Goal: Obtain resource: Download file/media

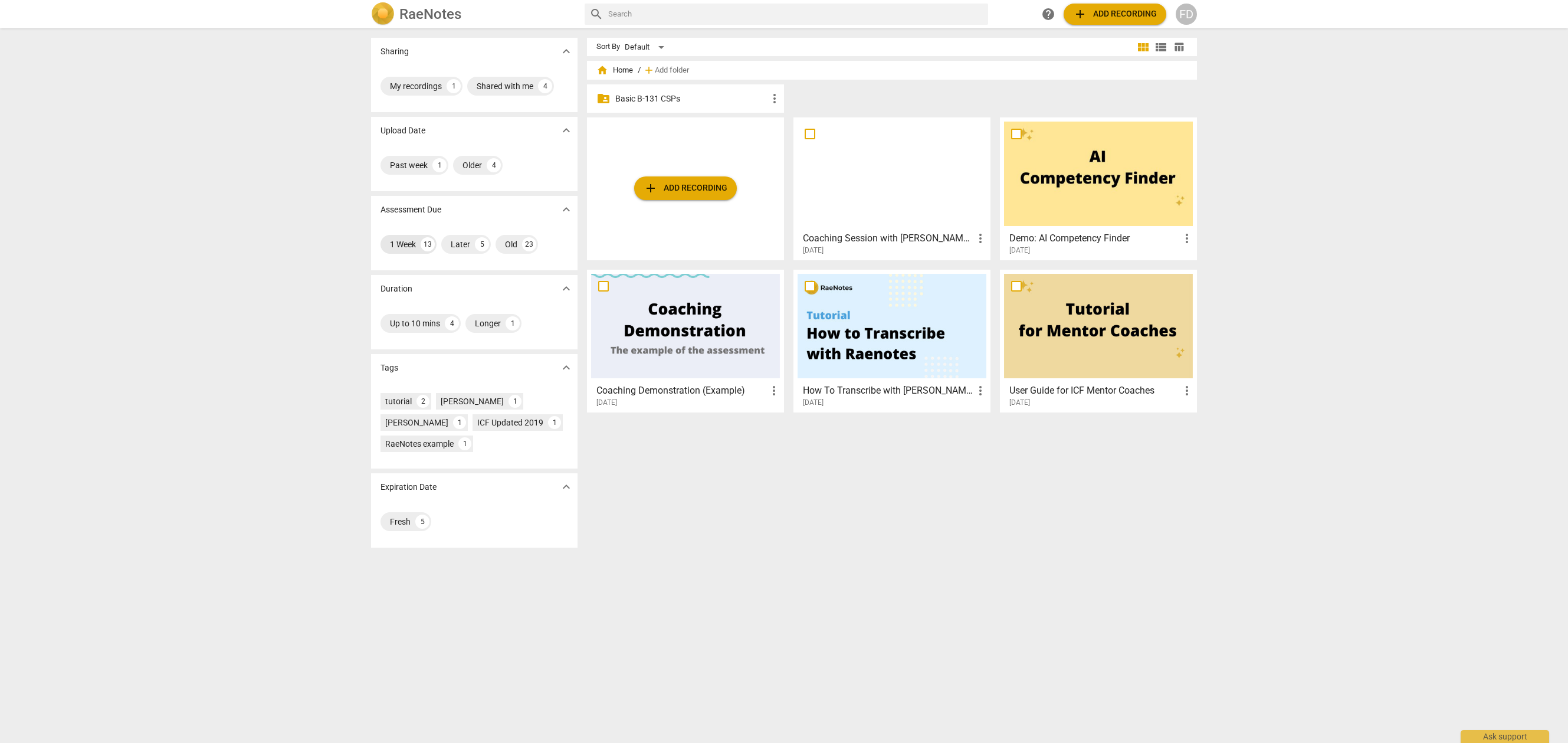
click at [407, 249] on div "1 Week" at bounding box center [403, 245] width 26 height 12
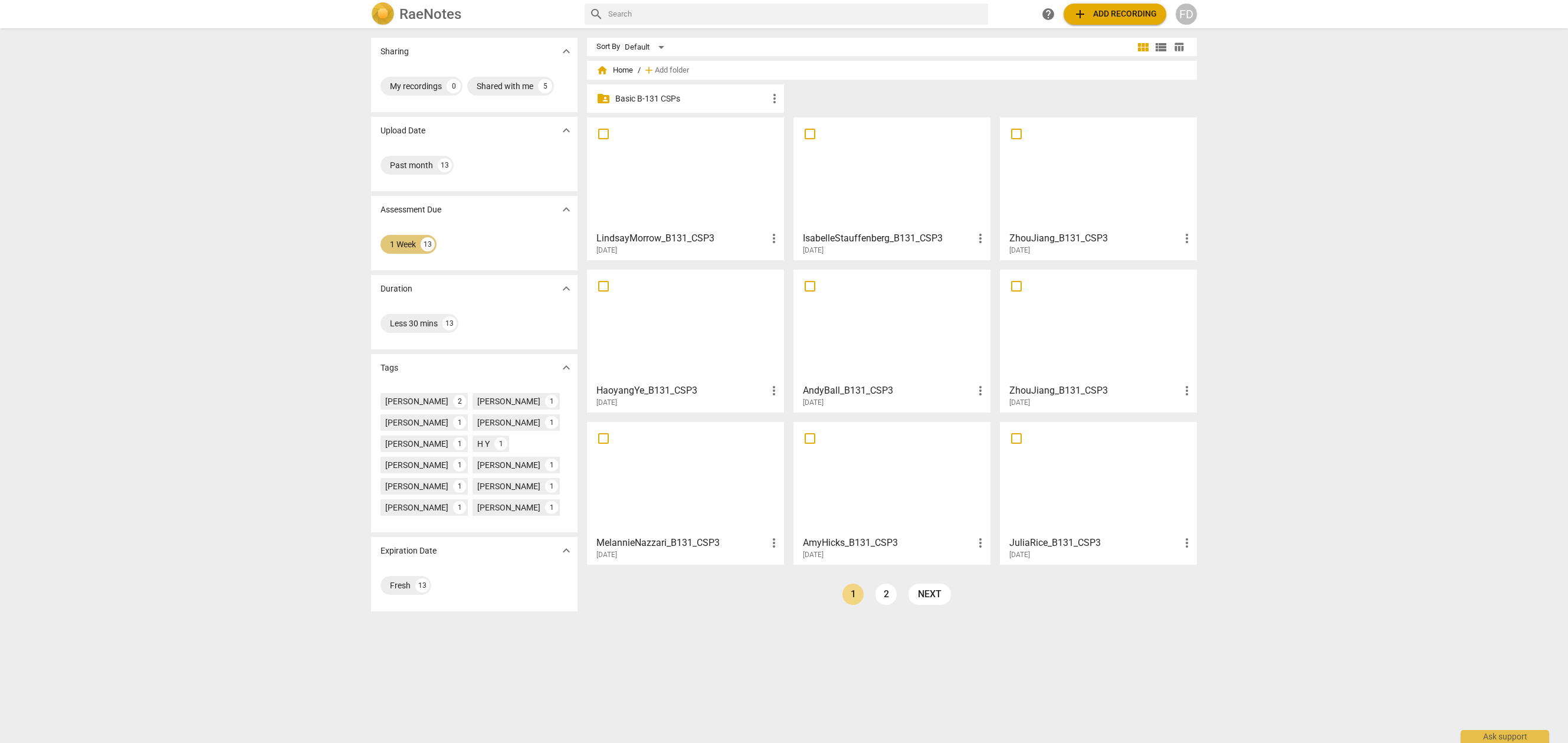
click at [407, 249] on div "1 Week" at bounding box center [403, 245] width 26 height 12
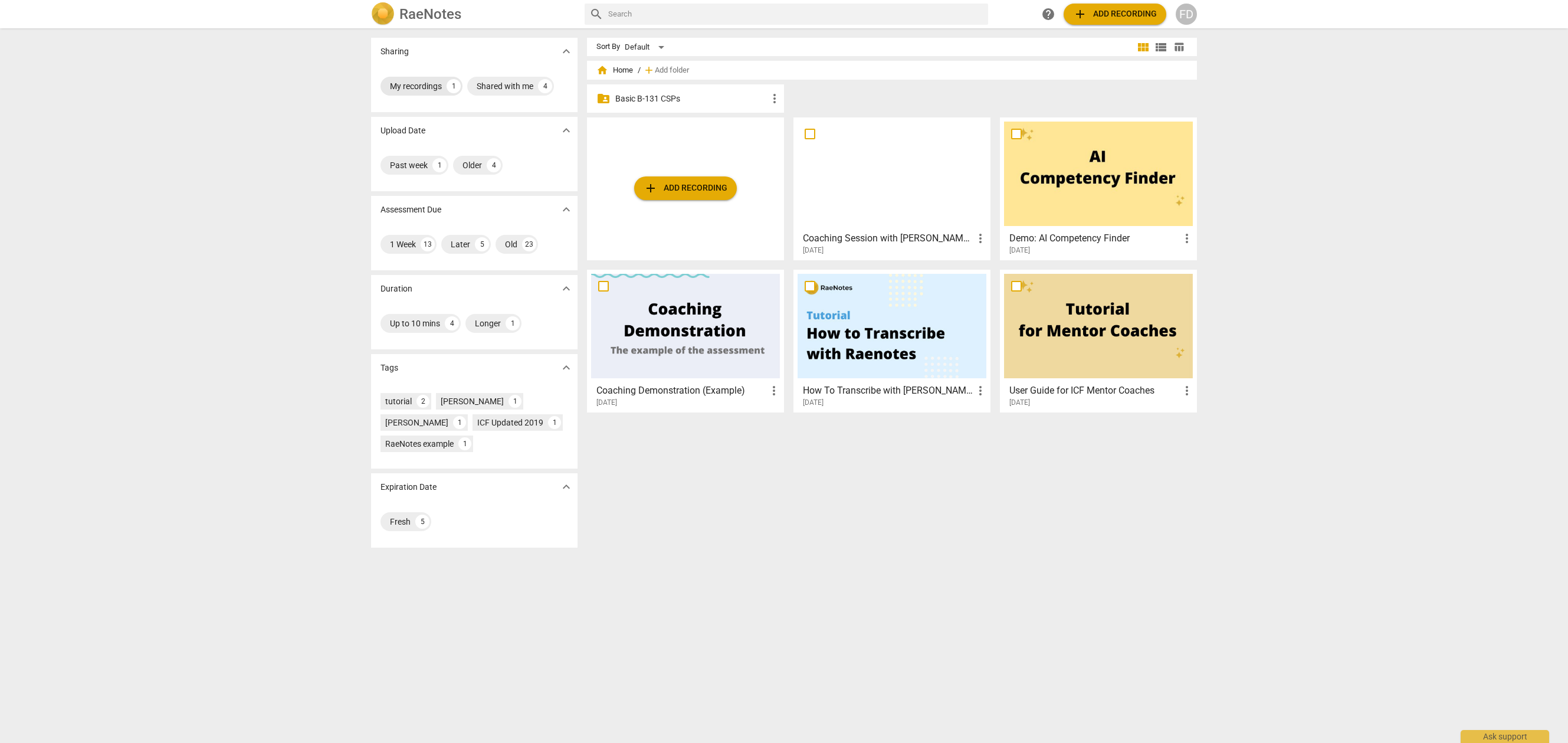
click at [433, 93] on div "My recordings 1" at bounding box center [422, 86] width 82 height 19
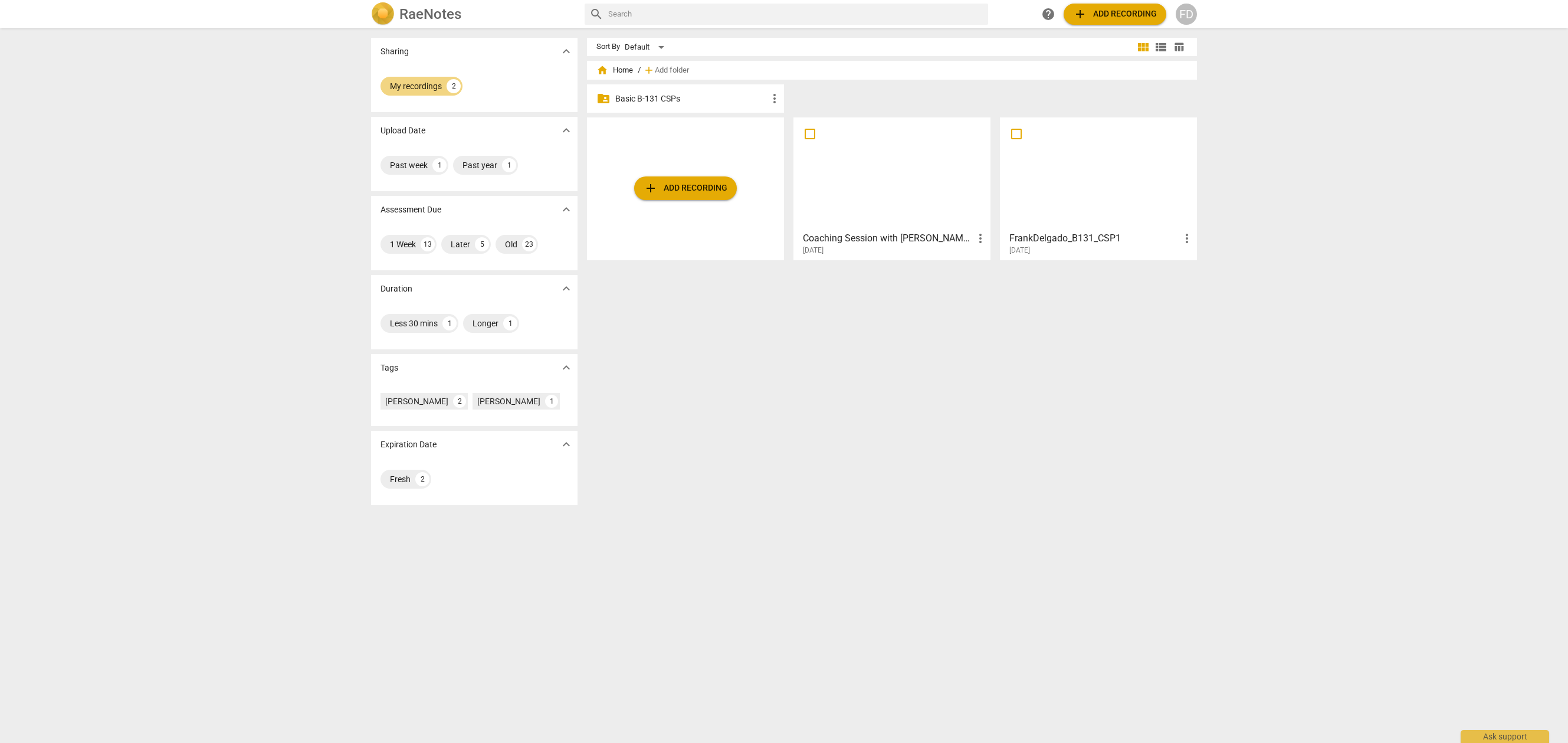
click at [880, 180] on div at bounding box center [892, 174] width 189 height 105
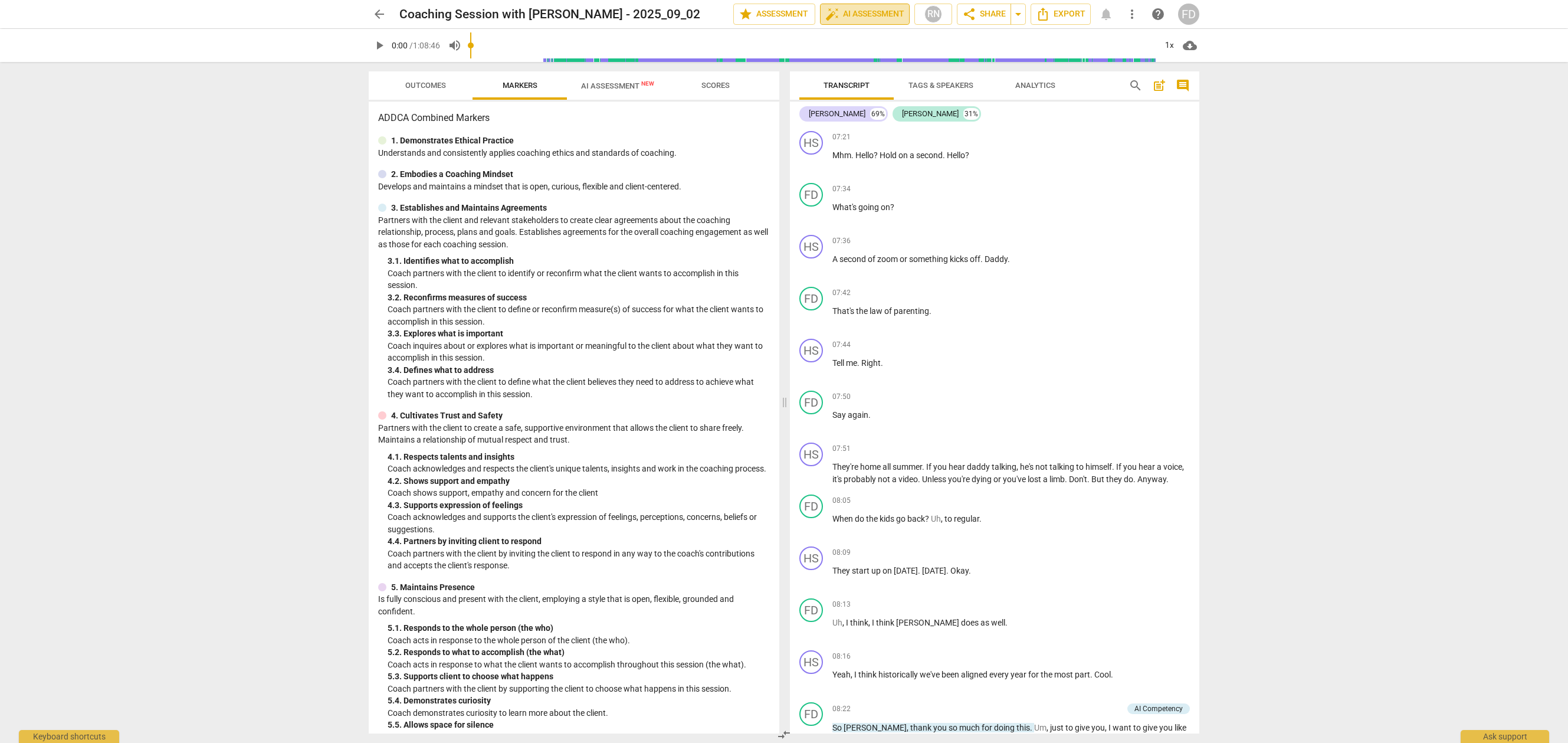
click at [853, 20] on span "auto_fix_high AI Assessment" at bounding box center [864, 14] width 79 height 14
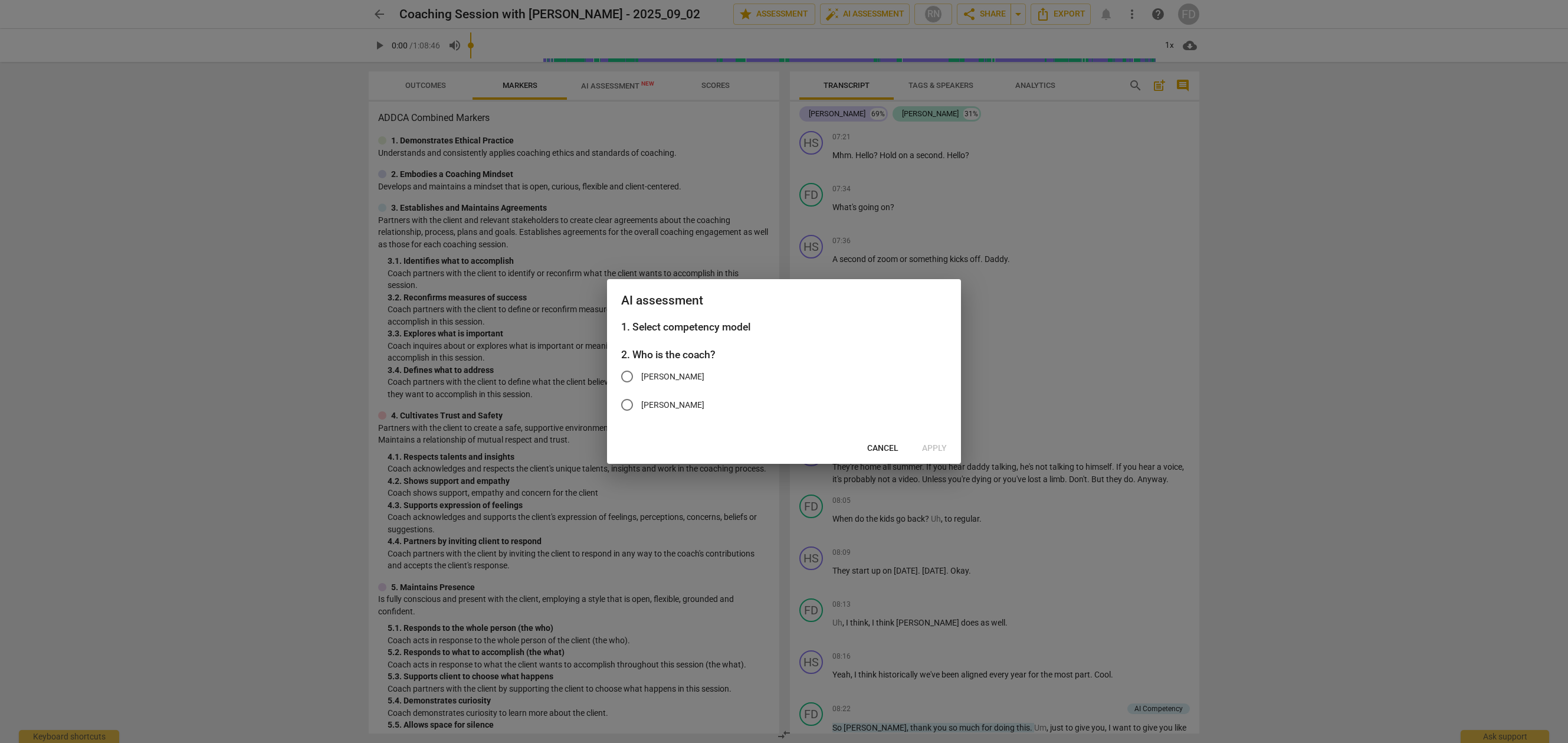
click at [875, 452] on span "Cancel" at bounding box center [882, 448] width 32 height 12
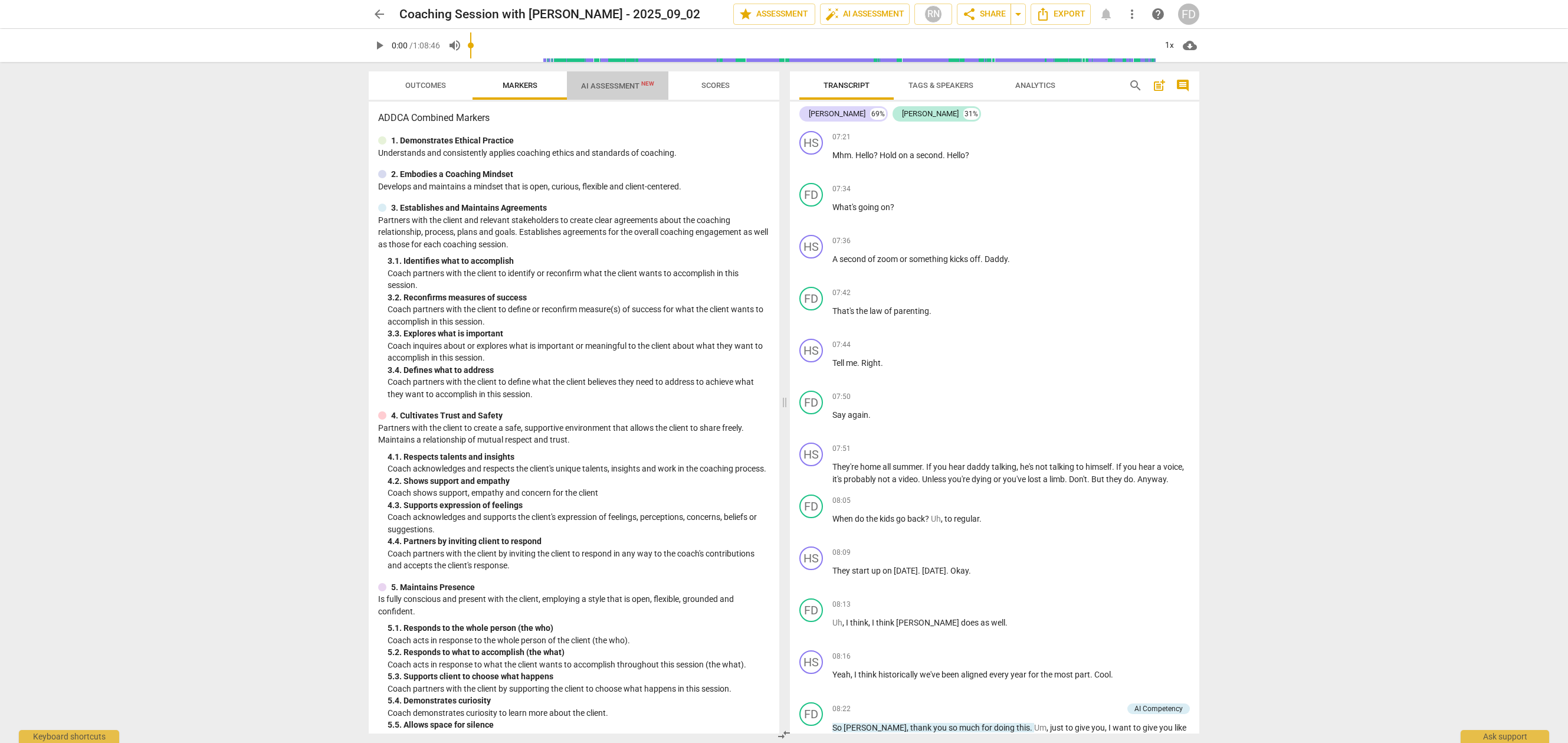
click at [600, 85] on span "AI Assessment New" at bounding box center [617, 86] width 73 height 9
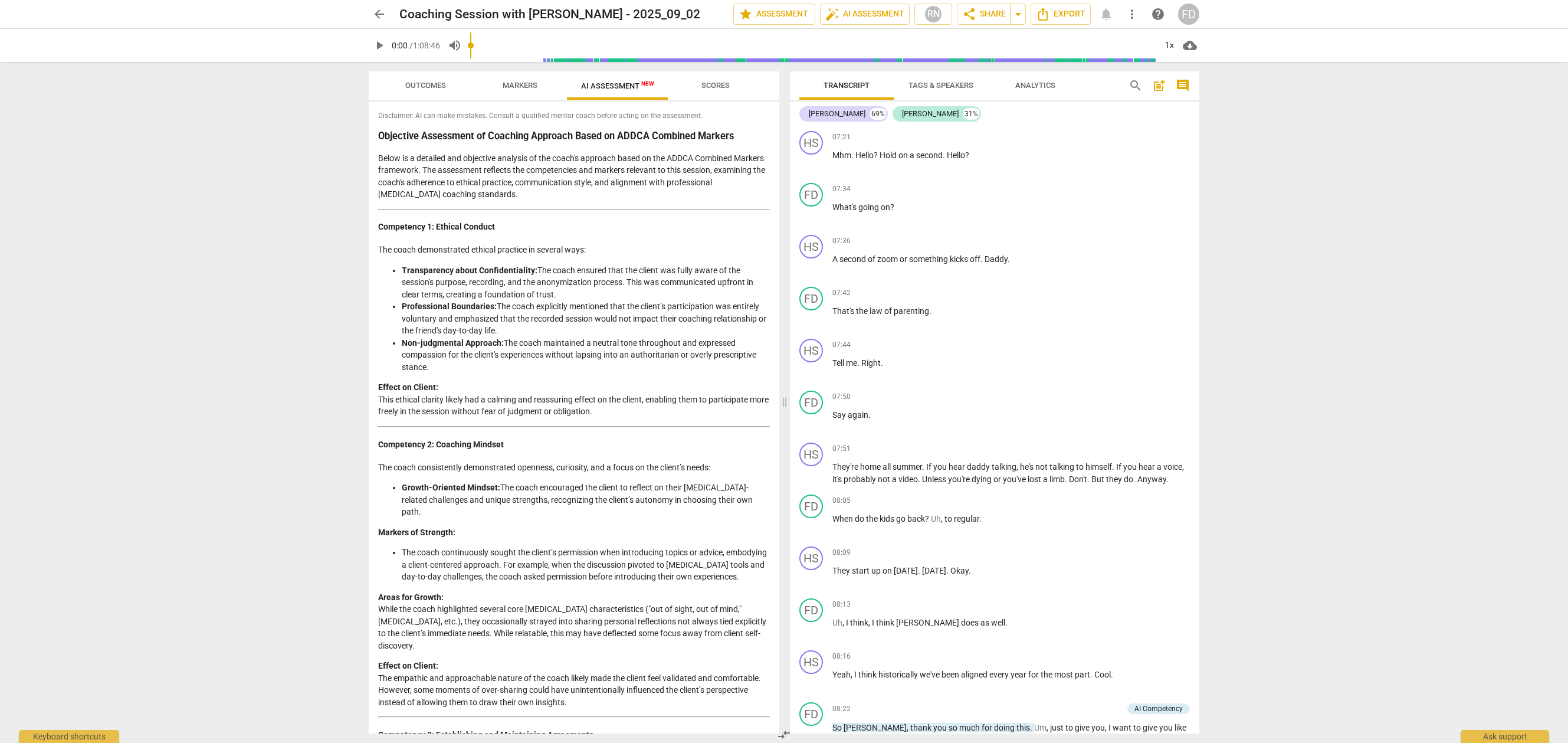
click at [467, 355] on li "Non-judgmental Approach: The coach maintained a neutral tone throughout and exp…" at bounding box center [586, 354] width 368 height 37
drag, startPoint x: 439, startPoint y: 331, endPoint x: 410, endPoint y: 285, distance: 54.4
click at [438, 329] on li "Professional Boundaries: The coach explicitly mentioned that the client’s parti…" at bounding box center [586, 319] width 368 height 37
click at [407, 277] on li "Transparency about Confidentiality: The coach ensured that the client was fully…" at bounding box center [586, 282] width 368 height 37
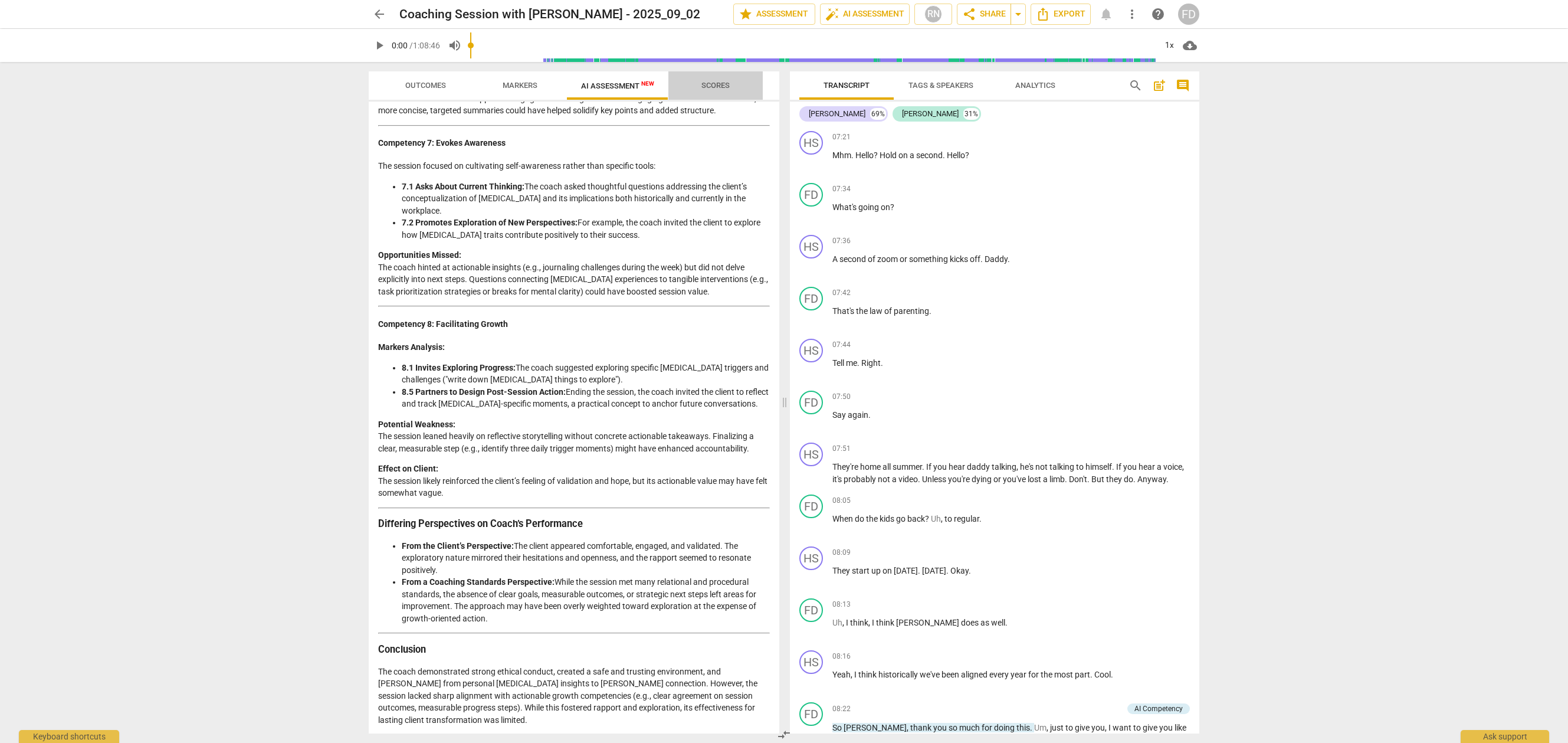
click at [713, 89] on span "Scores" at bounding box center [715, 85] width 28 height 9
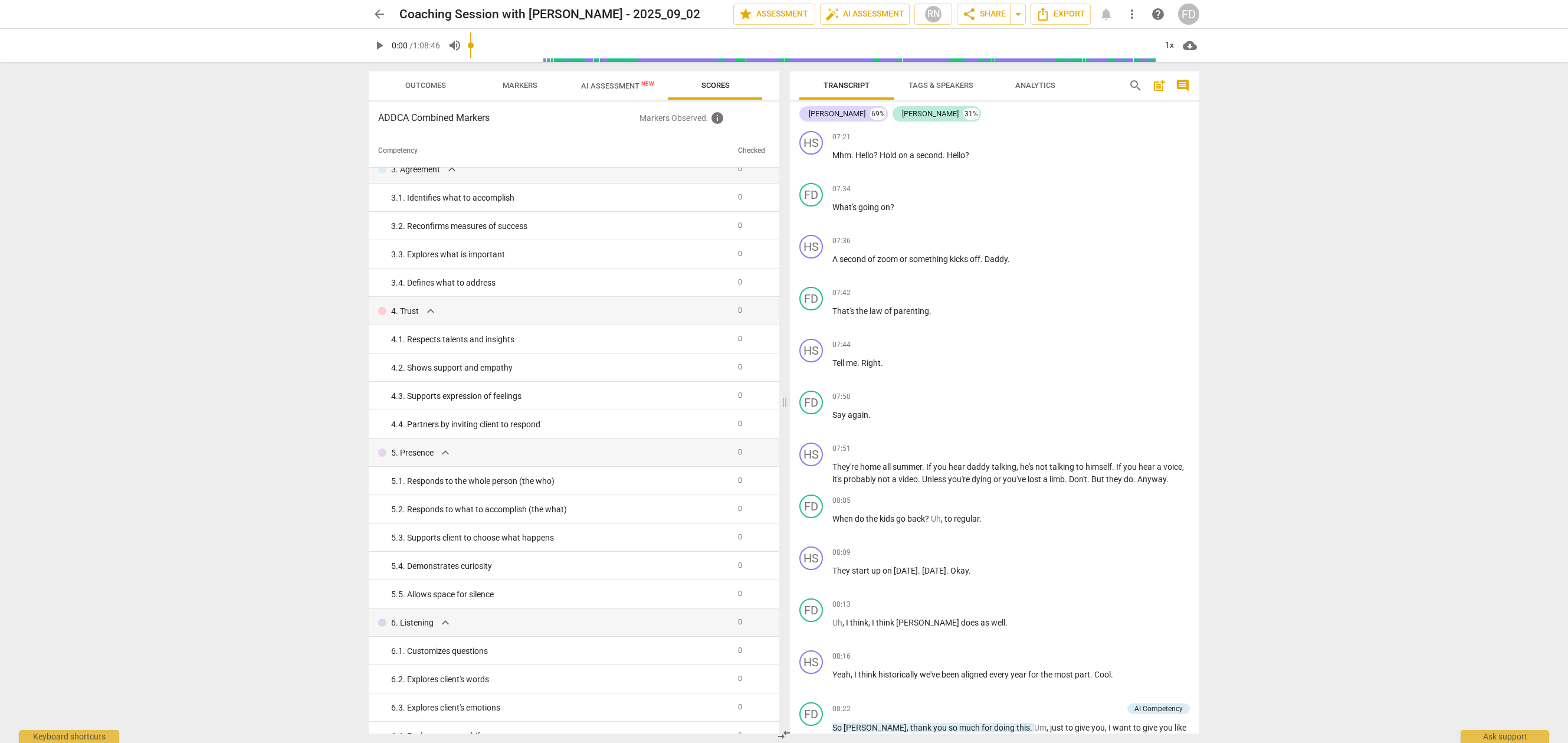
scroll to position [56, 0]
click at [618, 79] on span "AI Assessment New" at bounding box center [617, 85] width 101 height 18
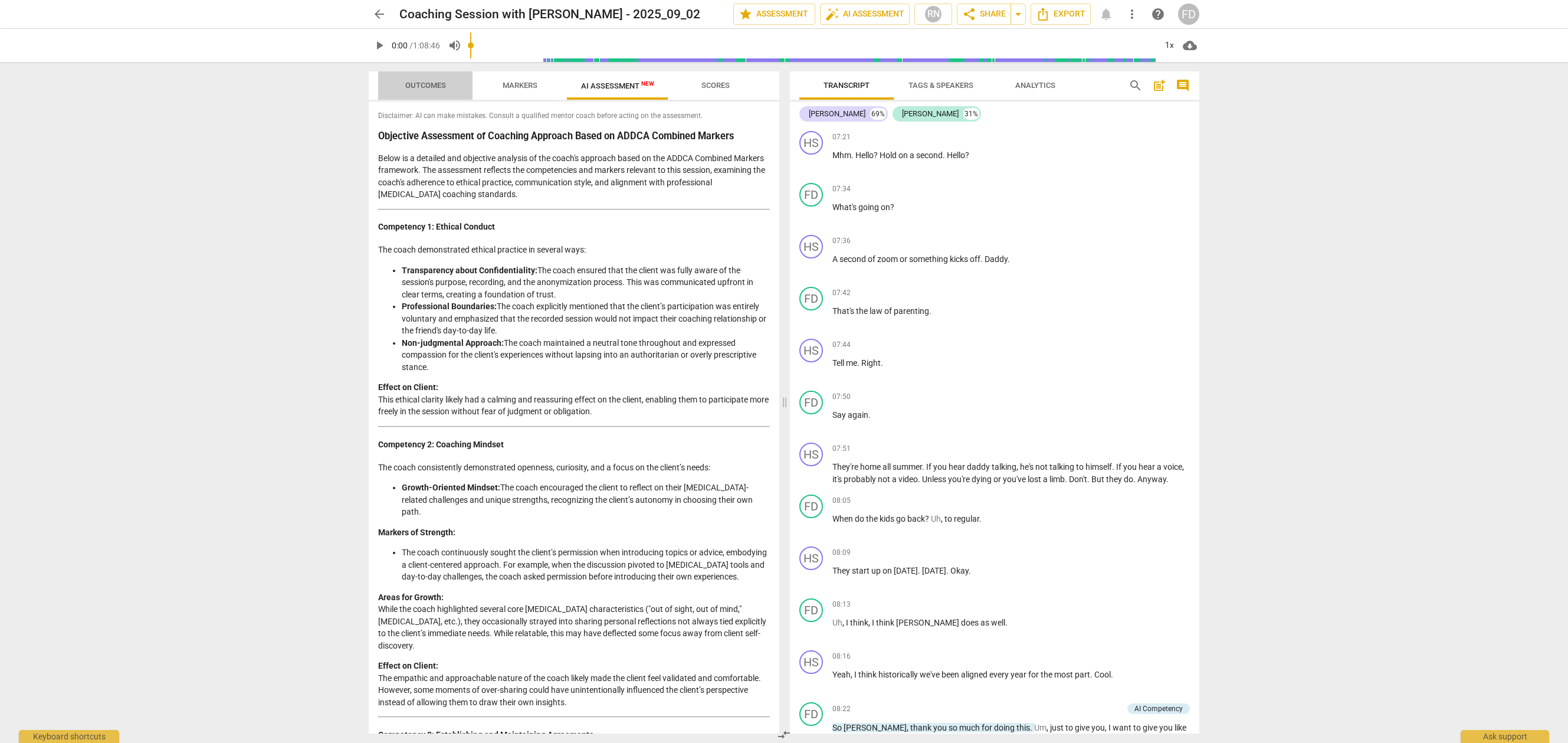
click at [403, 85] on span "Outcomes" at bounding box center [425, 85] width 69 height 16
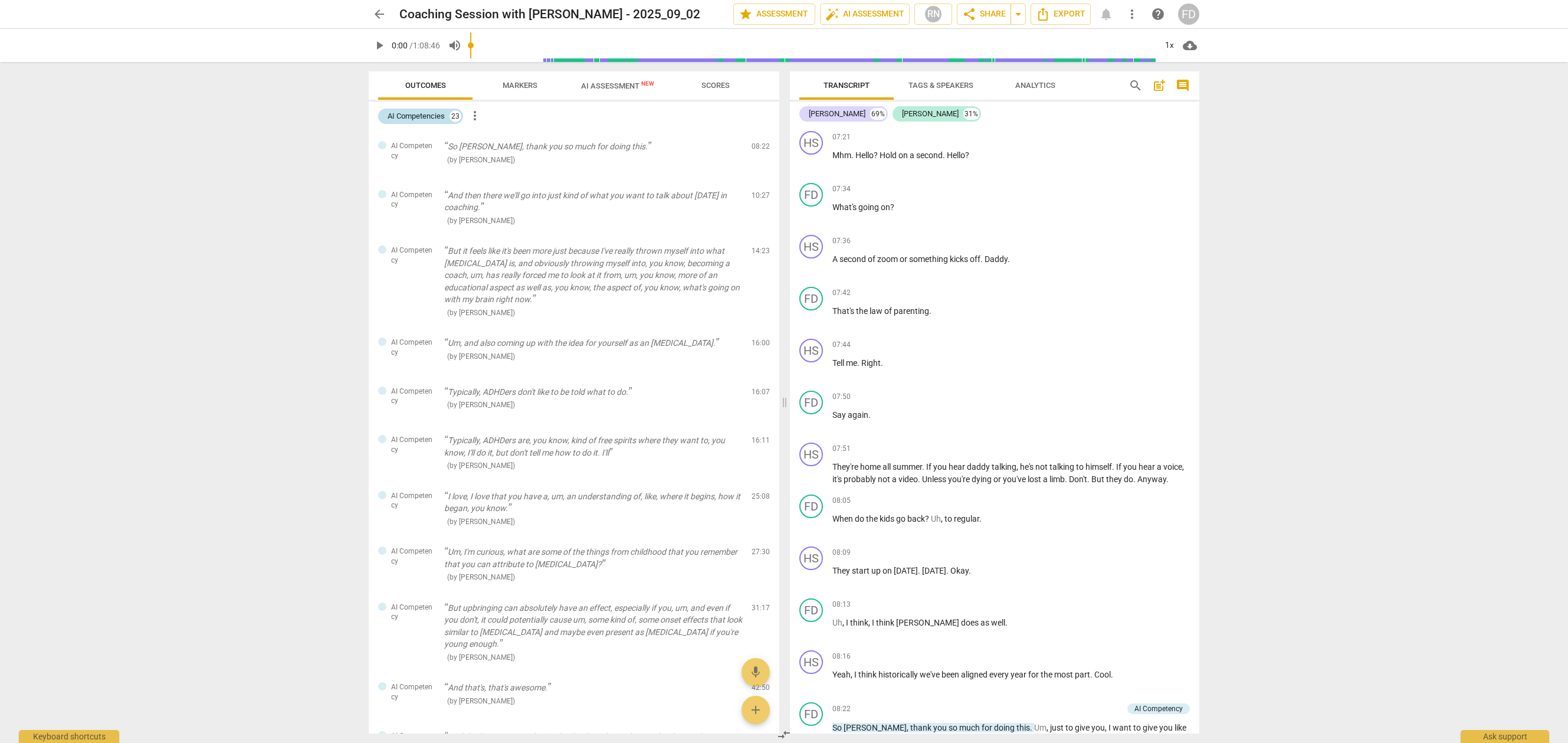
click at [401, 116] on div "AI Competencies" at bounding box center [416, 117] width 57 height 12
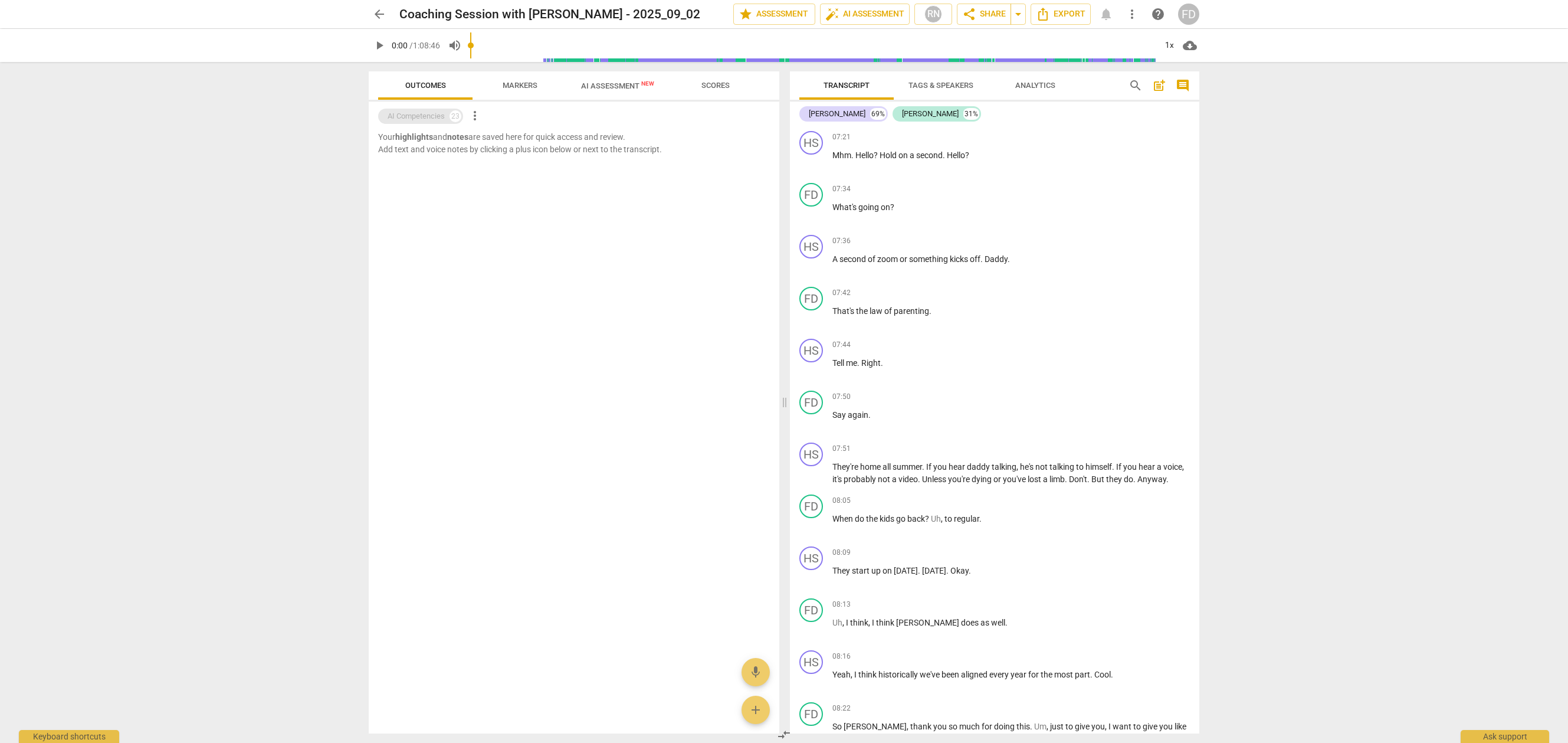
click at [401, 116] on div "AI Competencies" at bounding box center [416, 117] width 57 height 12
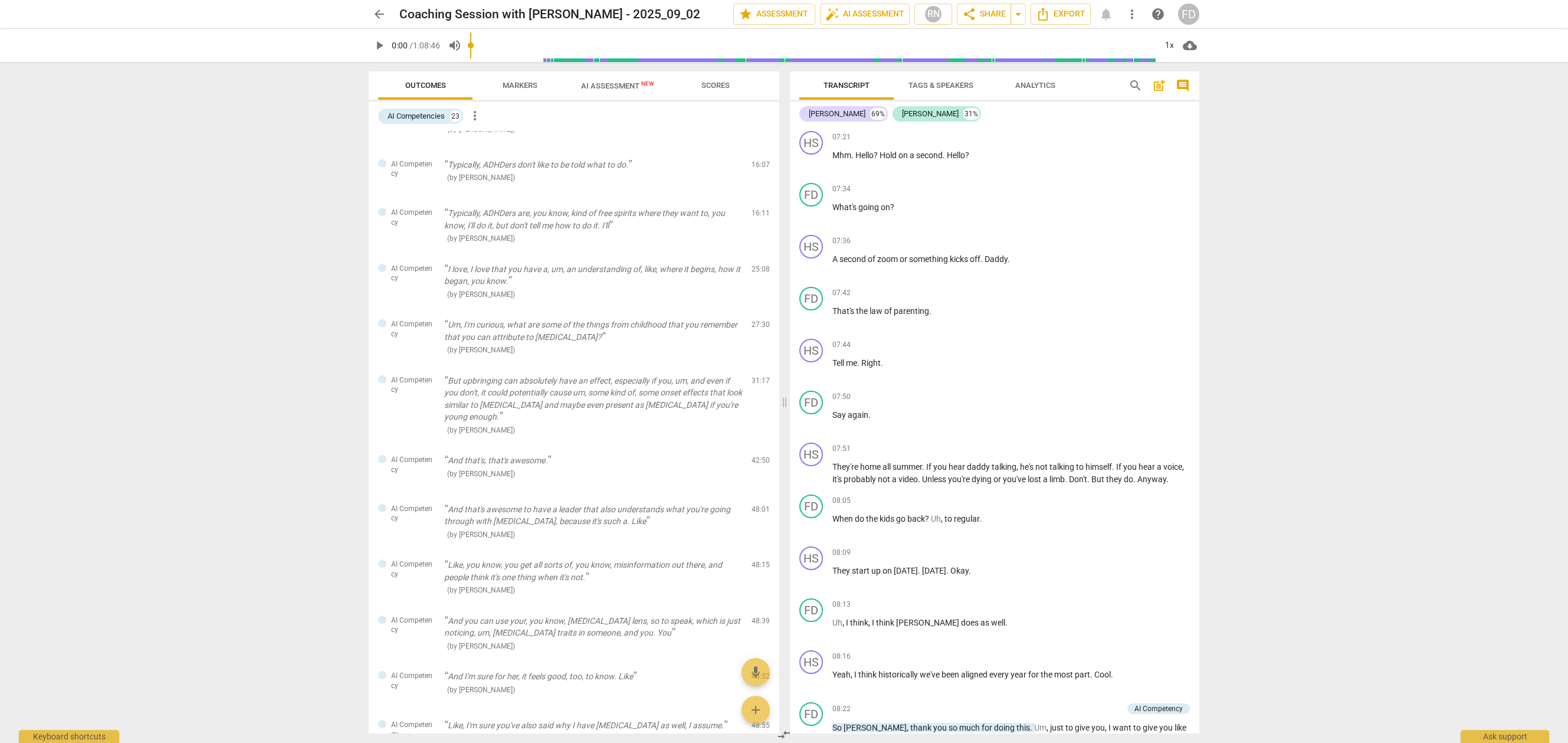
scroll to position [226, 0]
click at [477, 121] on span "more_vert" at bounding box center [474, 115] width 14 height 14
click at [384, 164] on div at bounding box center [784, 372] width 1568 height 743
click at [381, 161] on div at bounding box center [382, 164] width 9 height 9
click at [596, 89] on span "AI Assessment New" at bounding box center [617, 86] width 73 height 9
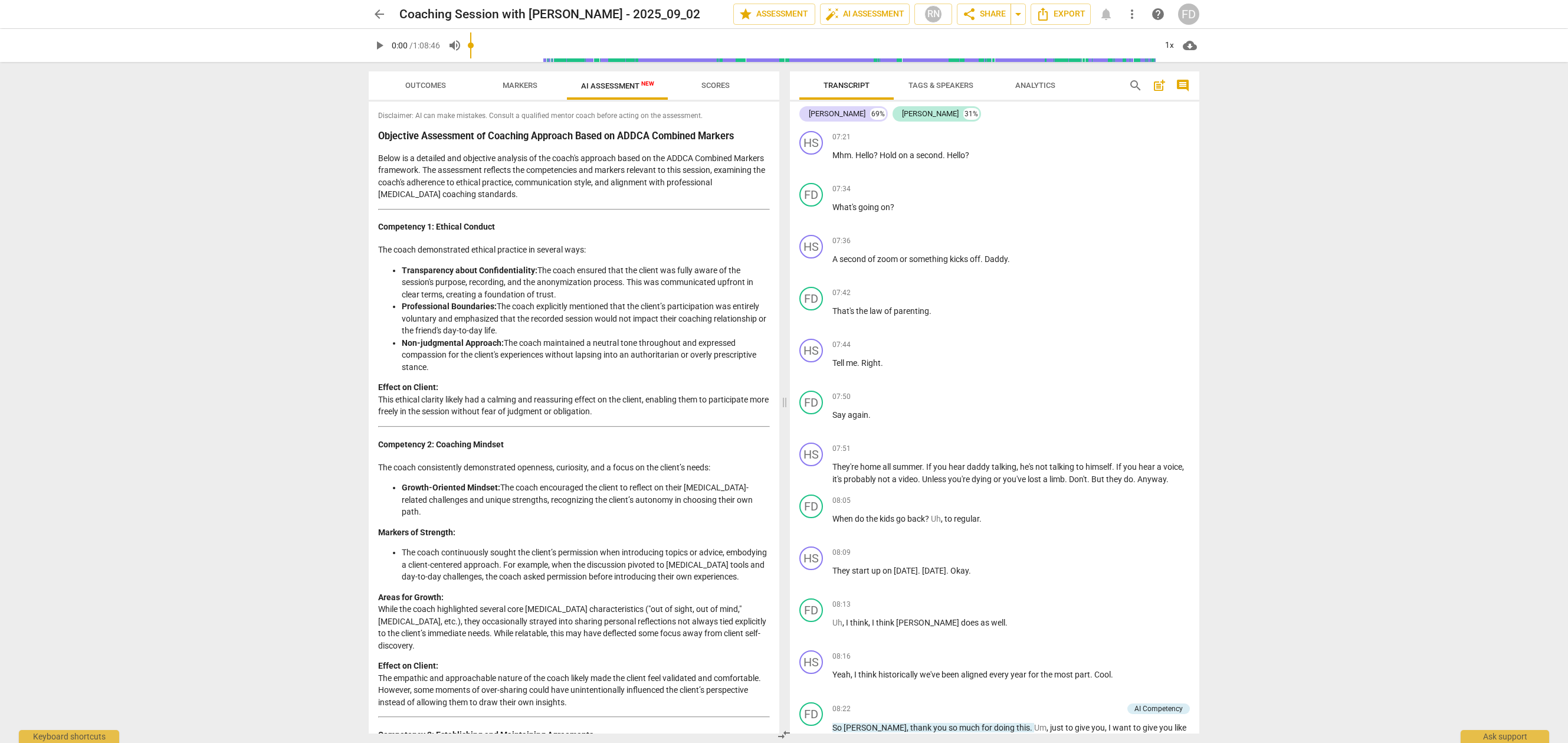
scroll to position [0, 0]
click at [509, 91] on span "Markers" at bounding box center [520, 85] width 63 height 16
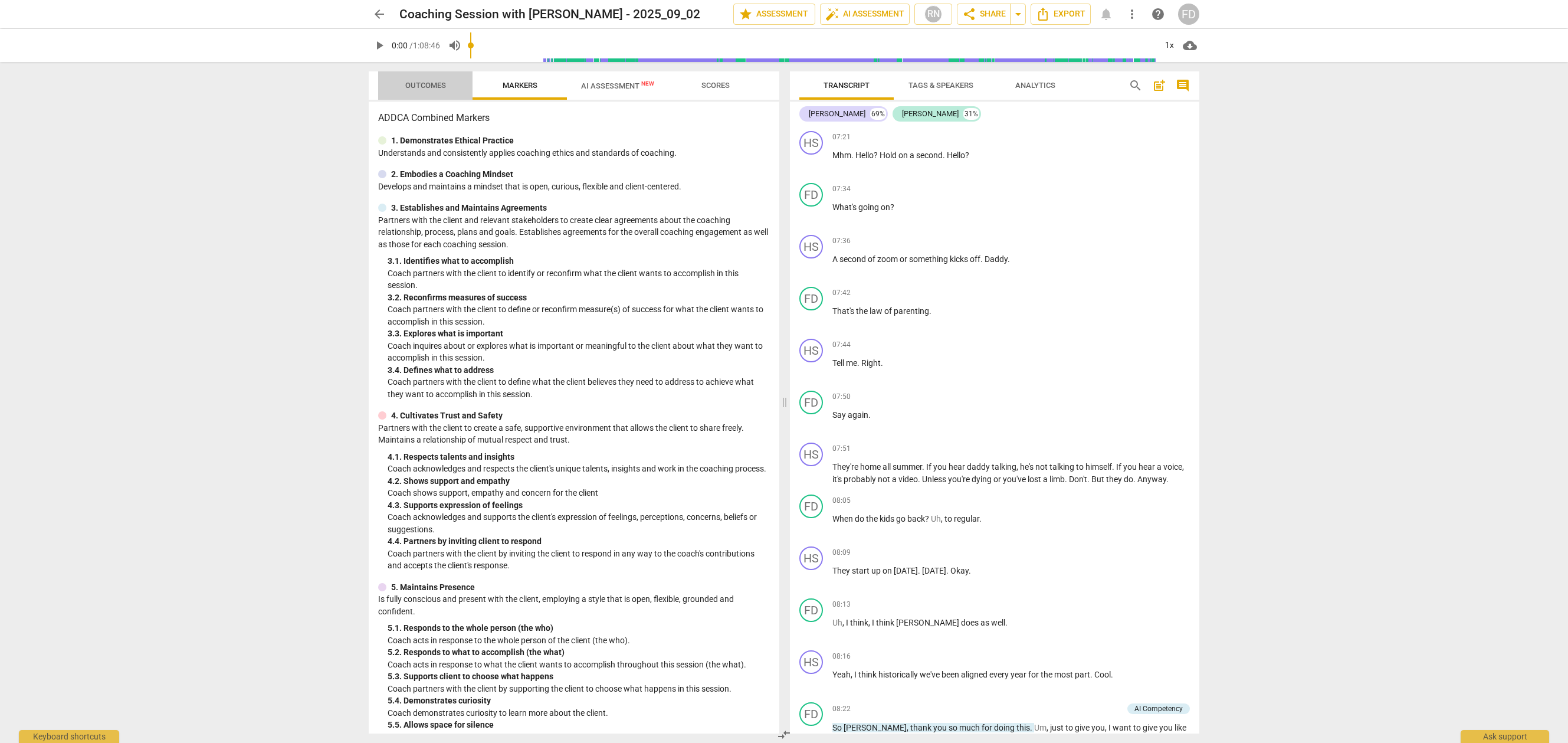
click at [424, 85] on span "Outcomes" at bounding box center [426, 85] width 41 height 9
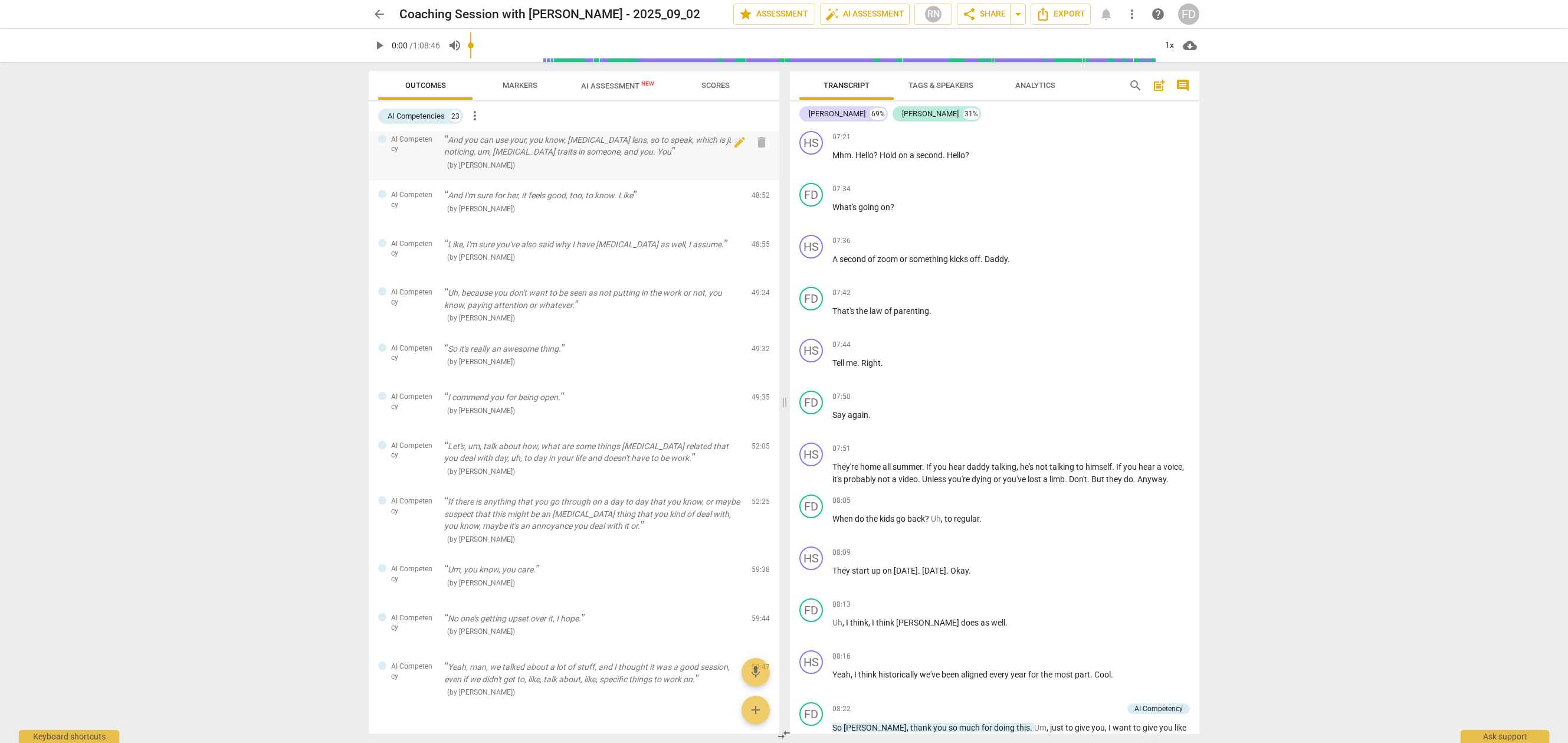
scroll to position [707, 0]
click at [506, 79] on span "Markers" at bounding box center [520, 85] width 63 height 16
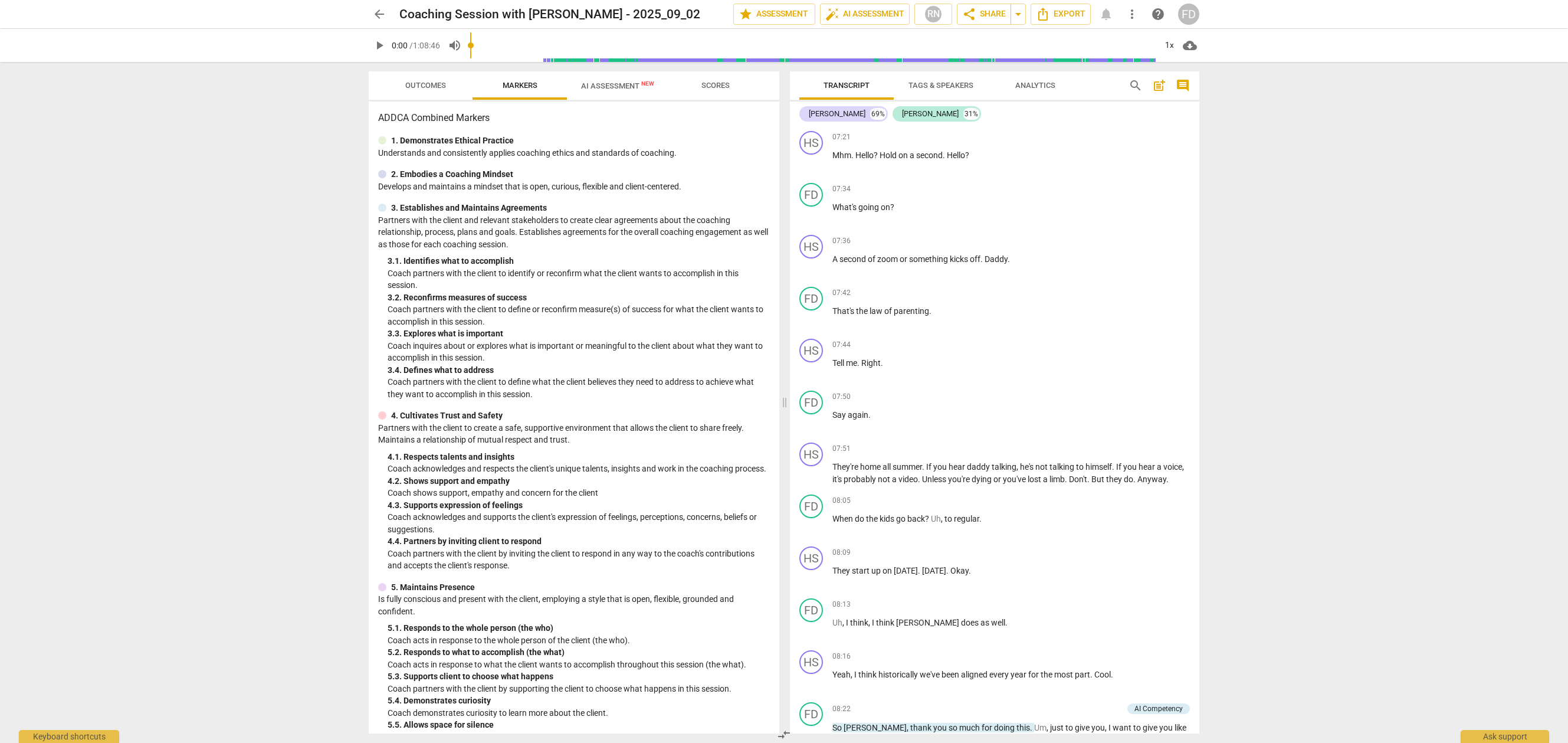
scroll to position [0, 0]
click at [382, 210] on div "3. Establishes and Maintains Agreements" at bounding box center [574, 208] width 392 height 13
click at [627, 89] on span "AI Assessment New" at bounding box center [617, 86] width 73 height 9
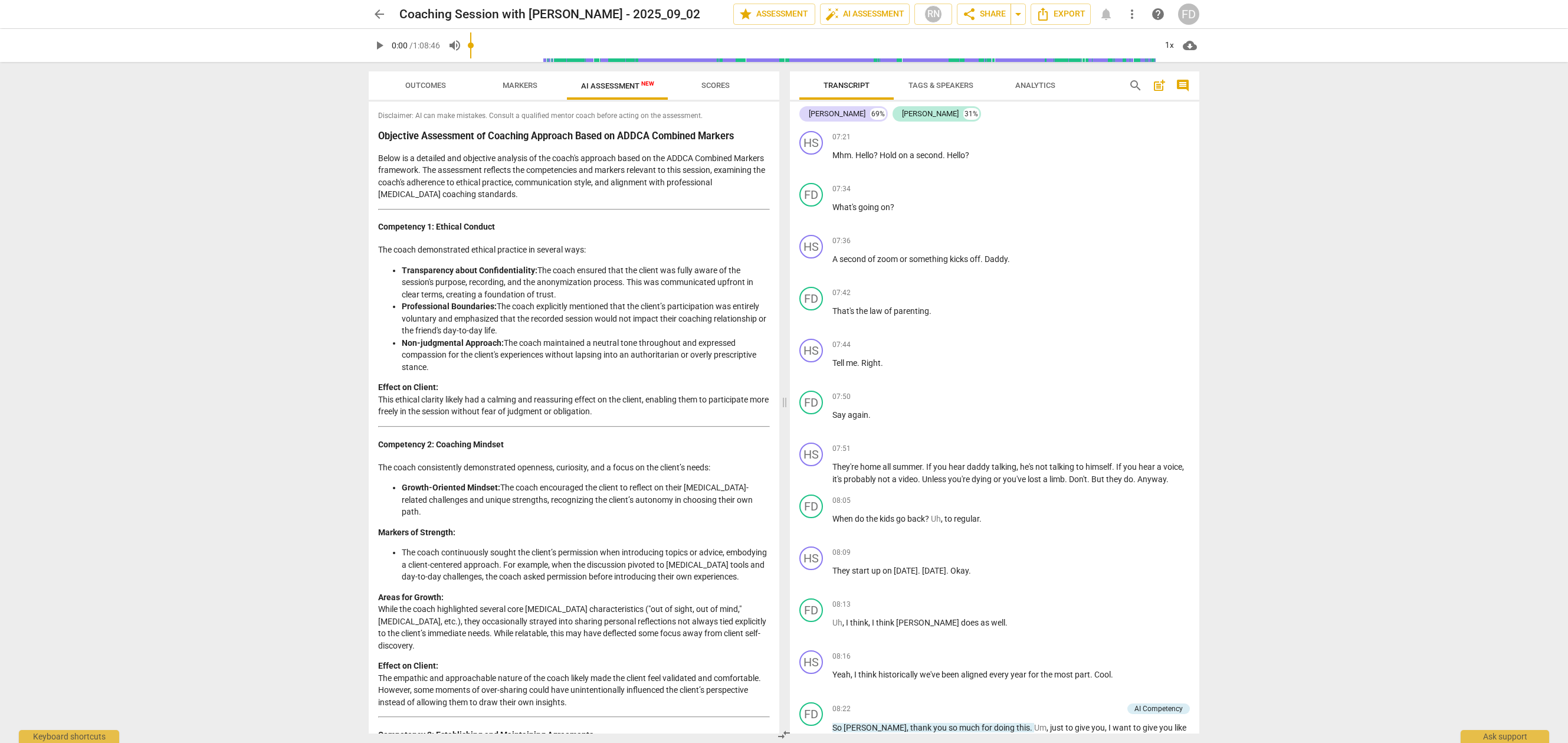
click at [1131, 16] on span "more_vert" at bounding box center [1132, 14] width 14 height 14
click at [1131, 16] on div "file_copy Make a copy" at bounding box center [1189, 28] width 116 height 28
click at [1062, 14] on span "Export" at bounding box center [1060, 14] width 49 height 14
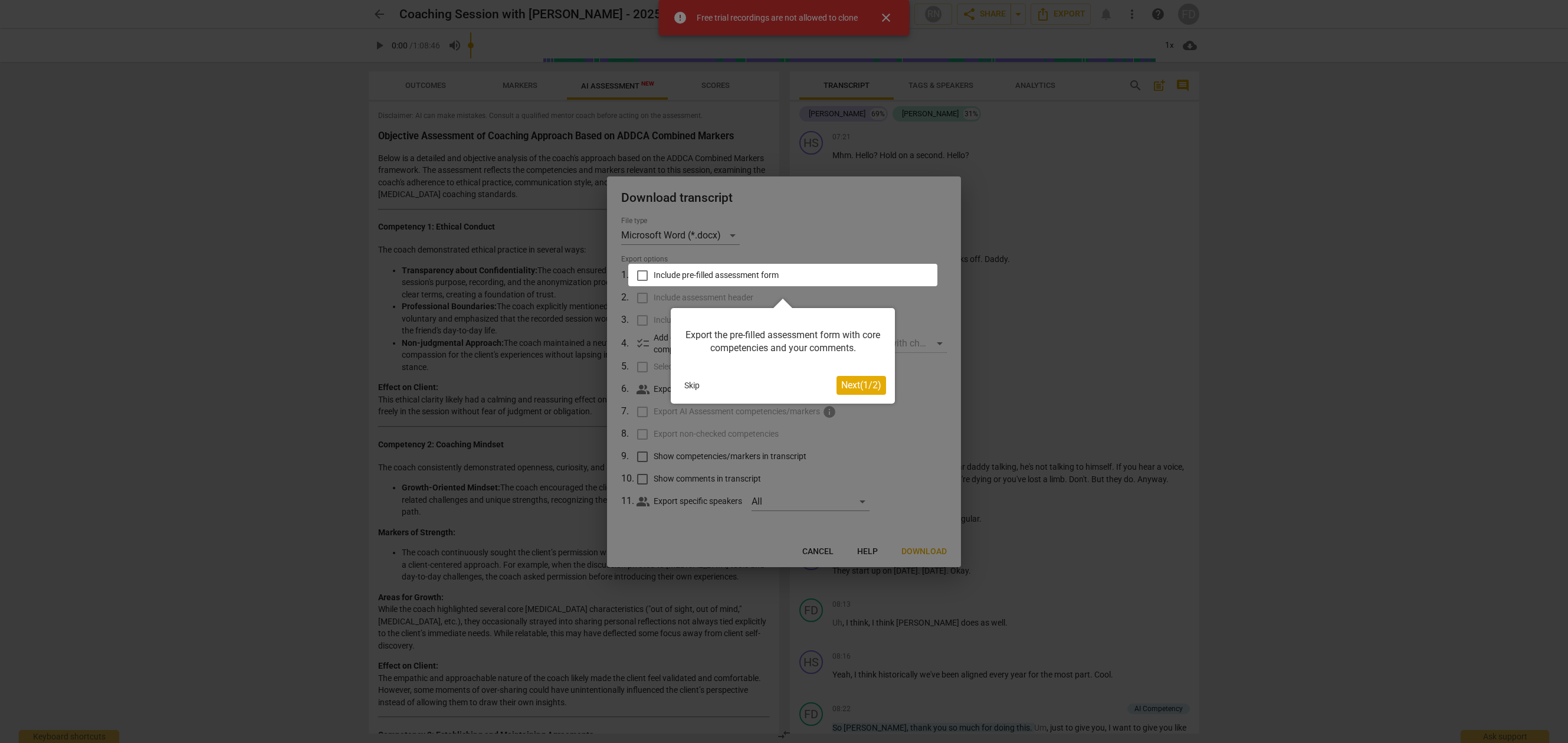
click at [882, 22] on div at bounding box center [784, 372] width 1568 height 743
click at [812, 214] on div at bounding box center [784, 372] width 1568 height 743
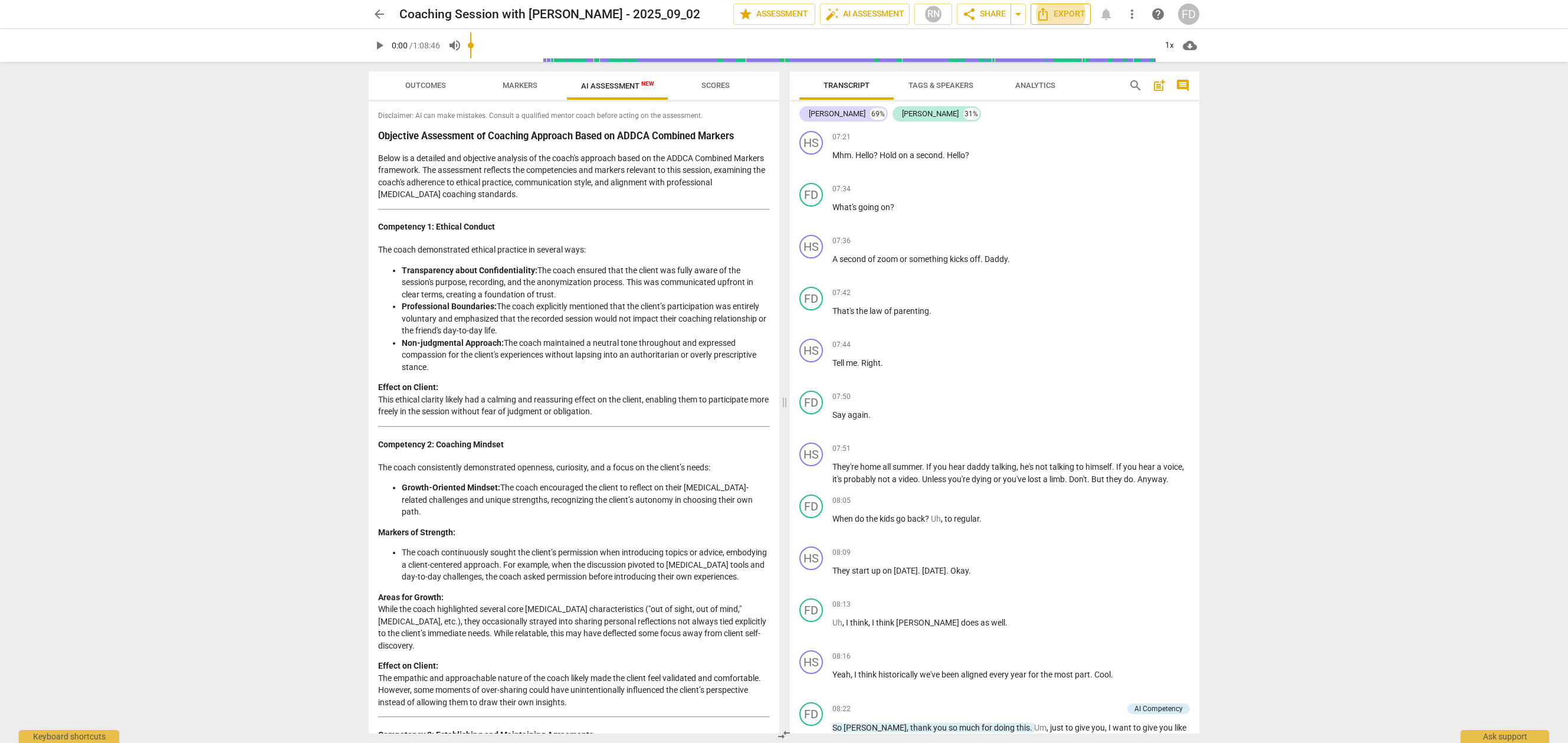
click at [1058, 10] on span "Export" at bounding box center [1060, 14] width 49 height 14
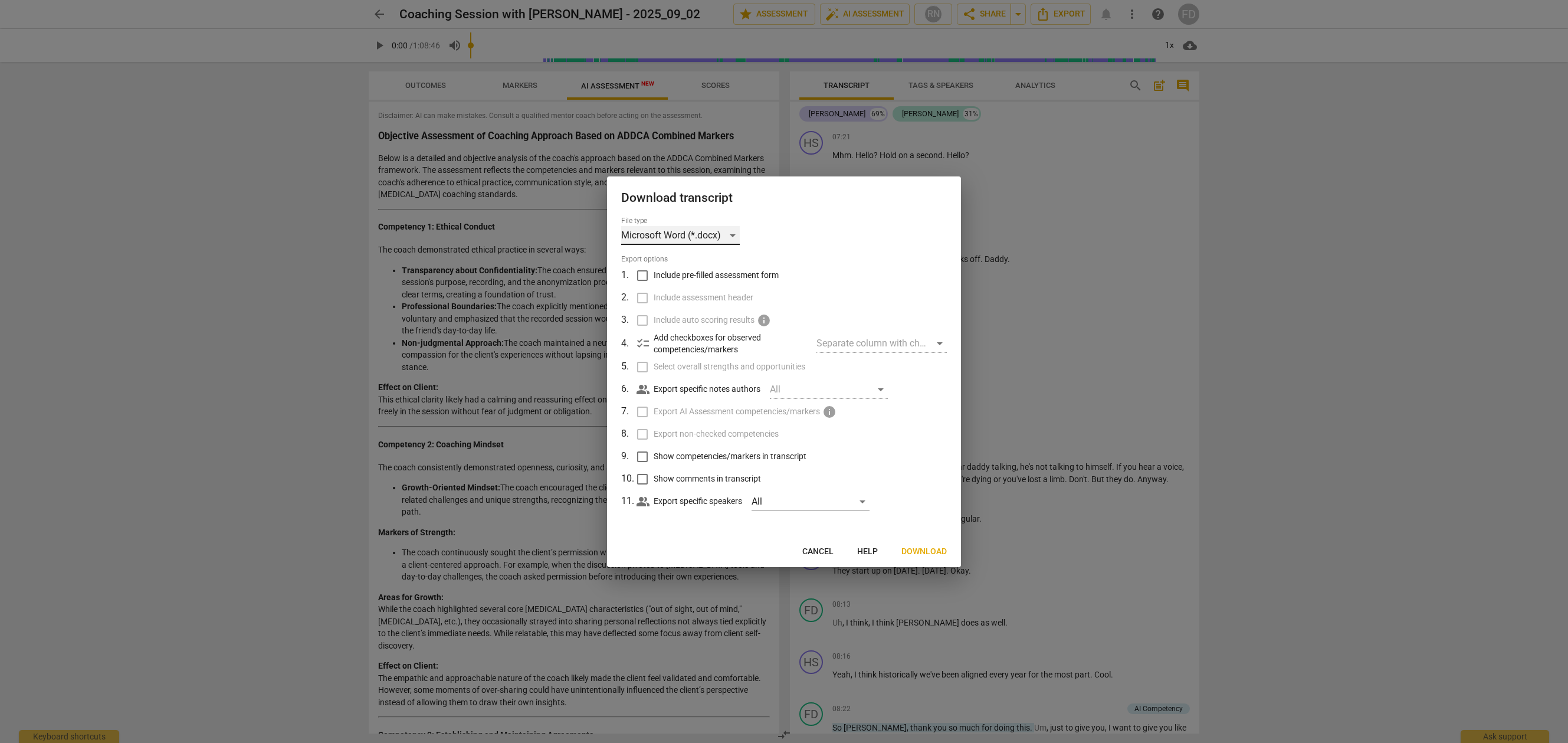
click at [675, 237] on div "Microsoft Word (*.docx)" at bounding box center [680, 235] width 118 height 19
click at [674, 233] on li "Microsoft Word (*.docx)" at bounding box center [703, 235] width 164 height 28
click at [639, 274] on input "Include pre-filled assessment form" at bounding box center [642, 275] width 22 height 22
checkbox input "true"
click at [640, 295] on input "Include assessment header" at bounding box center [642, 298] width 22 height 22
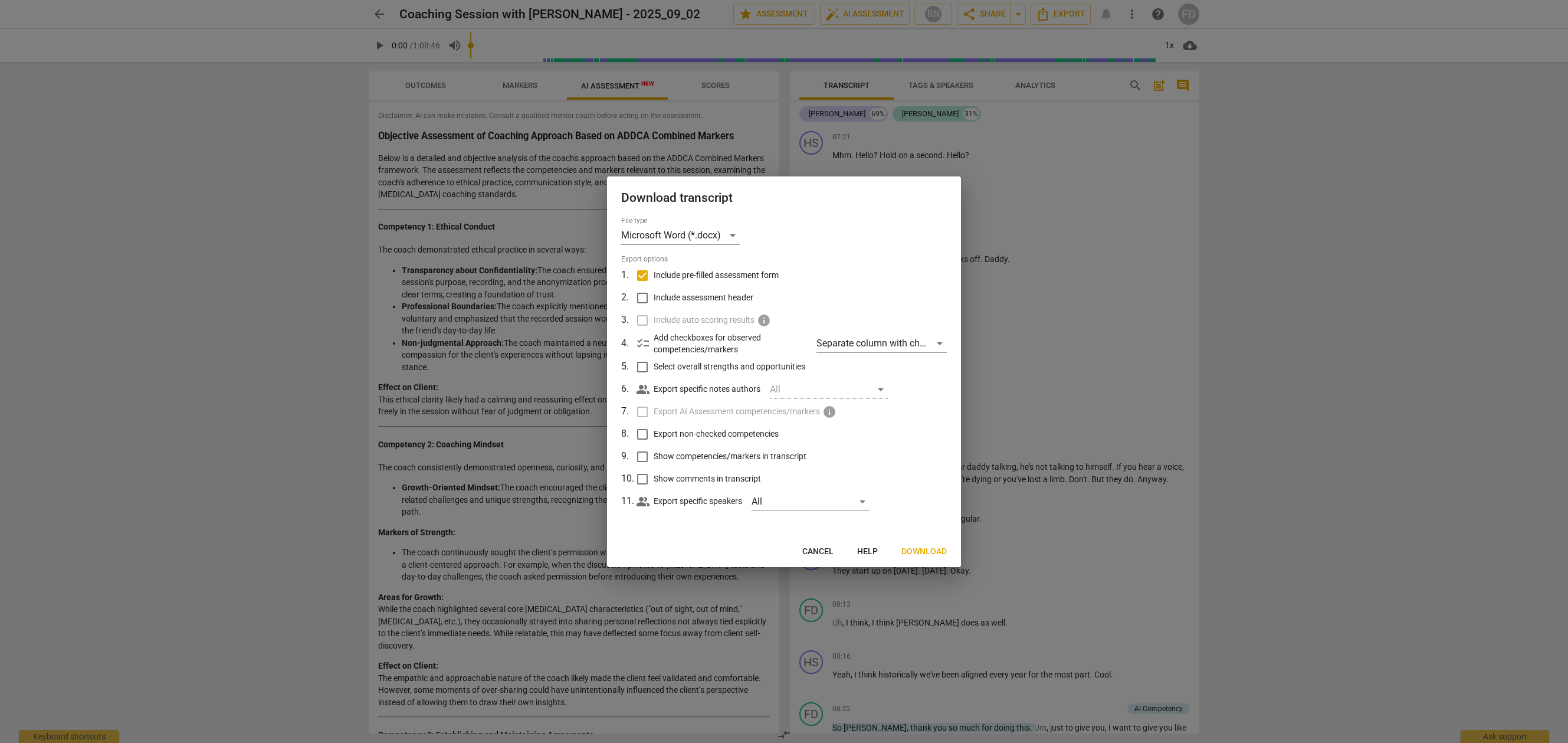
checkbox input "true"
click at [645, 368] on input "Select overall strengths and opportunities" at bounding box center [642, 367] width 22 height 22
checkbox input "true"
click at [646, 433] on input "Export non-checked competencies" at bounding box center [642, 435] width 22 height 22
checkbox input "true"
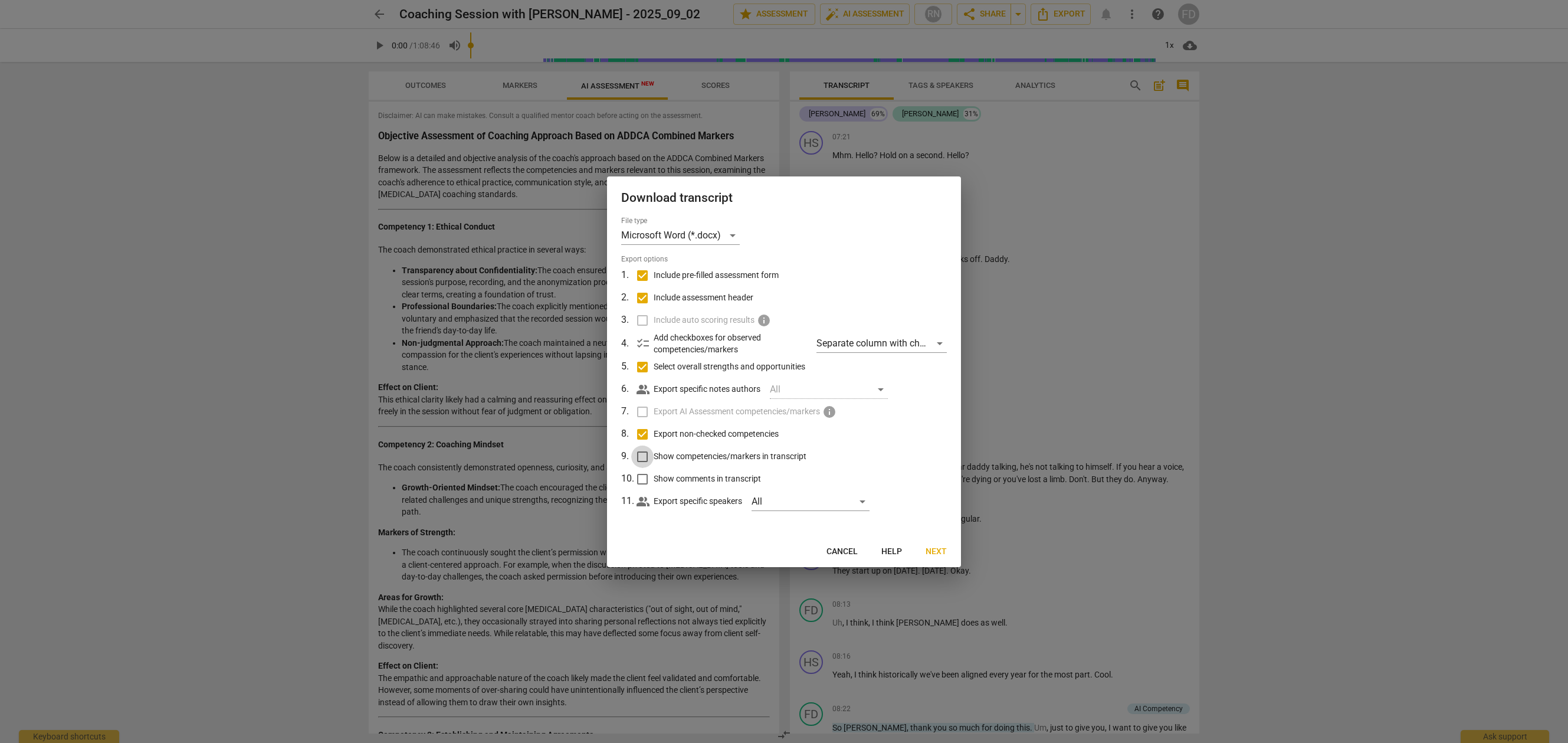
click at [644, 454] on input "Show competencies/markers in transcript" at bounding box center [642, 457] width 22 height 22
checkbox input "true"
click at [644, 479] on input "Show comments in transcript" at bounding box center [642, 479] width 22 height 22
checkbox input "true"
click at [931, 344] on div "Separate column with check marks" at bounding box center [882, 343] width 130 height 19
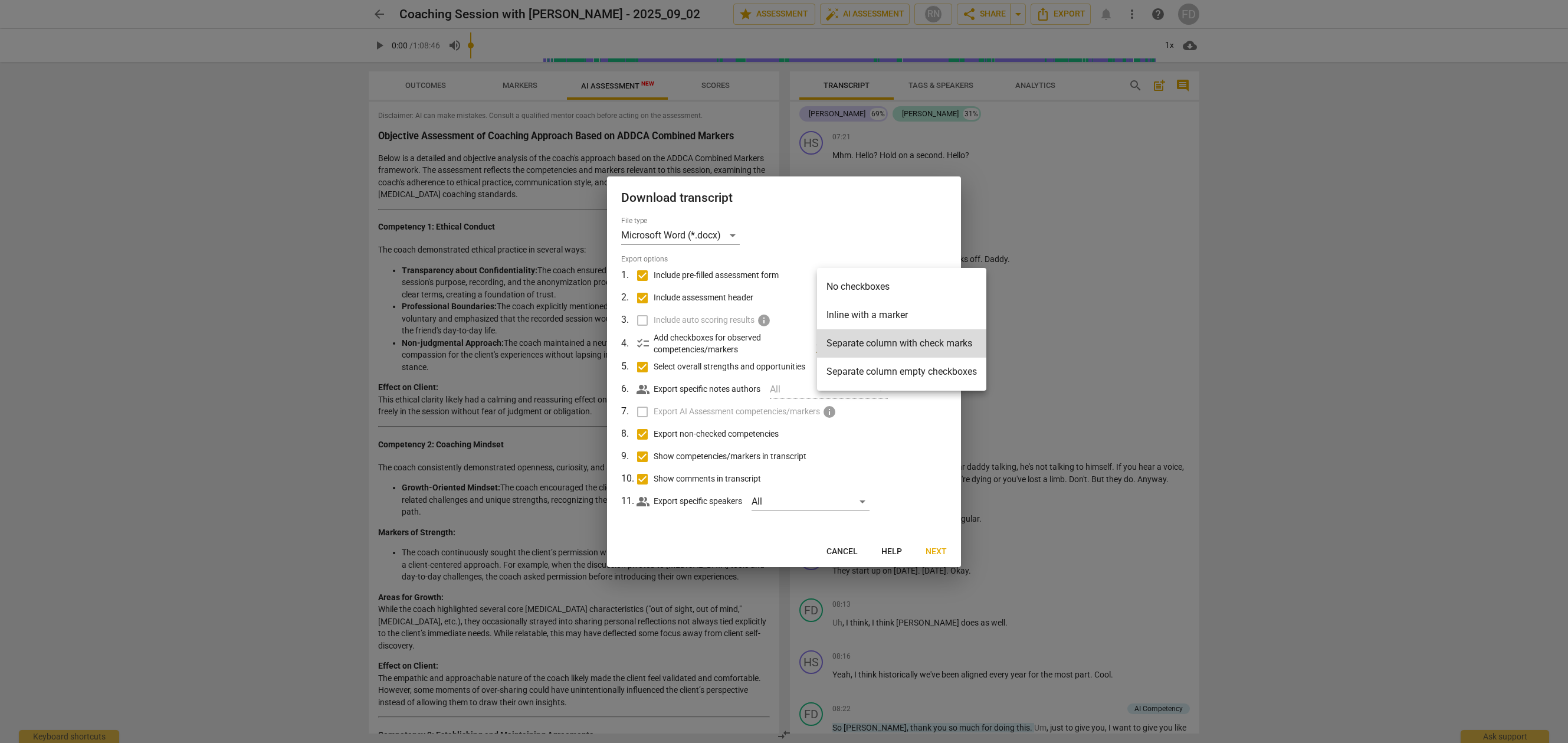
click at [897, 506] on div at bounding box center [784, 372] width 1568 height 743
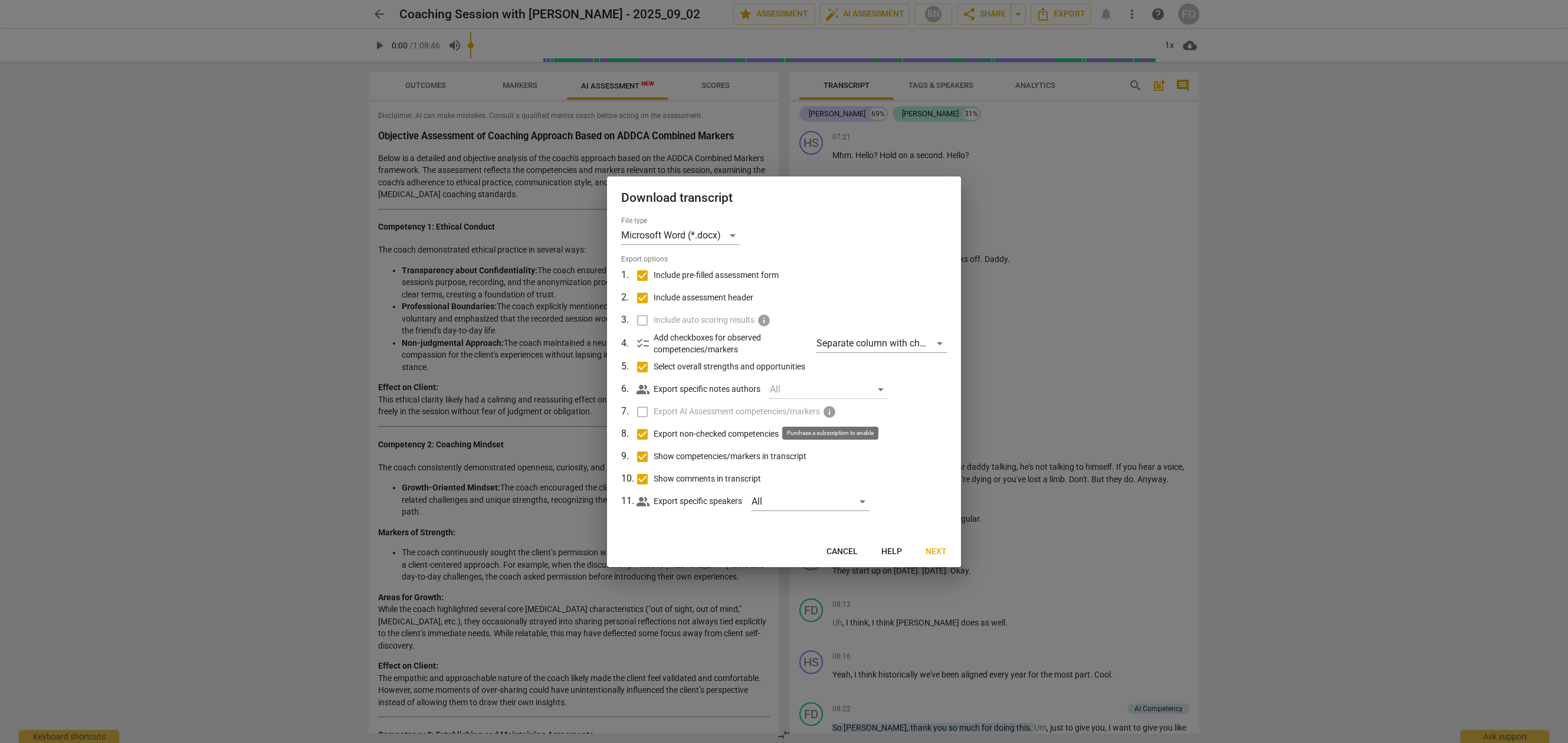
click at [832, 412] on span "info" at bounding box center [829, 412] width 14 height 14
click at [930, 550] on span "Next" at bounding box center [936, 552] width 21 height 12
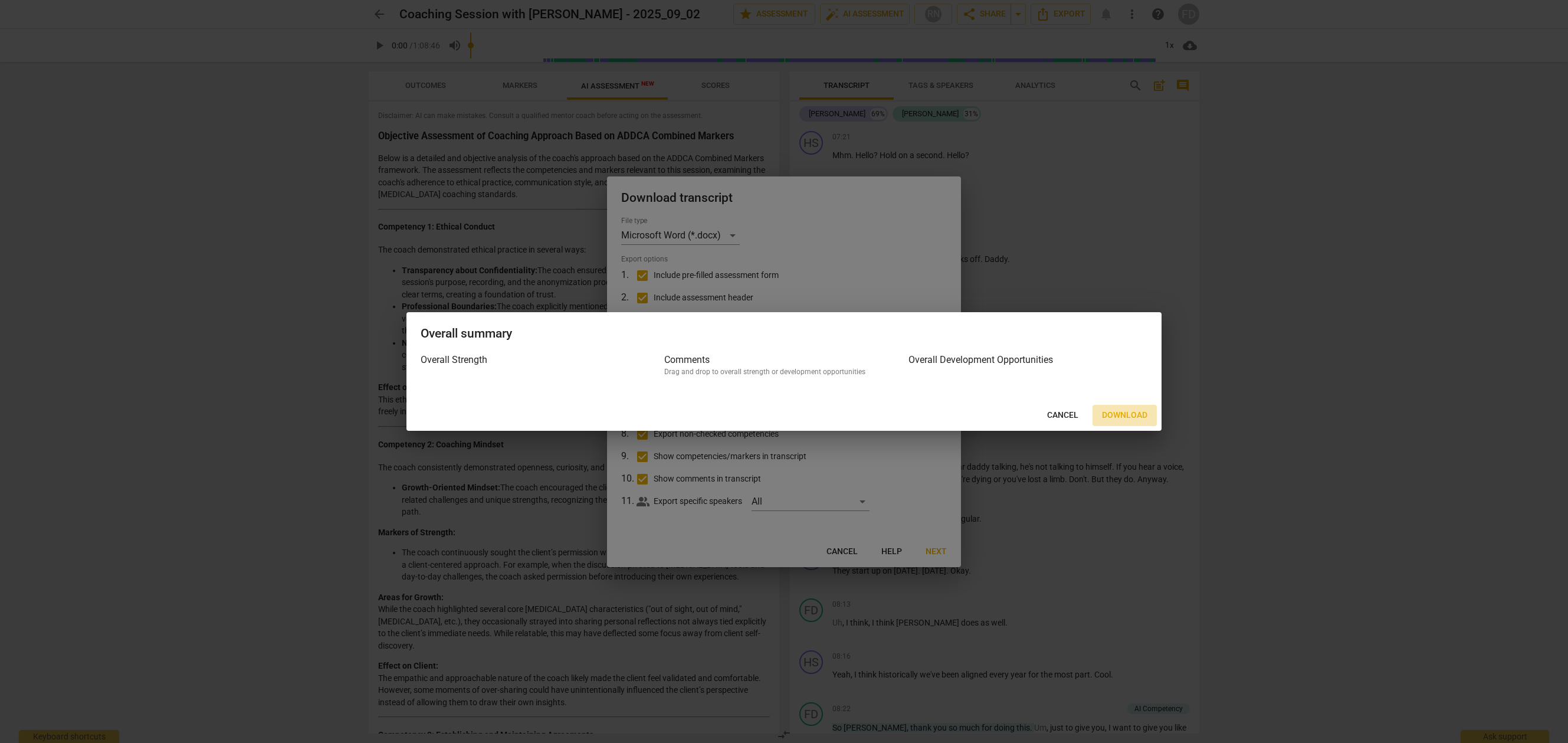
click at [1118, 419] on span "Download" at bounding box center [1124, 416] width 45 height 12
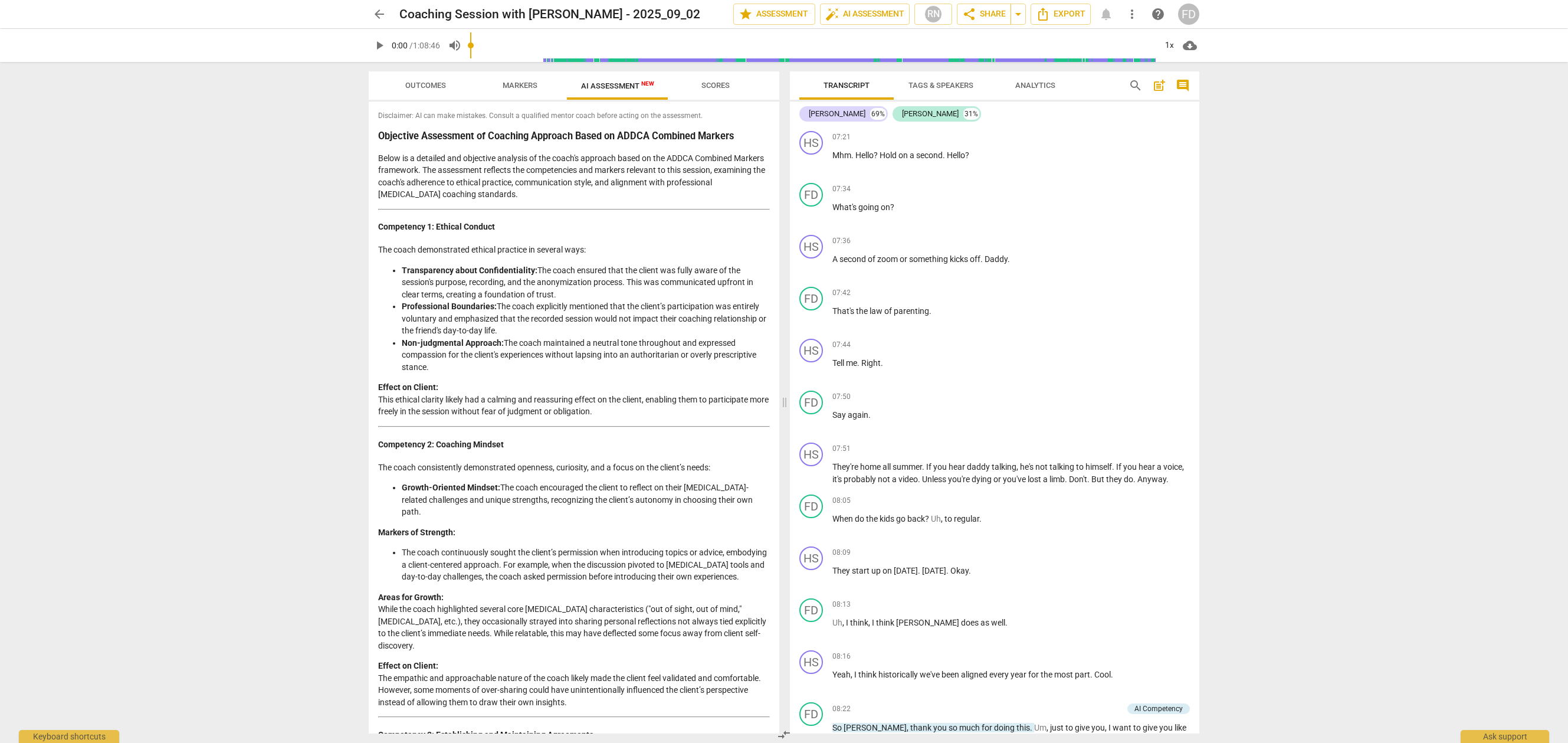
drag, startPoint x: 379, startPoint y: 135, endPoint x: 589, endPoint y: 333, distance: 288.6
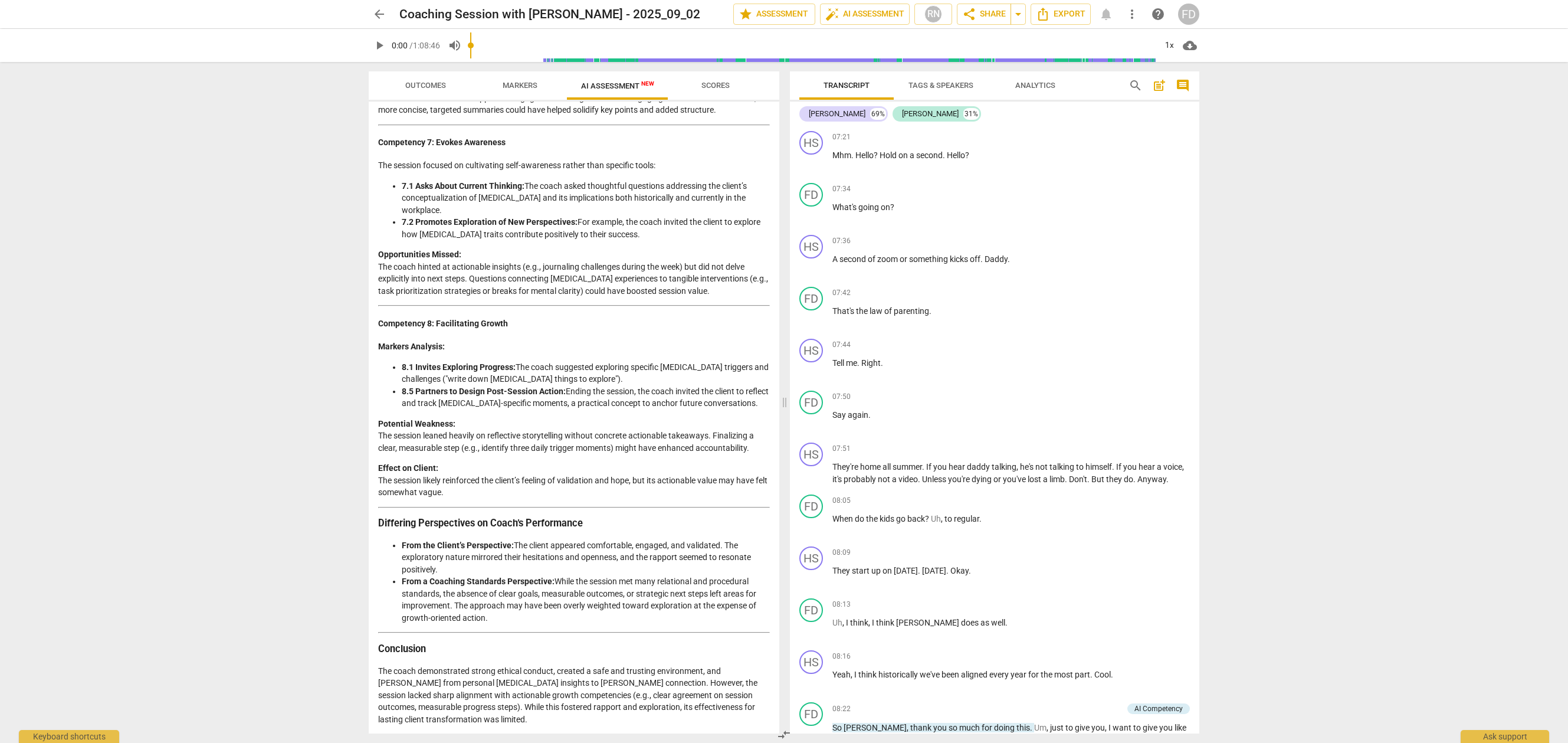
scroll to position [1433, 0]
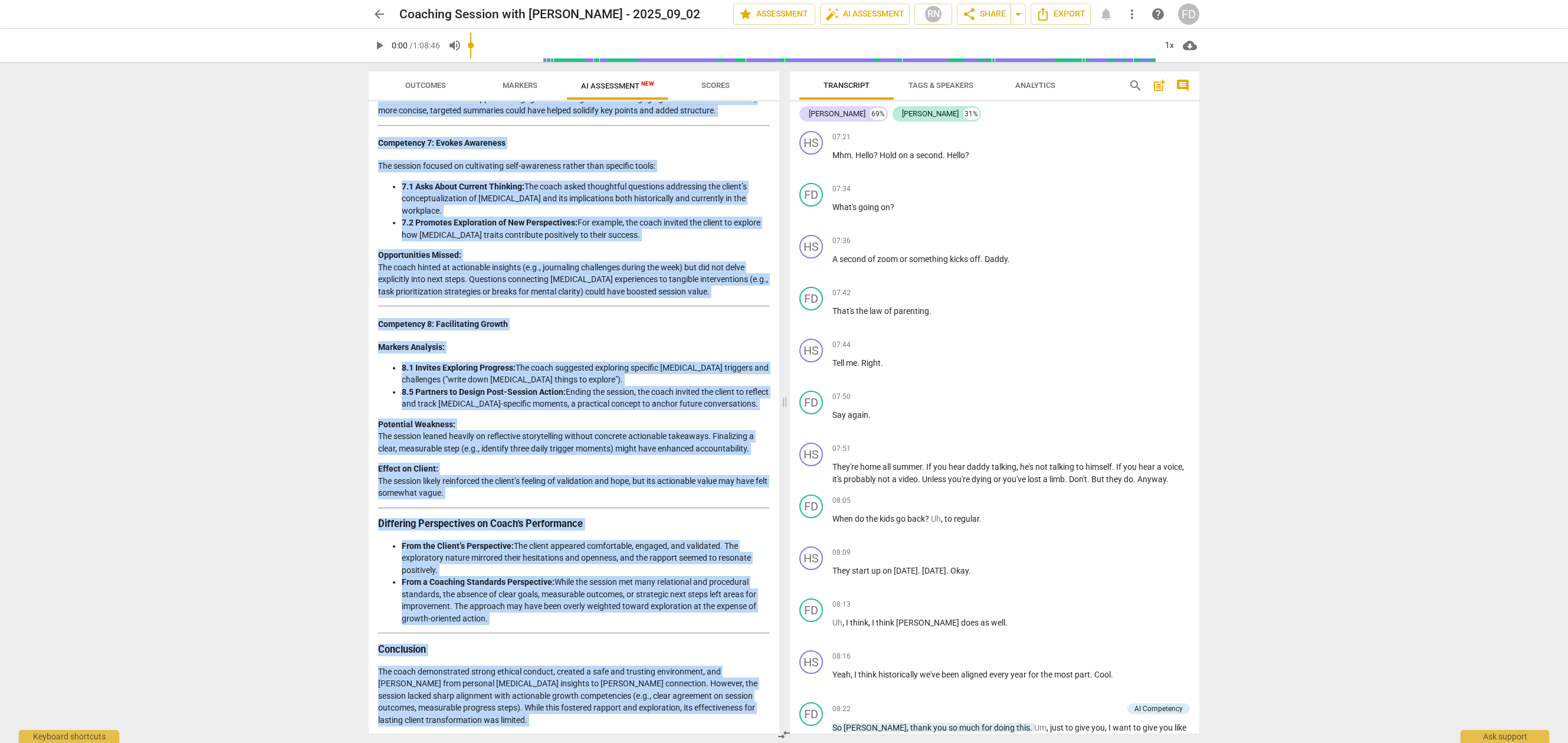
copy div "Loremipsu Dolorsitam co Adipisci Elitsedd Eiusm te INCID Utlabore Etdolor Magna…"
click at [492, 249] on p "Opportunities Missed: The coach hinted at actionable insights (e.g., journaling…" at bounding box center [574, 273] width 392 height 49
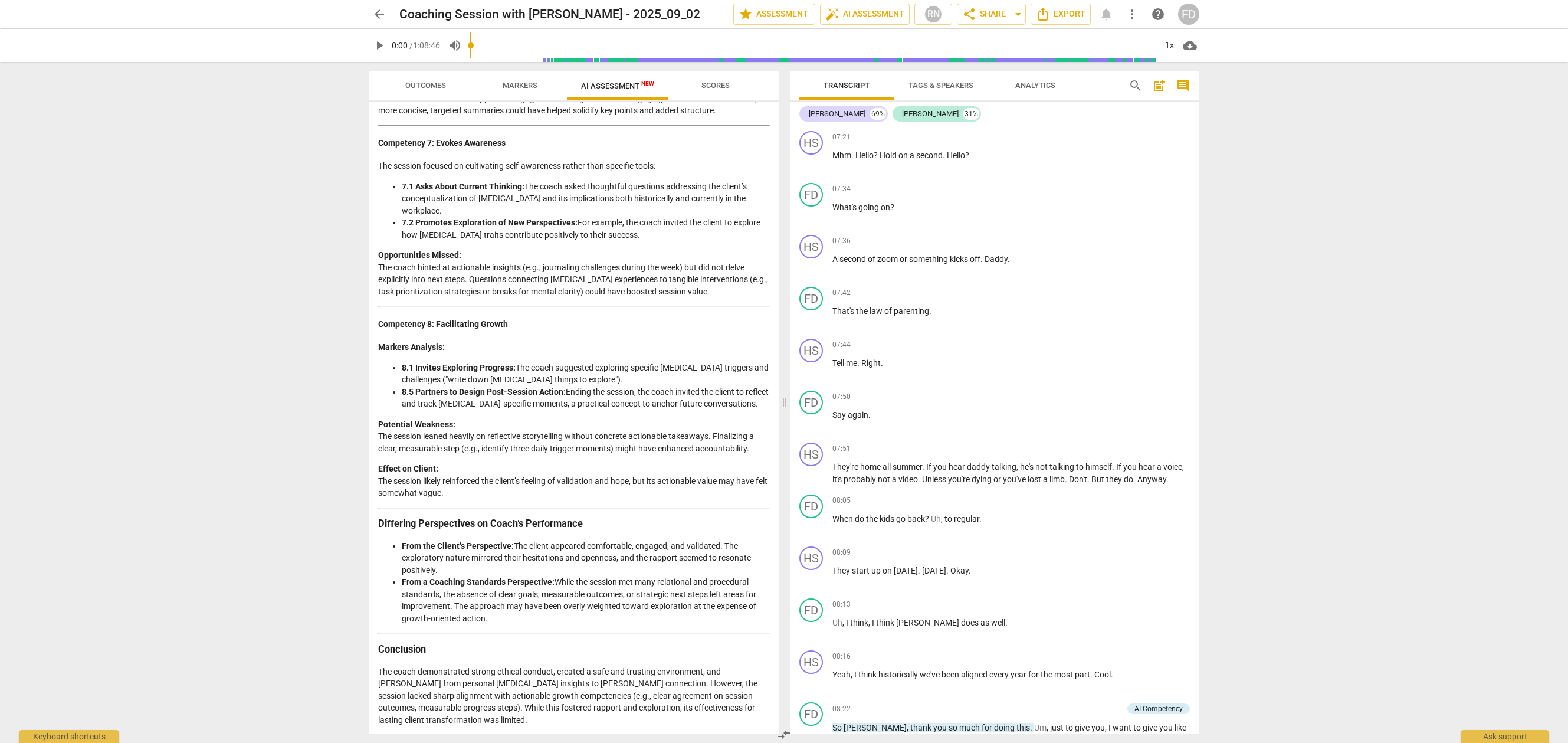
click at [430, 85] on span "Outcomes" at bounding box center [426, 85] width 41 height 9
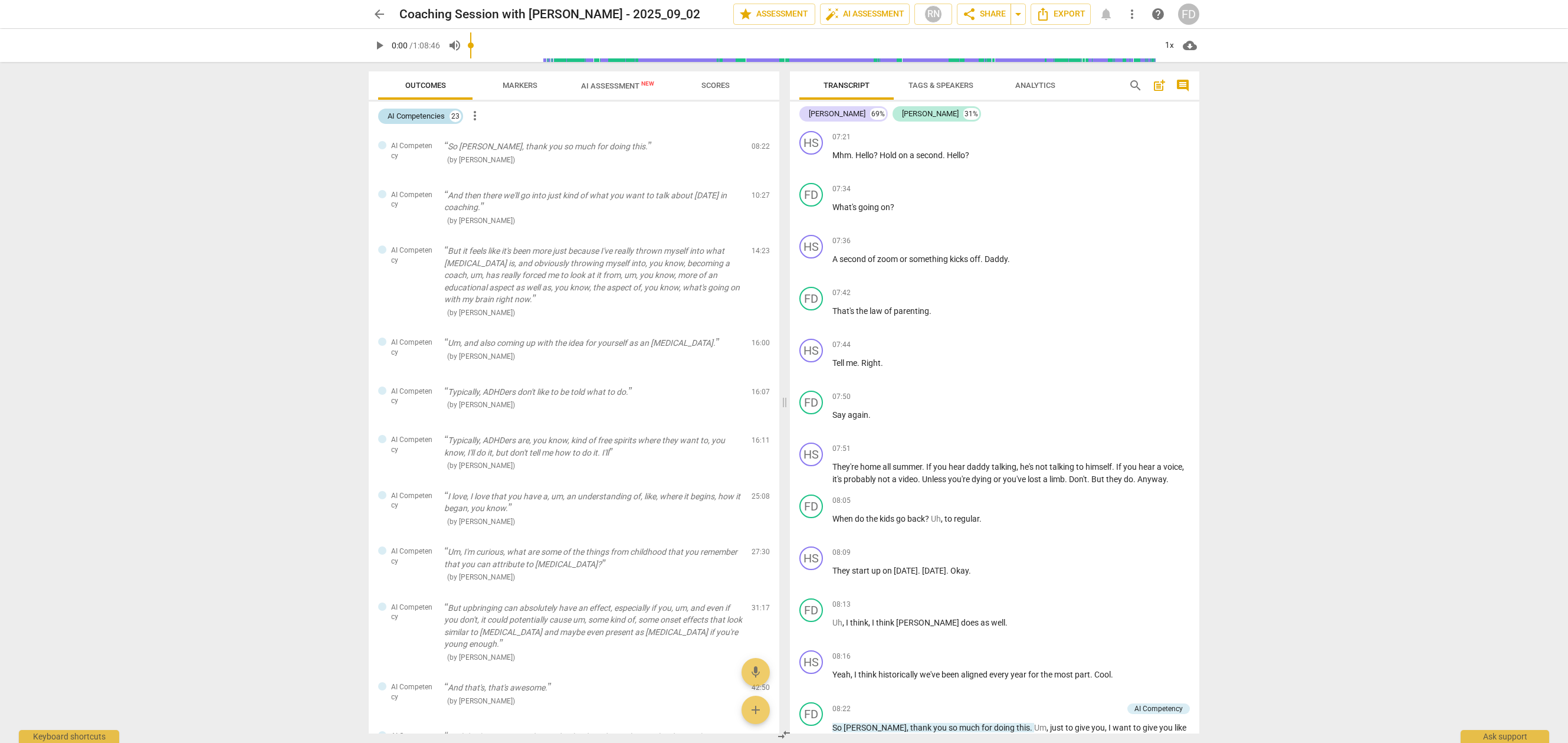
click at [430, 118] on div "AI Competencies" at bounding box center [416, 117] width 57 height 12
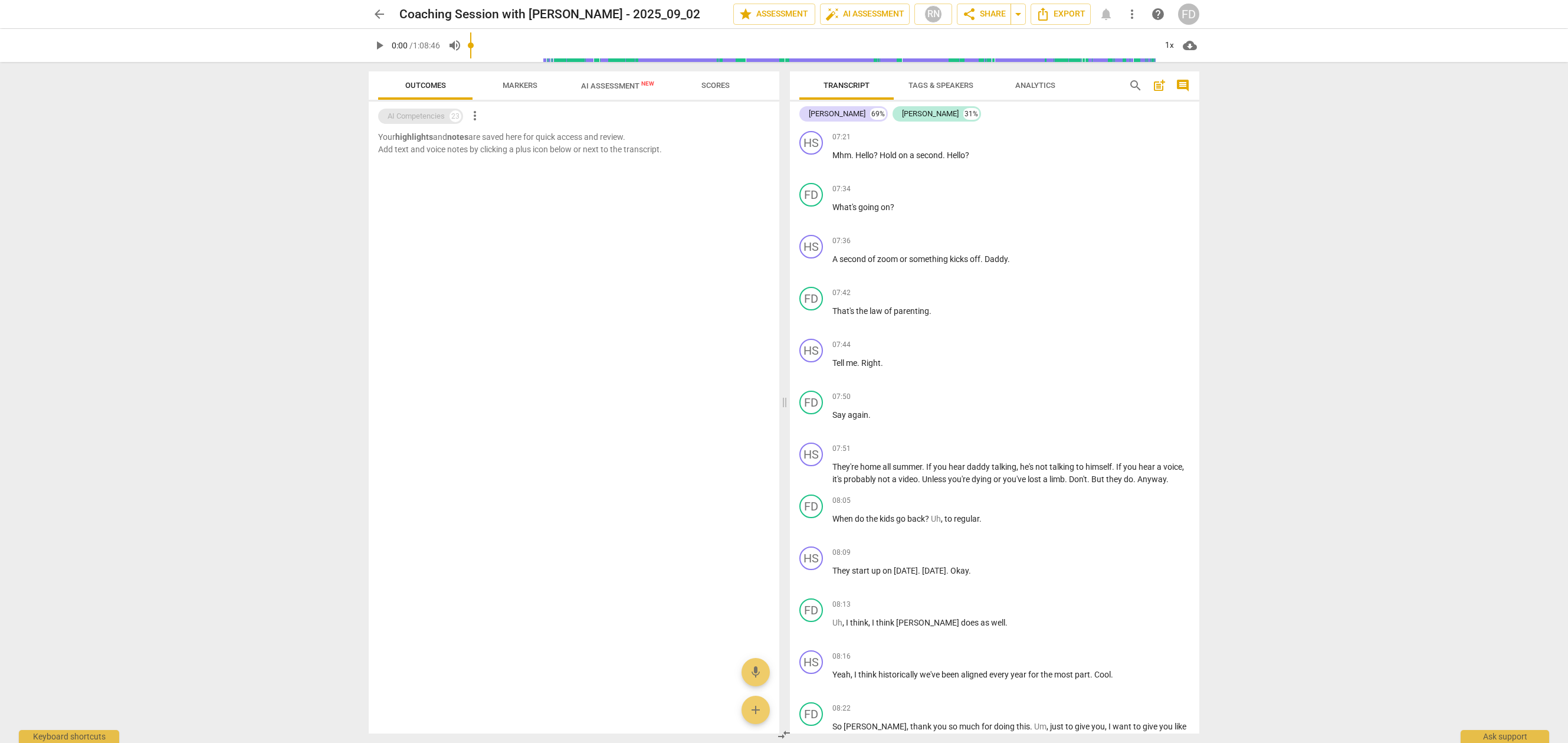
click at [430, 118] on div "AI Competencies" at bounding box center [416, 117] width 57 height 12
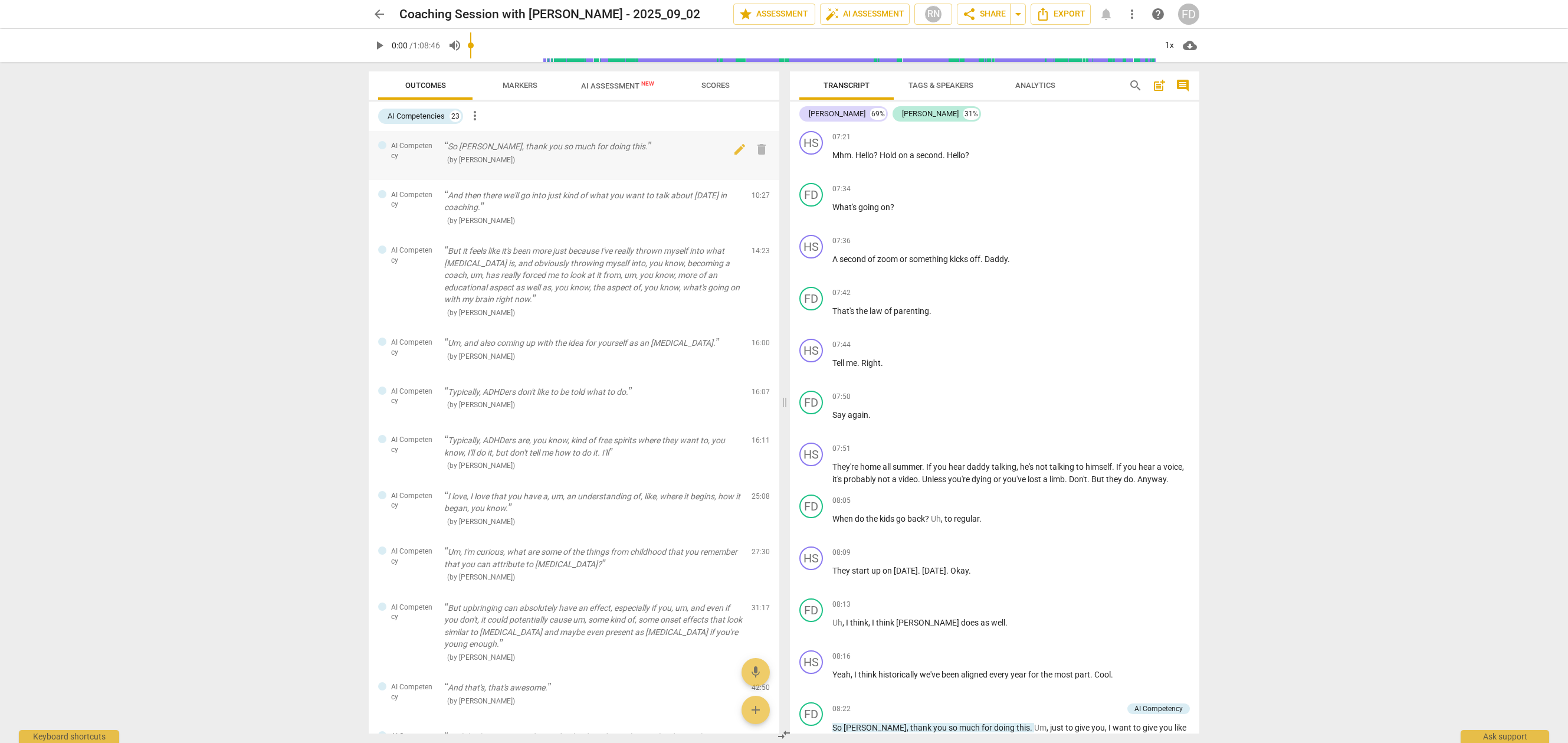
click at [467, 157] on span "( by [PERSON_NAME] )" at bounding box center [481, 160] width 68 height 9
click at [617, 84] on span "AI Assessment New" at bounding box center [617, 86] width 73 height 9
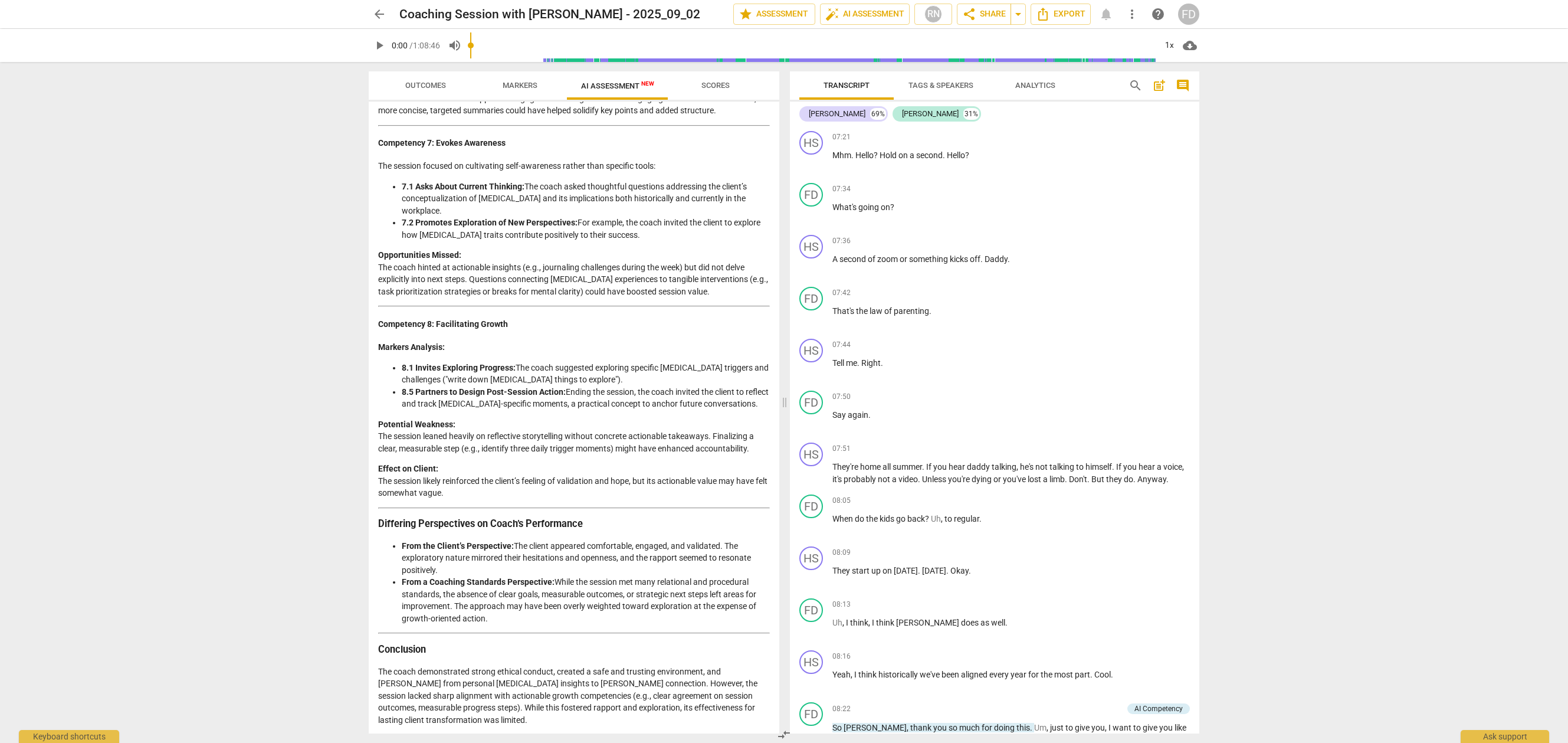
click at [425, 88] on span "Outcomes" at bounding box center [426, 85] width 41 height 9
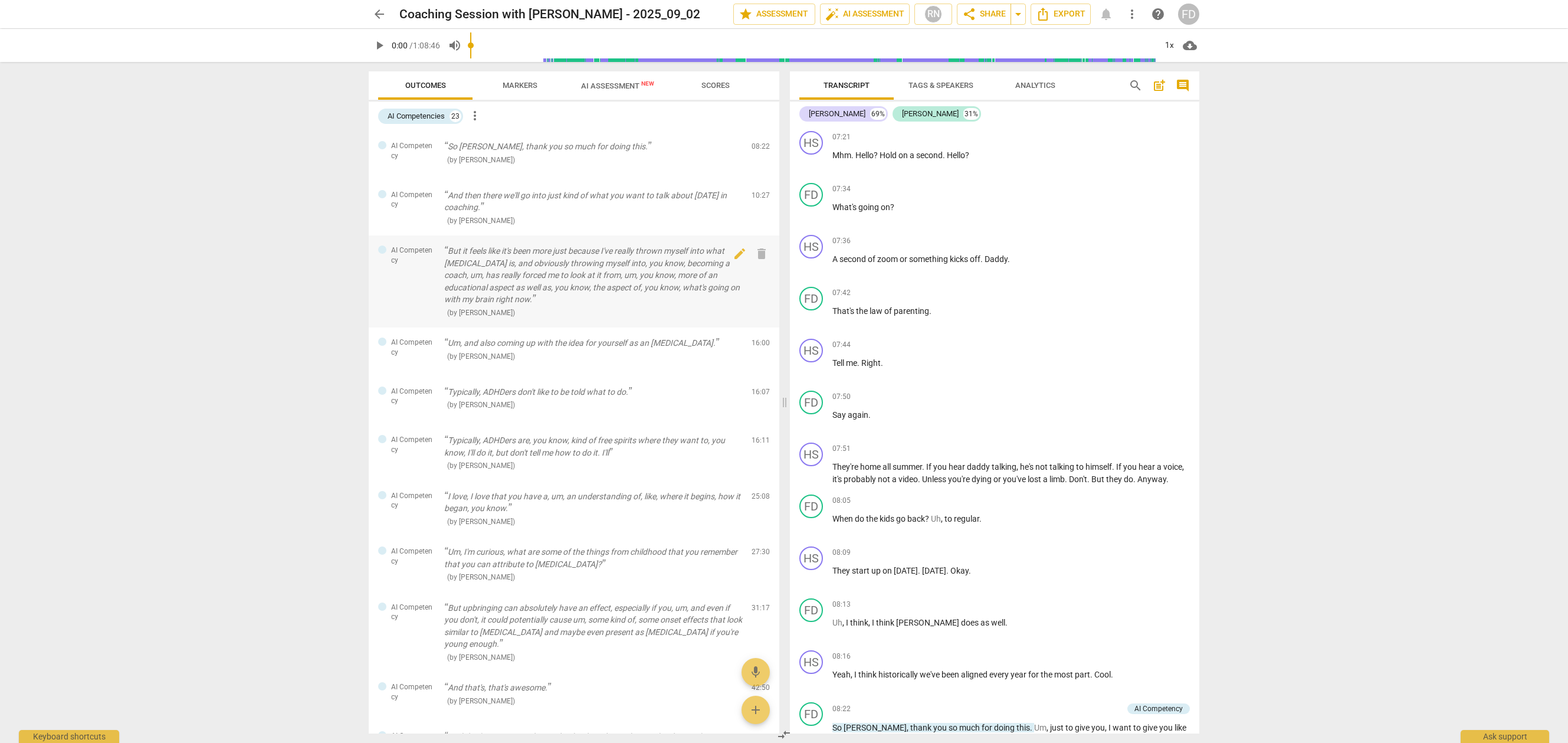
click at [532, 237] on div "AI Competency But it feels like it's been more just because I've really thrown …" at bounding box center [574, 281] width 411 height 92
click at [518, 246] on p "But it feels like it's been more just because I've really thrown myself into wh…" at bounding box center [594, 274] width 298 height 60
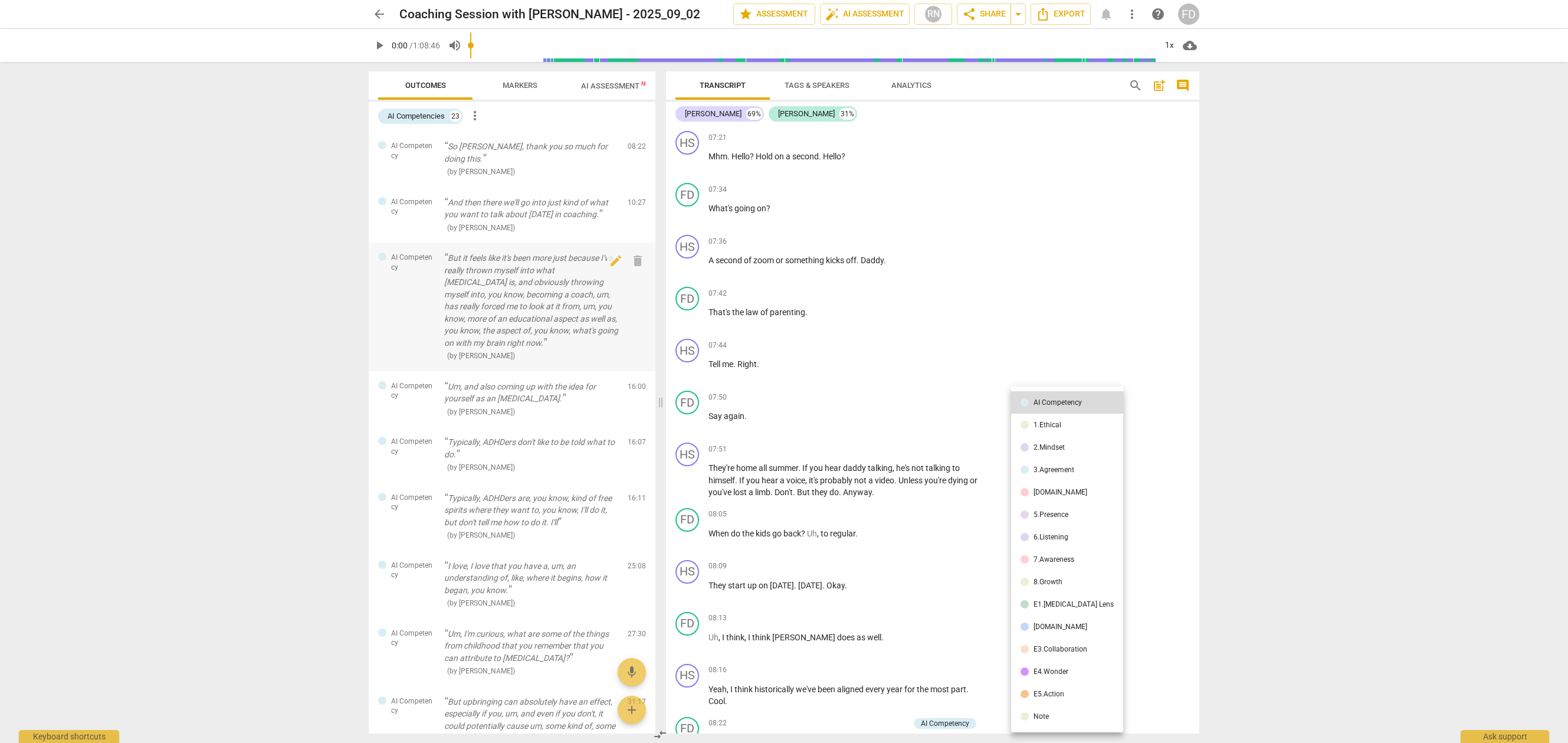
click at [518, 246] on div at bounding box center [784, 372] width 1568 height 743
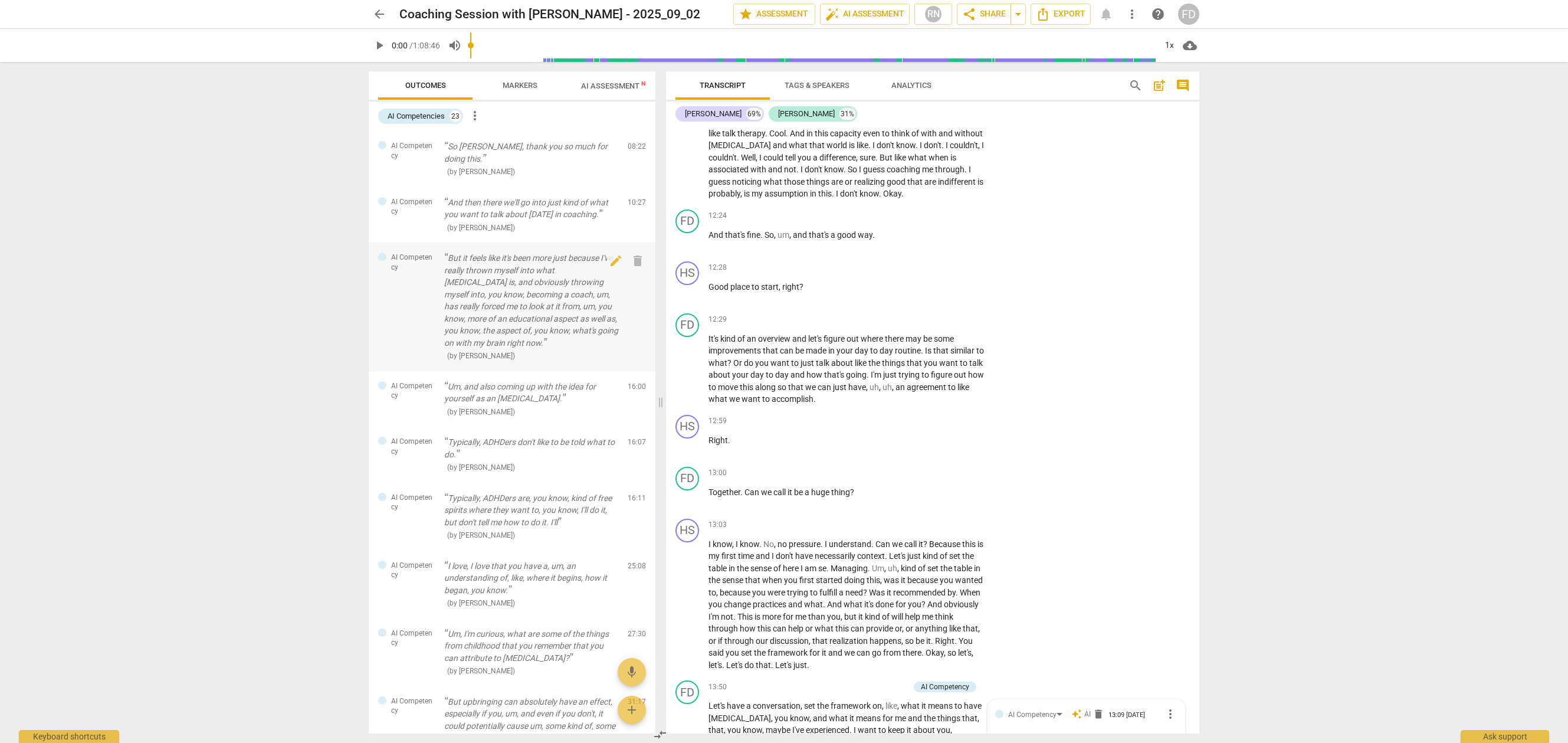
scroll to position [1937, 0]
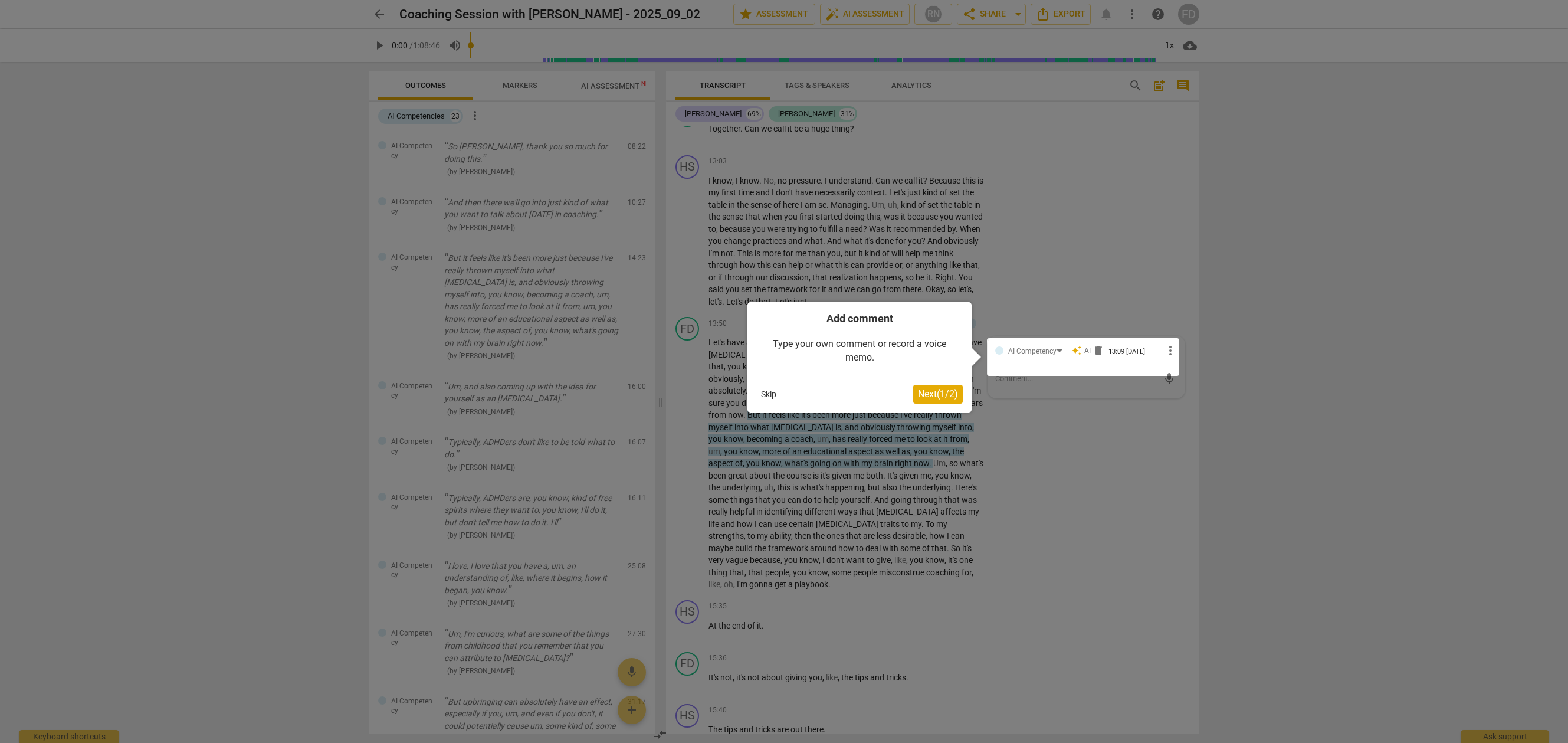
click at [766, 394] on button "Skip" at bounding box center [768, 394] width 25 height 18
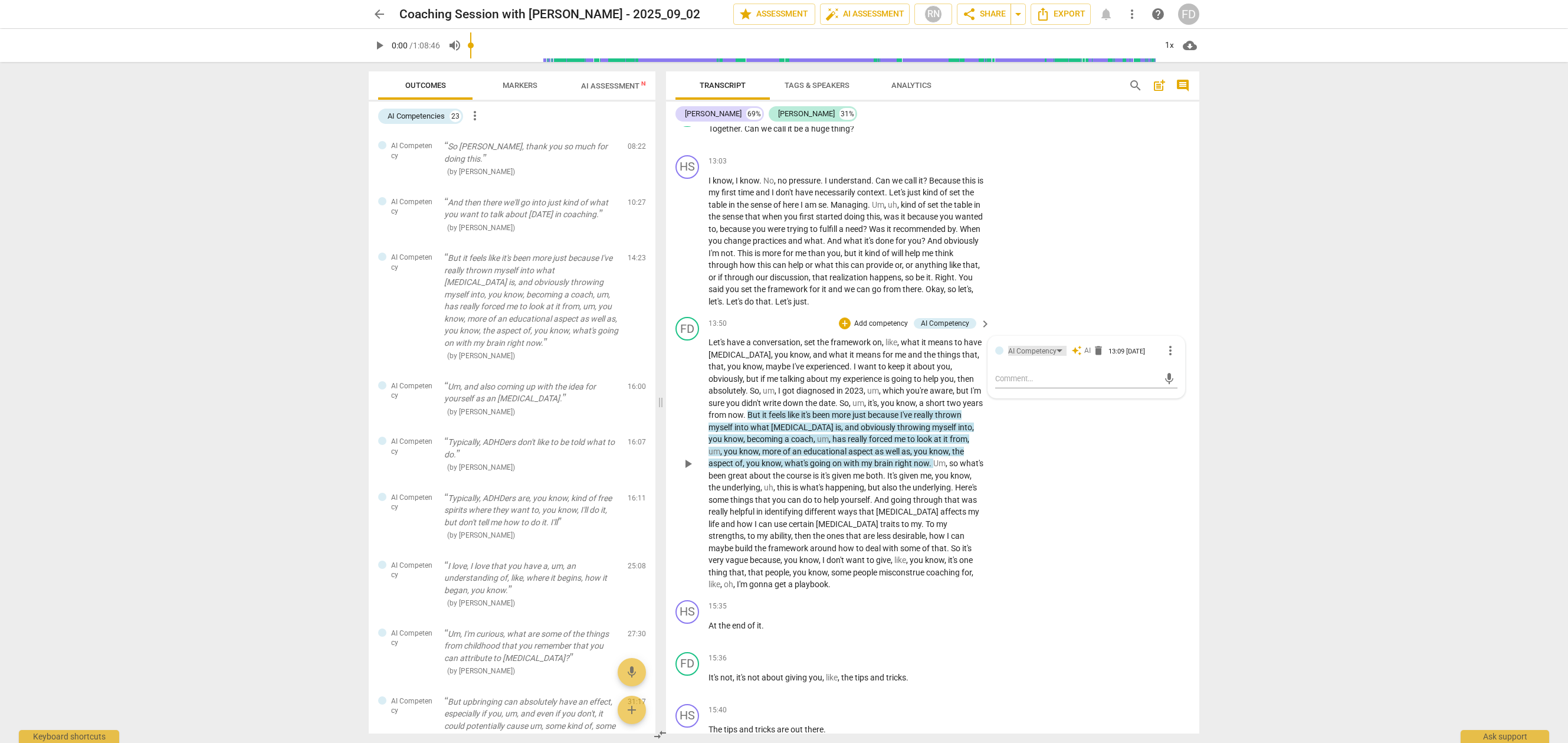
click at [1040, 346] on div "AI Competency" at bounding box center [1032, 351] width 49 height 11
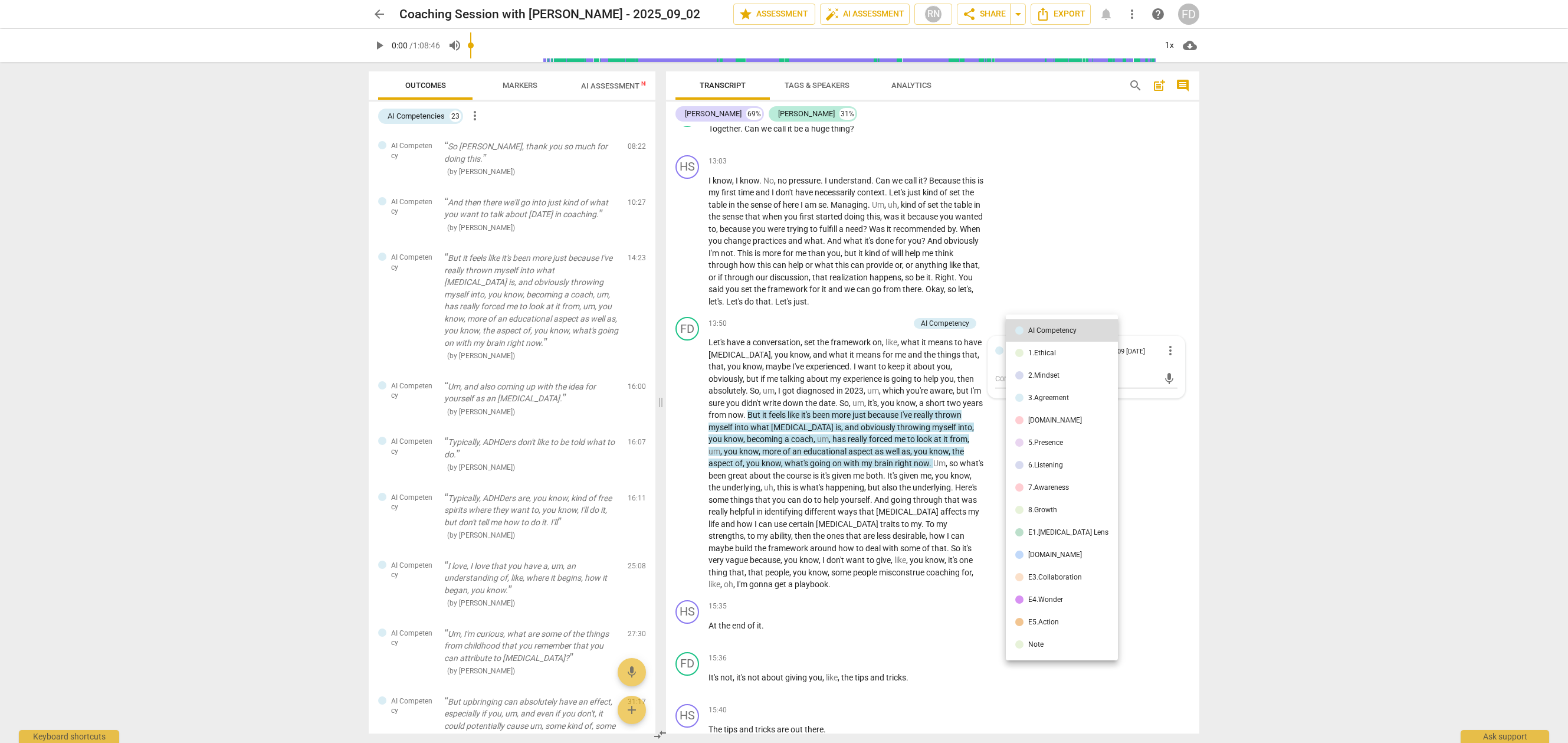
click at [1052, 280] on div at bounding box center [784, 372] width 1568 height 743
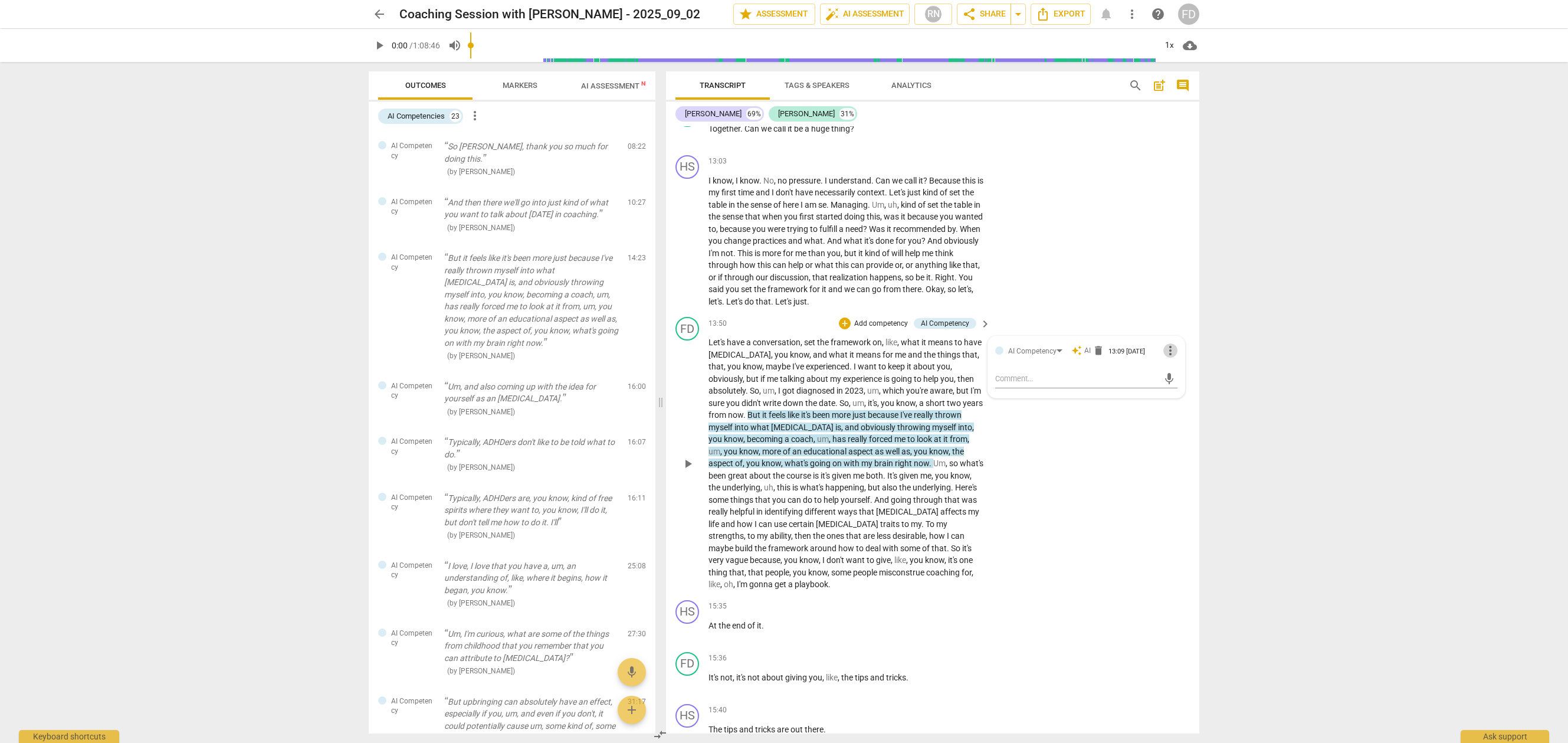
click at [1167, 343] on span "more_vert" at bounding box center [1170, 350] width 14 height 14
click at [1058, 433] on div at bounding box center [784, 372] width 1568 height 743
click at [1058, 434] on div "FD play_arrow pause 13:50 + Add competency AI Competency keyboard_arrow_right L…" at bounding box center [933, 453] width 533 height 283
click at [1097, 343] on span "delete" at bounding box center [1098, 348] width 12 height 12
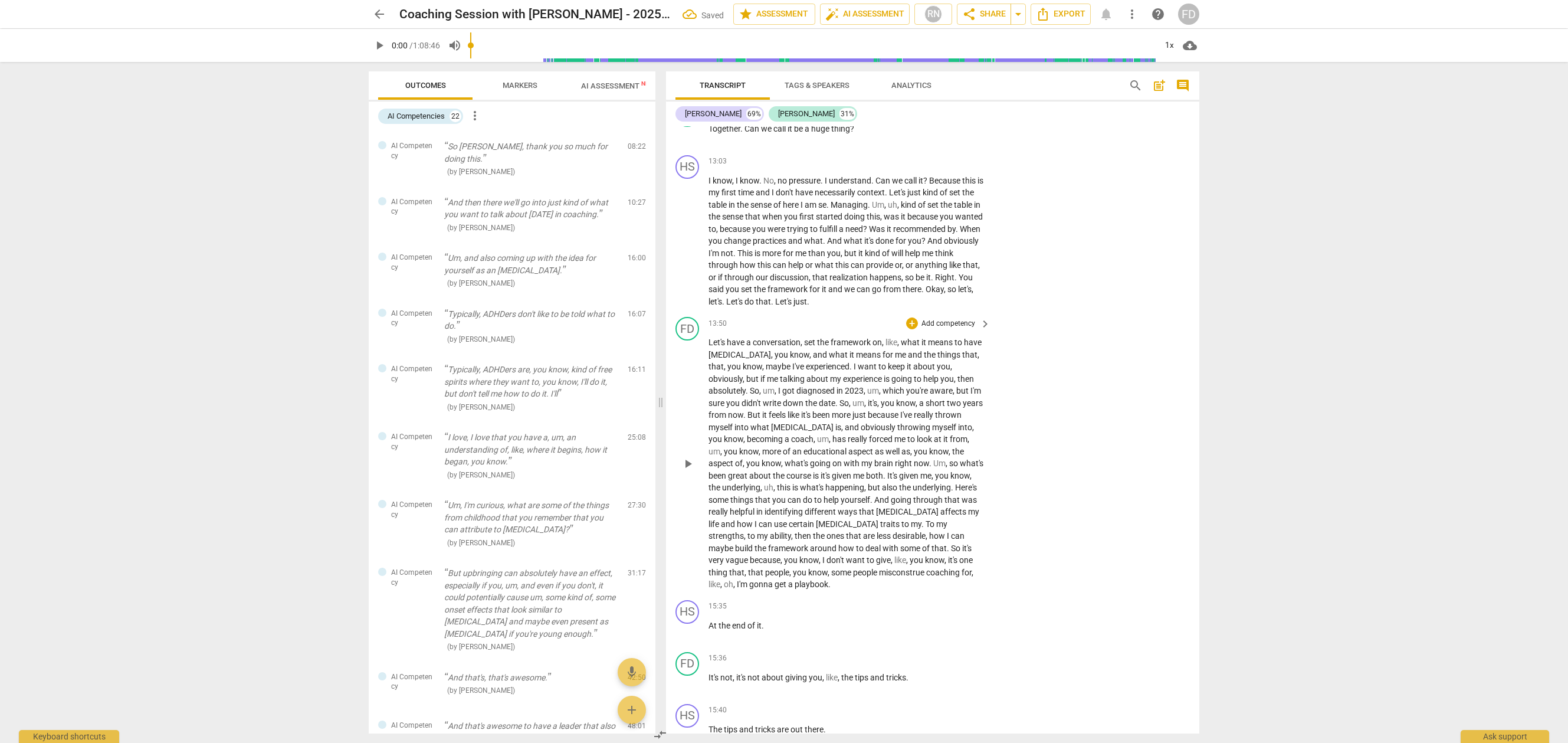
scroll to position [1507, 0]
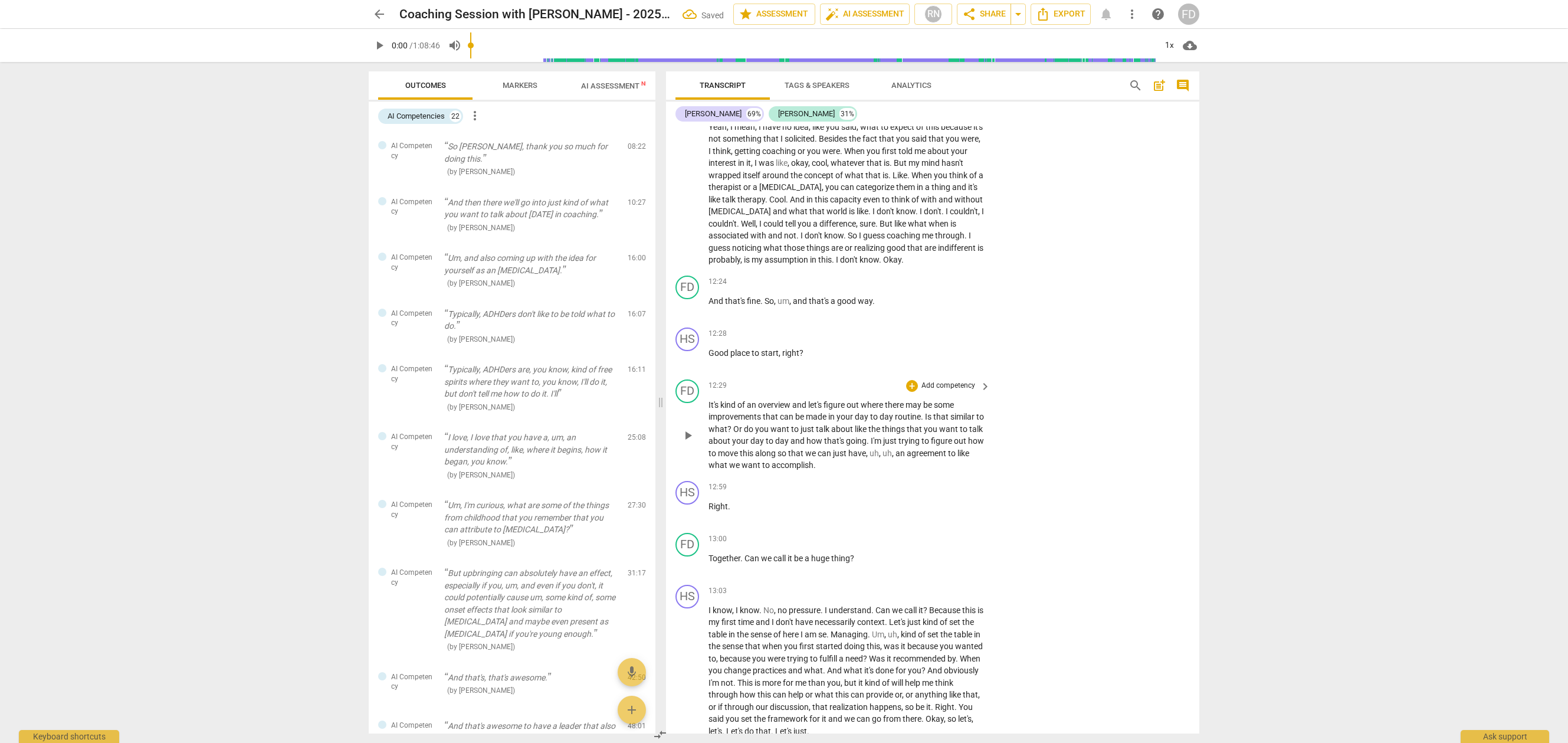
click at [817, 418] on p "It's kind of an overview and let's figure out where there may be some improveme…" at bounding box center [847, 435] width 276 height 72
click at [460, 147] on p "So [PERSON_NAME], thank you so much for doing this." at bounding box center [531, 153] width 174 height 24
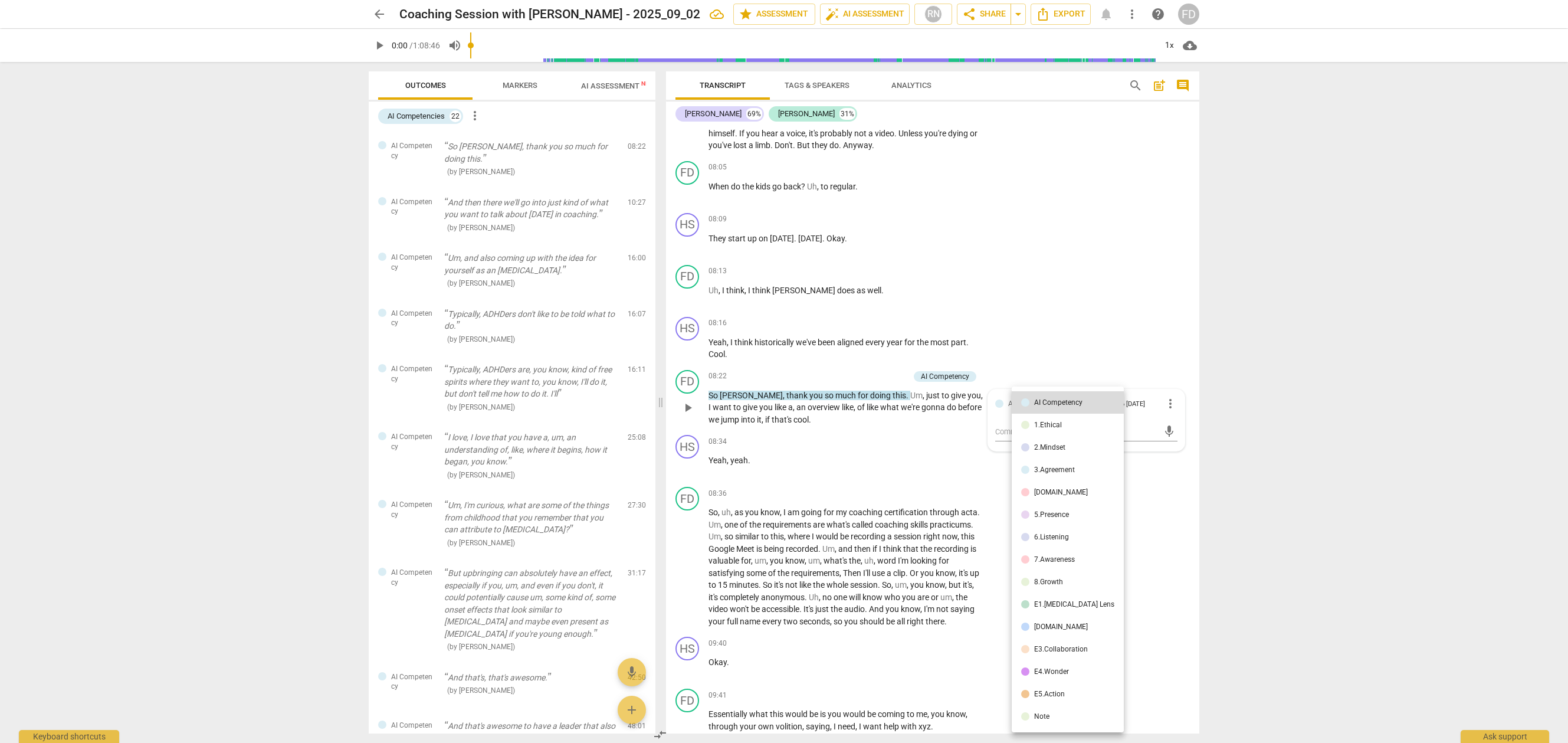
click at [479, 586] on div at bounding box center [784, 372] width 1568 height 743
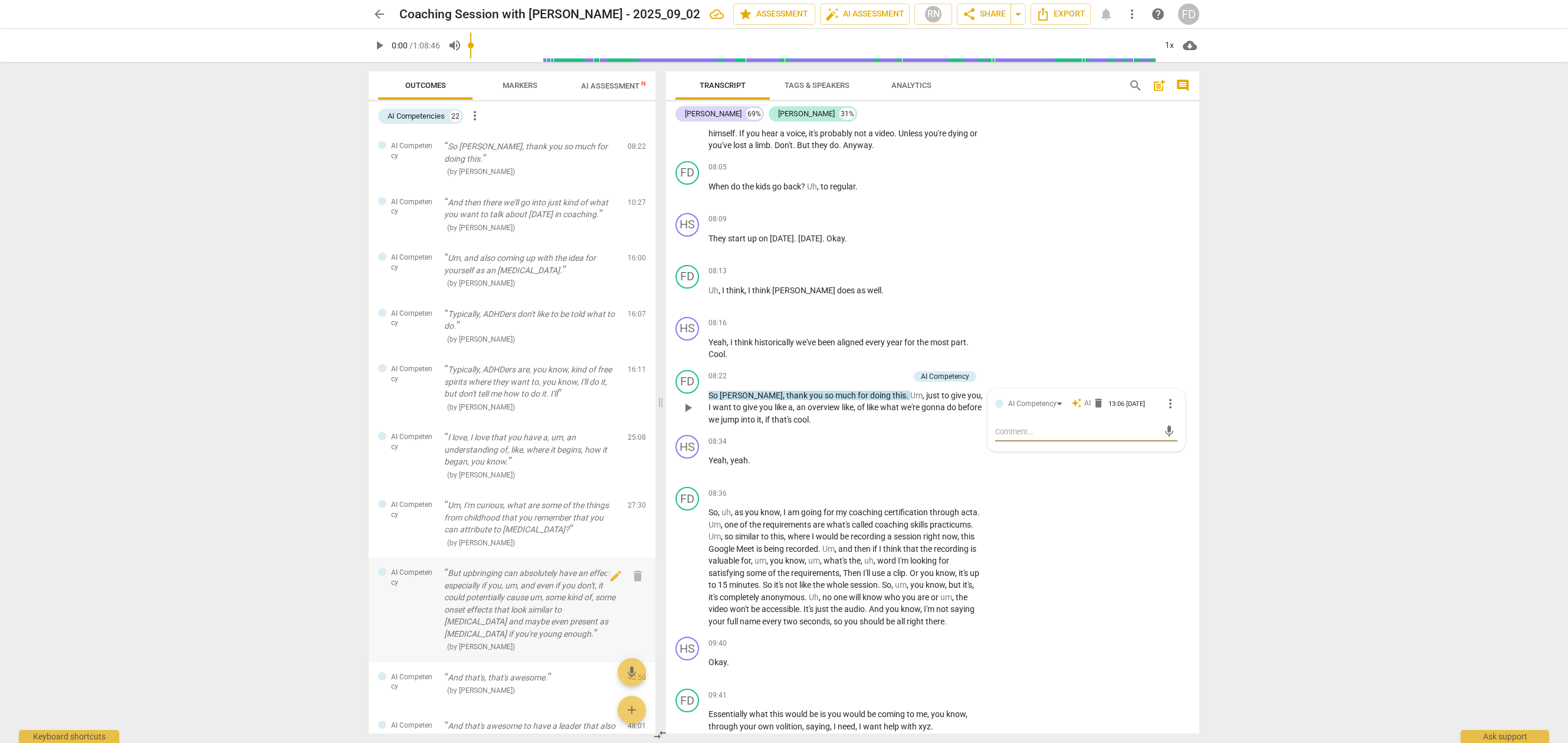
click at [477, 573] on p "But upbringing can absolutely have an effect, especially if you, um, and even i…" at bounding box center [531, 603] width 174 height 72
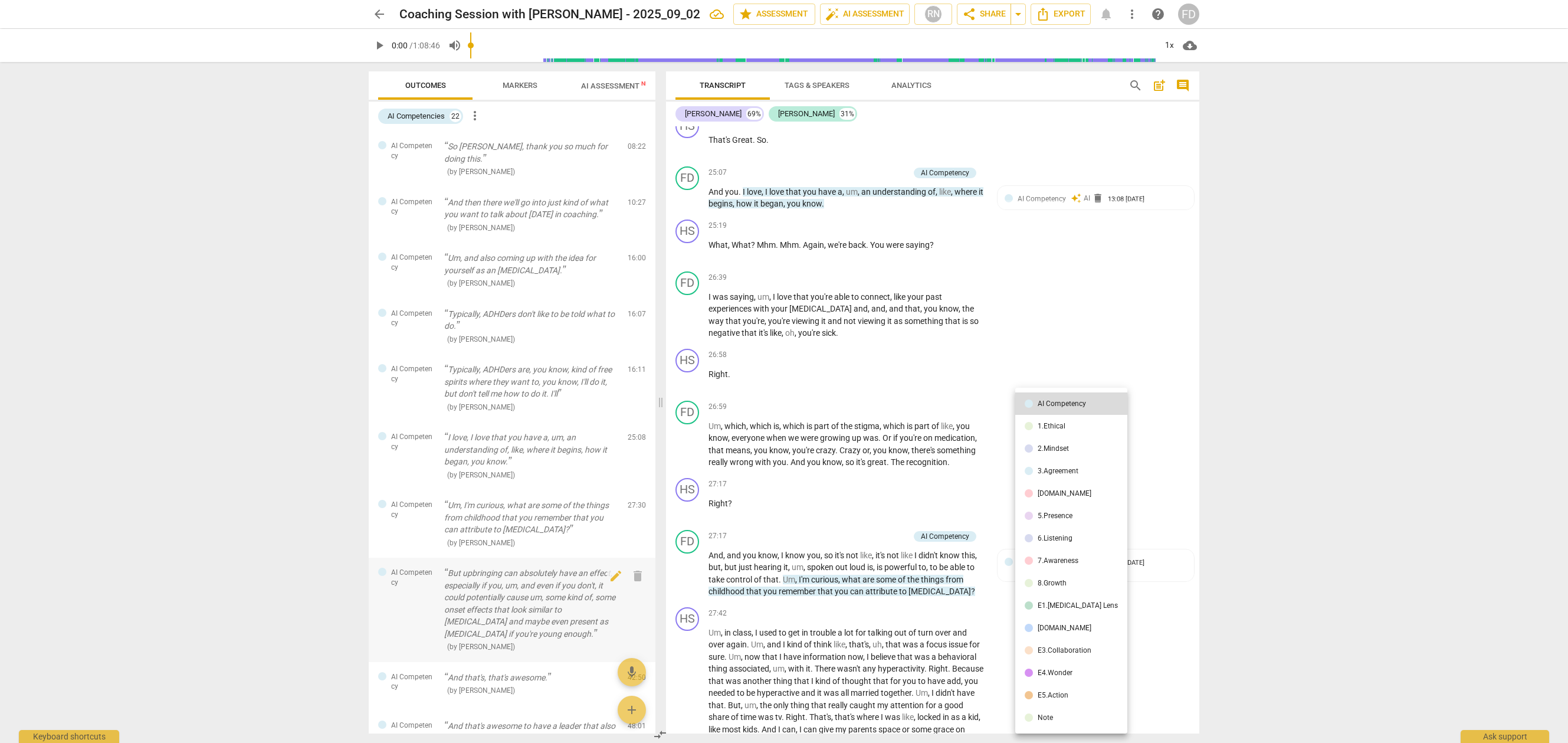
scroll to position [5620, 0]
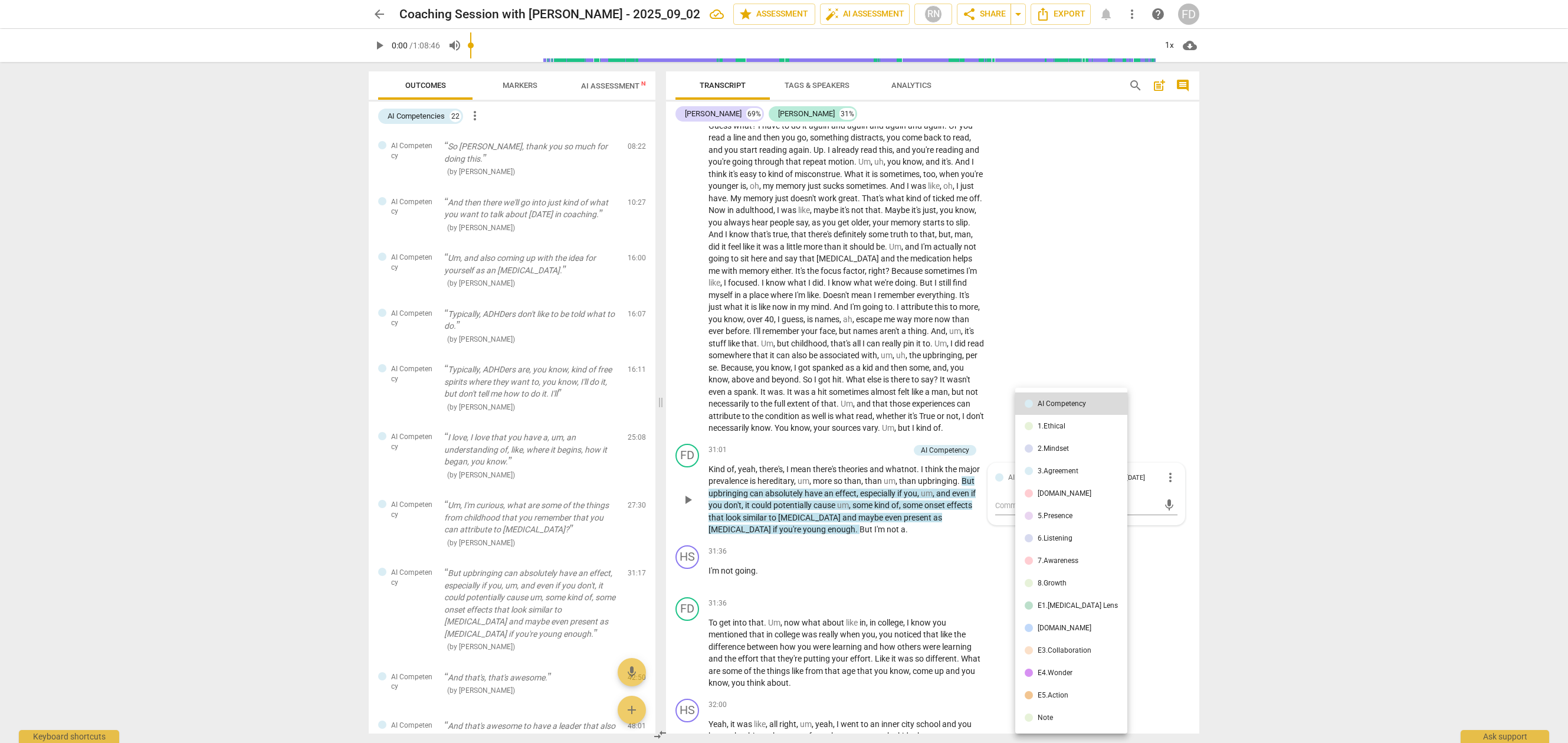
click at [479, 514] on div at bounding box center [784, 372] width 1568 height 743
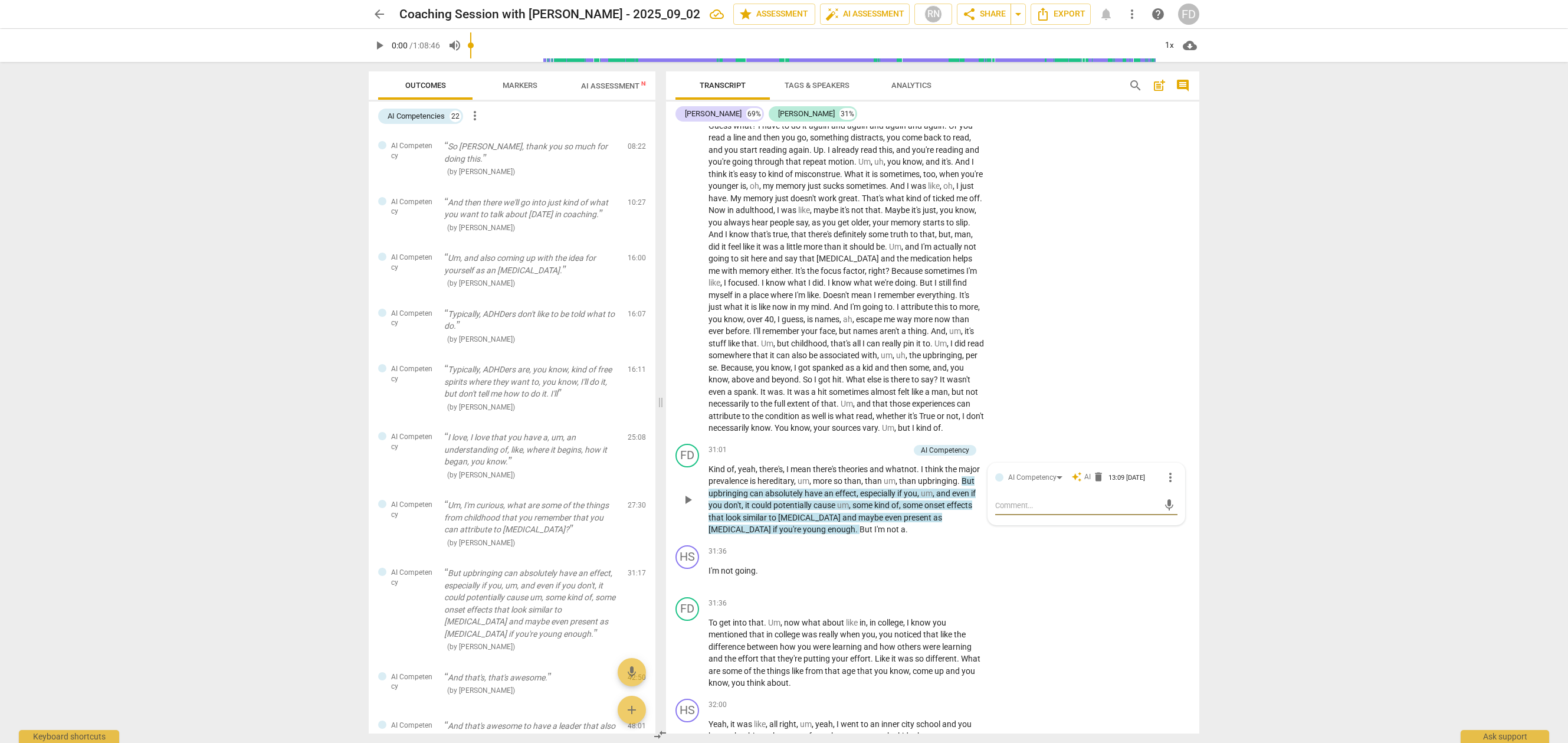
click at [479, 514] on p "Um, I'm curious, what are some of the things from childhood that you remember t…" at bounding box center [531, 517] width 174 height 37
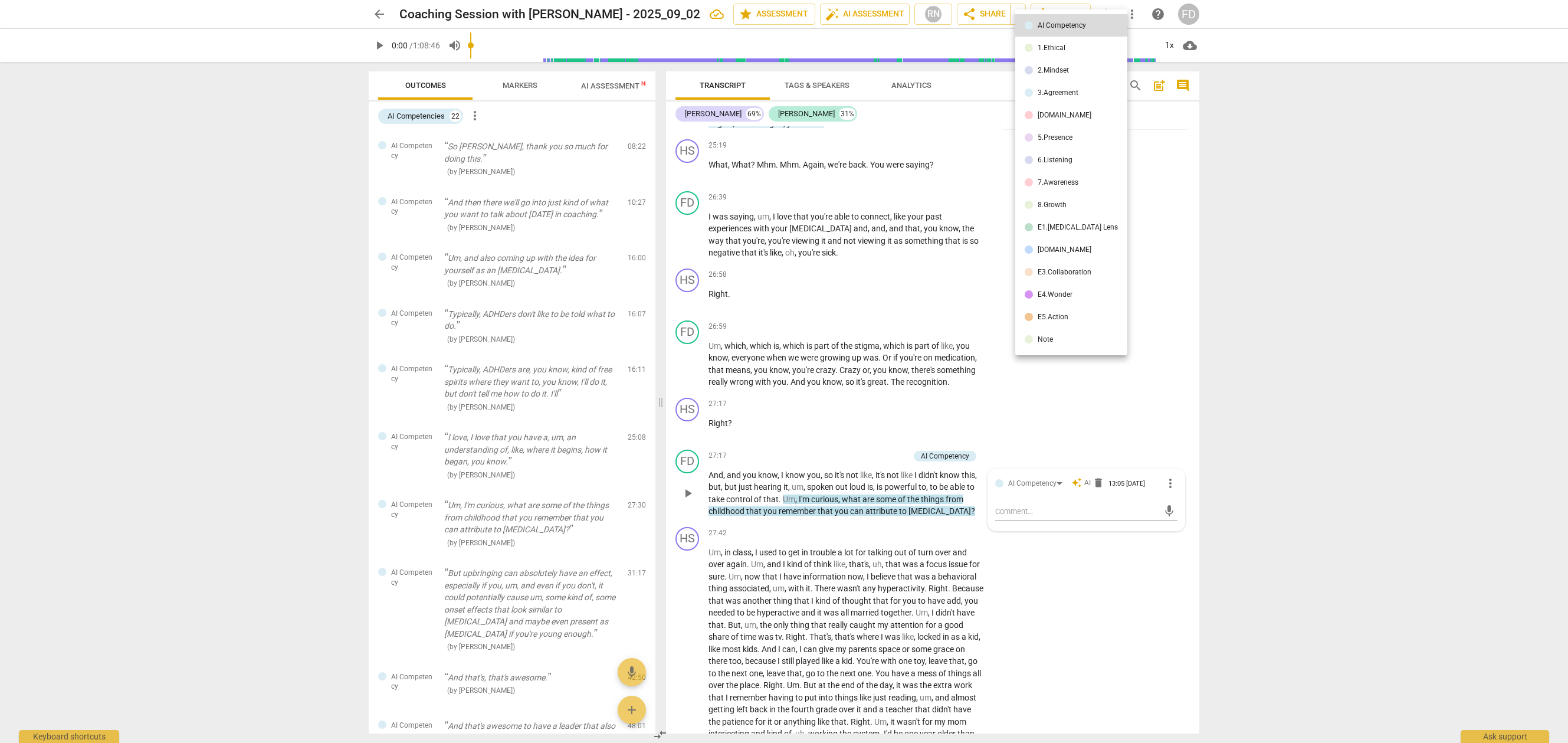
scroll to position [4925, 0]
click at [239, 387] on div at bounding box center [784, 372] width 1568 height 743
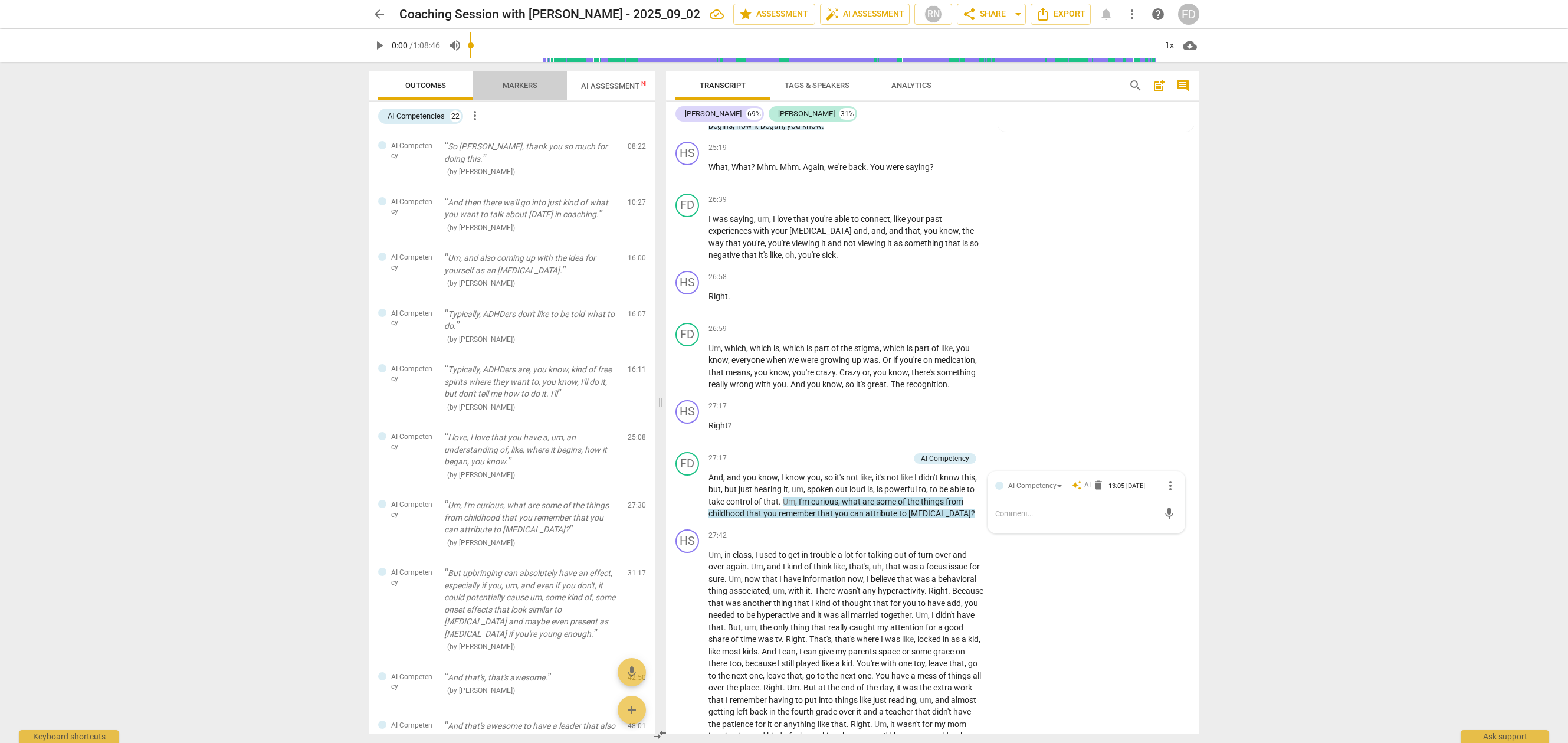
click at [514, 85] on span "Markers" at bounding box center [520, 85] width 35 height 9
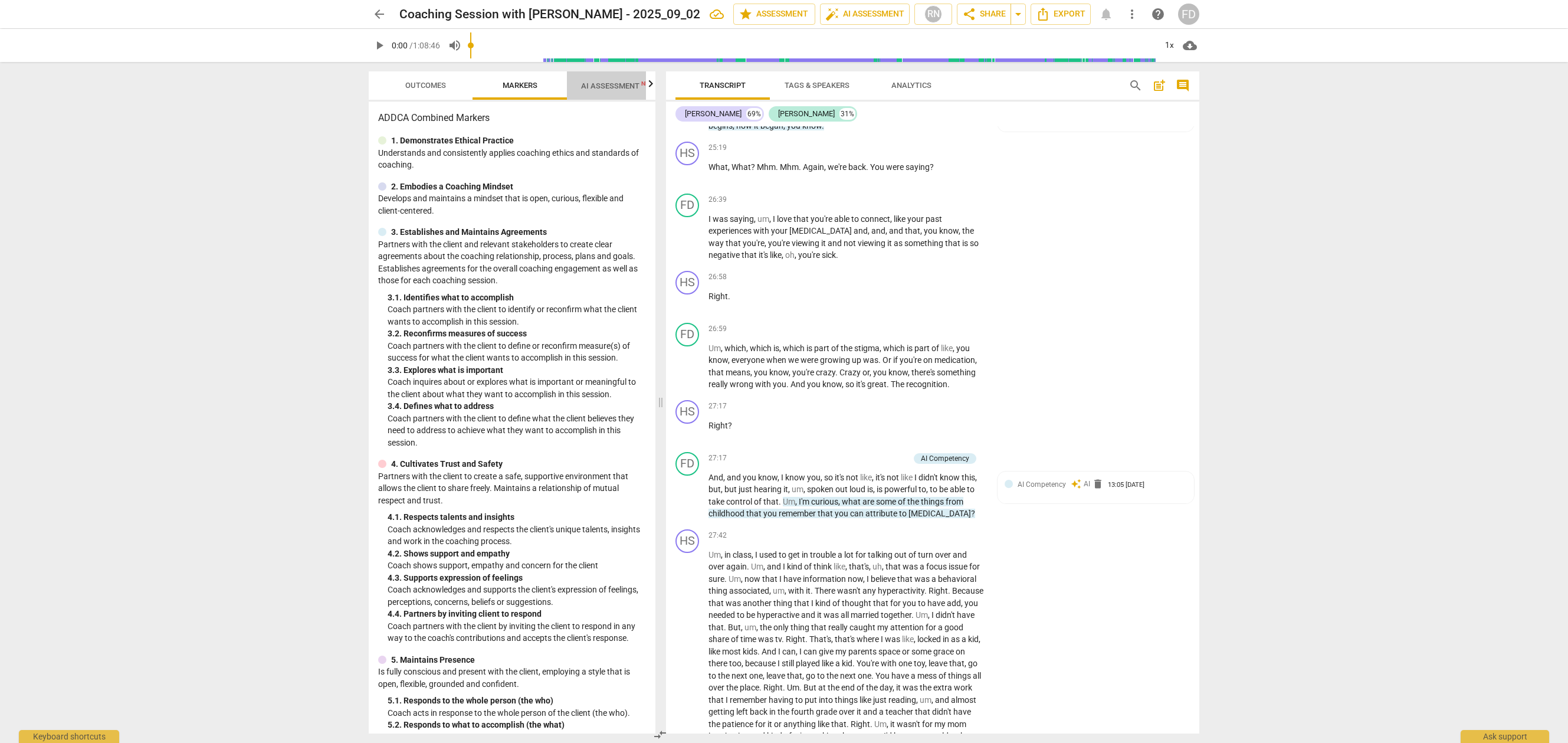
click at [611, 84] on span "AI Assessment New" at bounding box center [617, 86] width 73 height 9
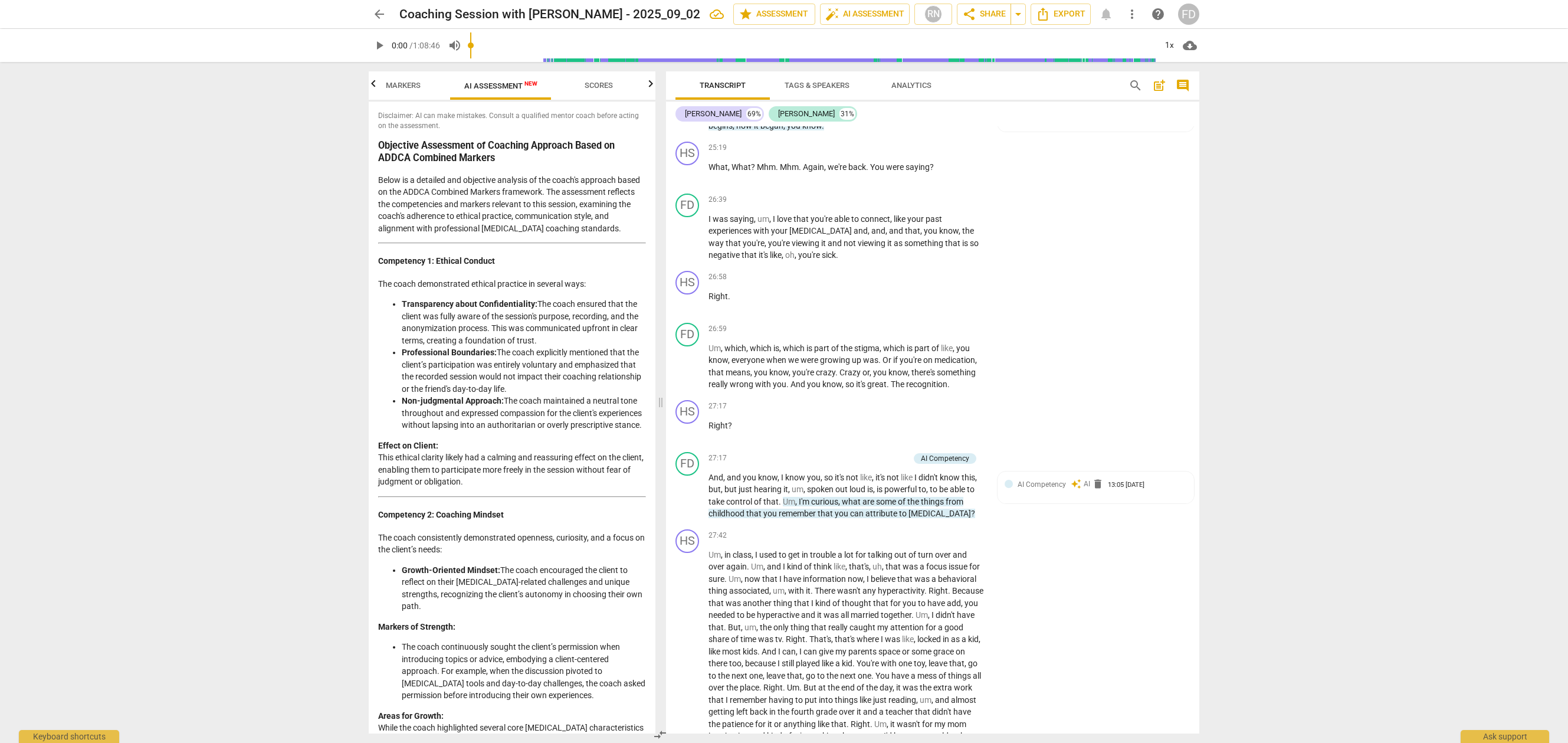
scroll to position [0, 116]
click at [607, 85] on span "Scores" at bounding box center [599, 85] width 28 height 9
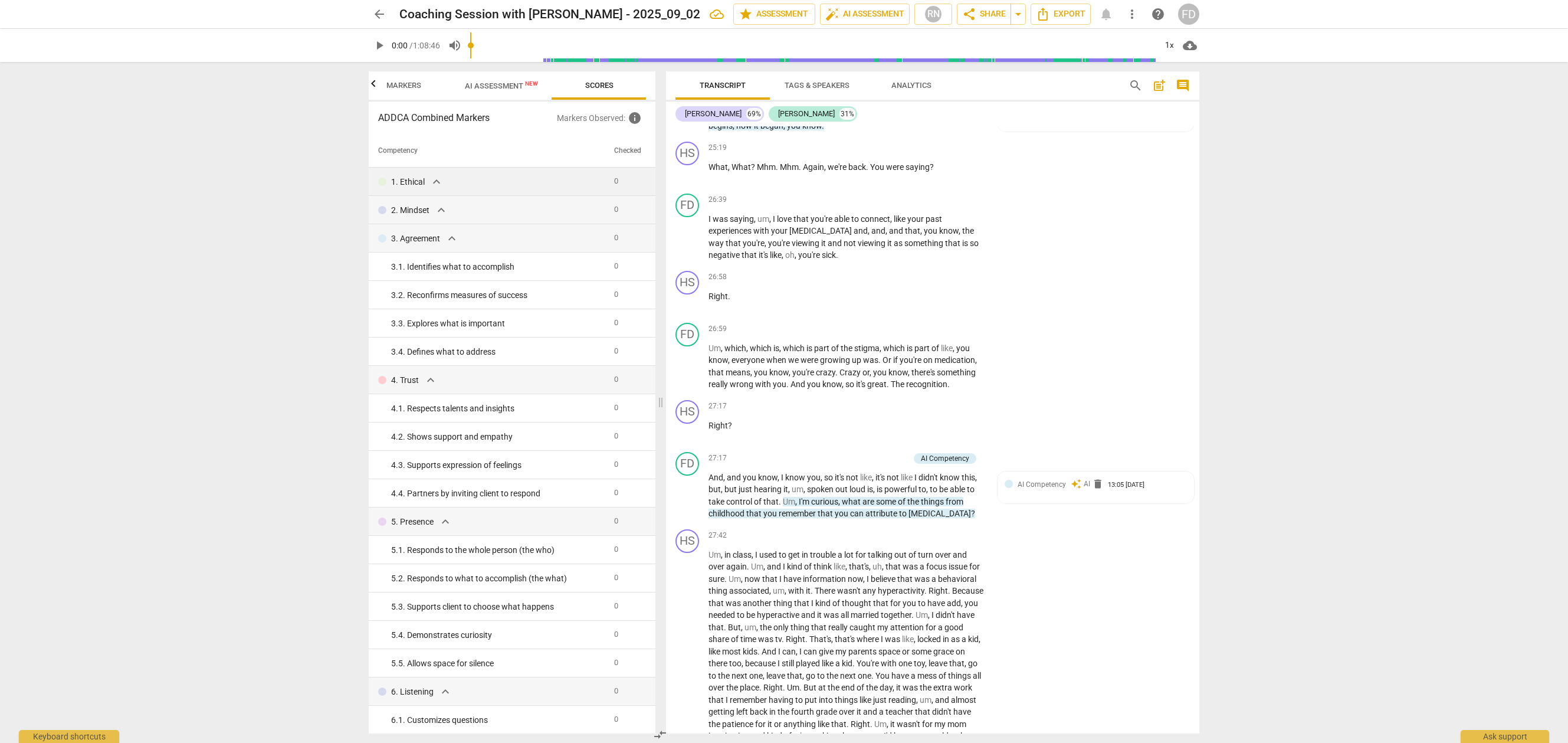
click at [609, 181] on td "0" at bounding box center [627, 181] width 37 height 28
click at [441, 179] on span "expand_more" at bounding box center [436, 181] width 14 height 14
click at [471, 260] on td "3. 1. Identifies what to accomplish" at bounding box center [489, 266] width 241 height 28
click at [614, 267] on span "0" at bounding box center [616, 266] width 4 height 9
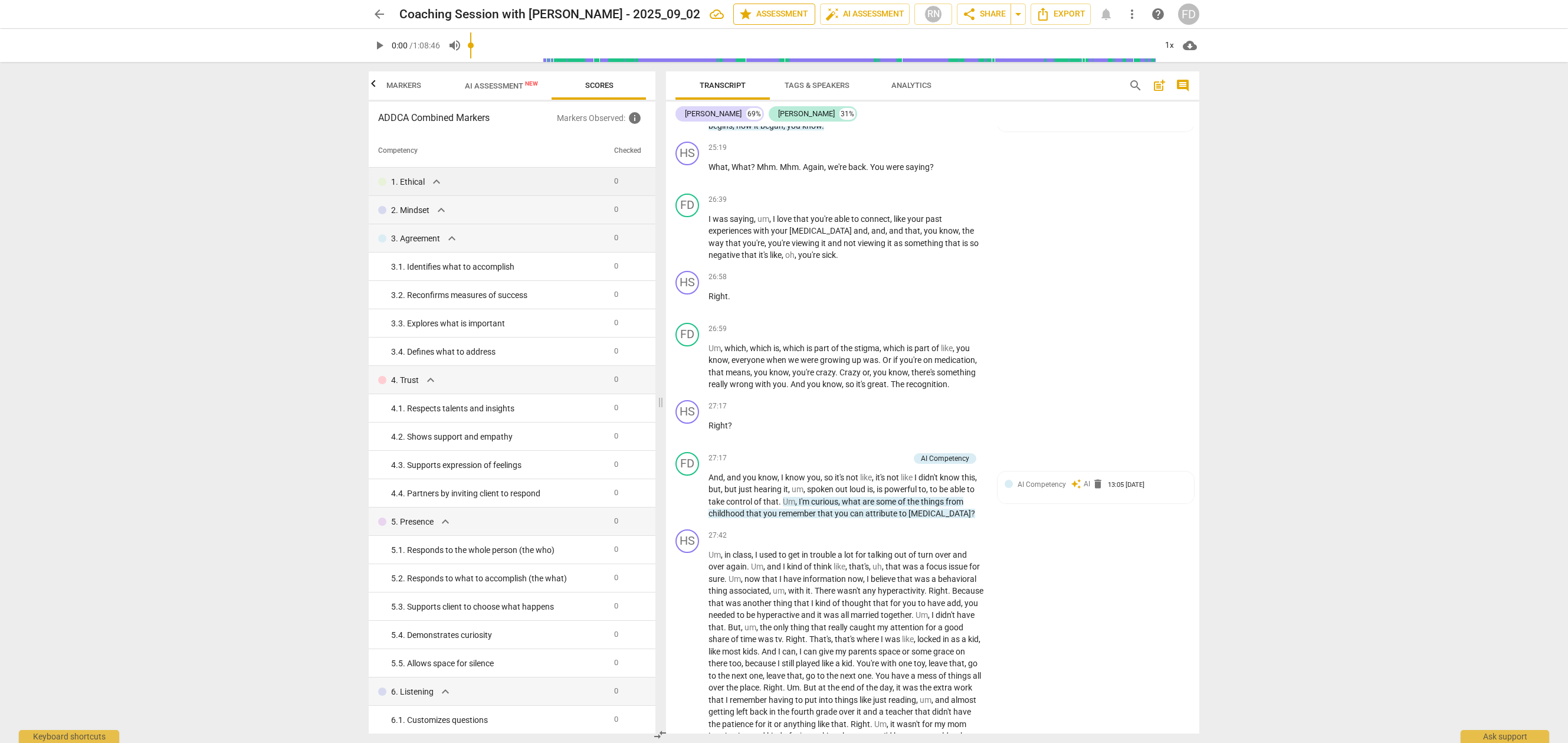
click at [784, 16] on span "star Assessment" at bounding box center [774, 14] width 72 height 14
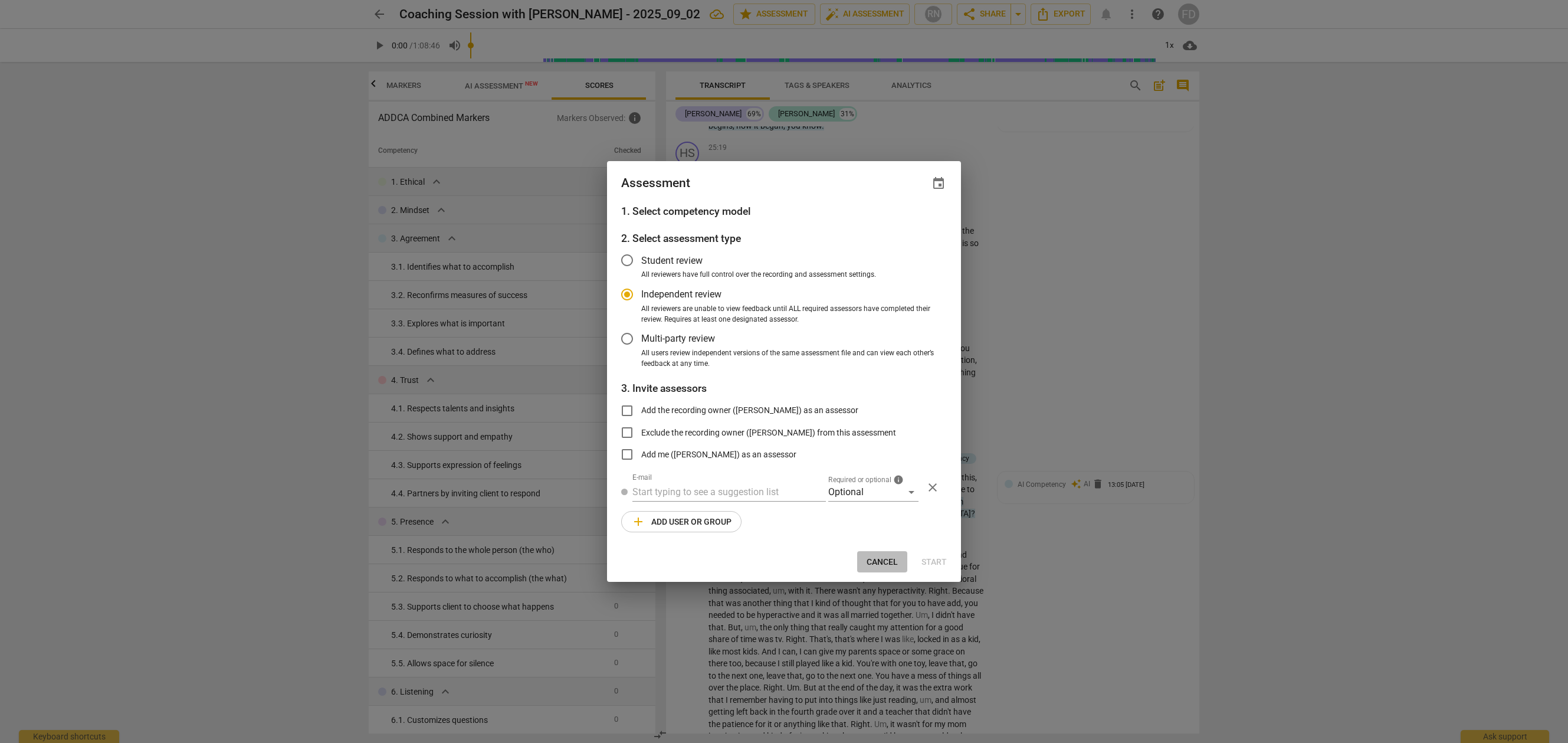
click at [881, 563] on span "Cancel" at bounding box center [882, 562] width 32 height 12
radio input "false"
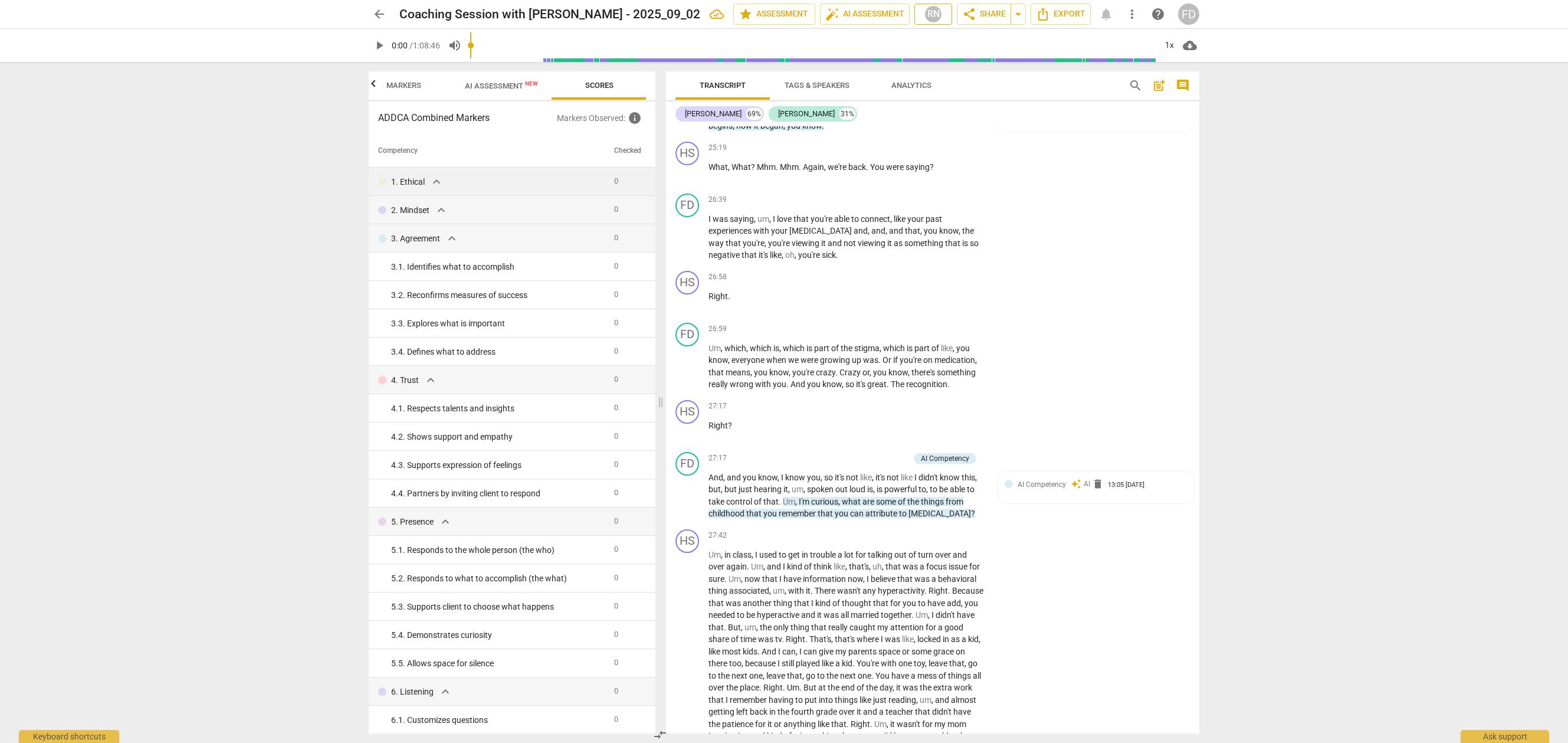
click at [928, 11] on div "RN" at bounding box center [933, 14] width 18 height 18
click at [1016, 15] on div at bounding box center [784, 372] width 1568 height 743
click at [1019, 14] on span "arrow_drop_down" at bounding box center [1018, 14] width 14 height 14
click at [1134, 13] on span "more_vert" at bounding box center [1132, 14] width 14 height 14
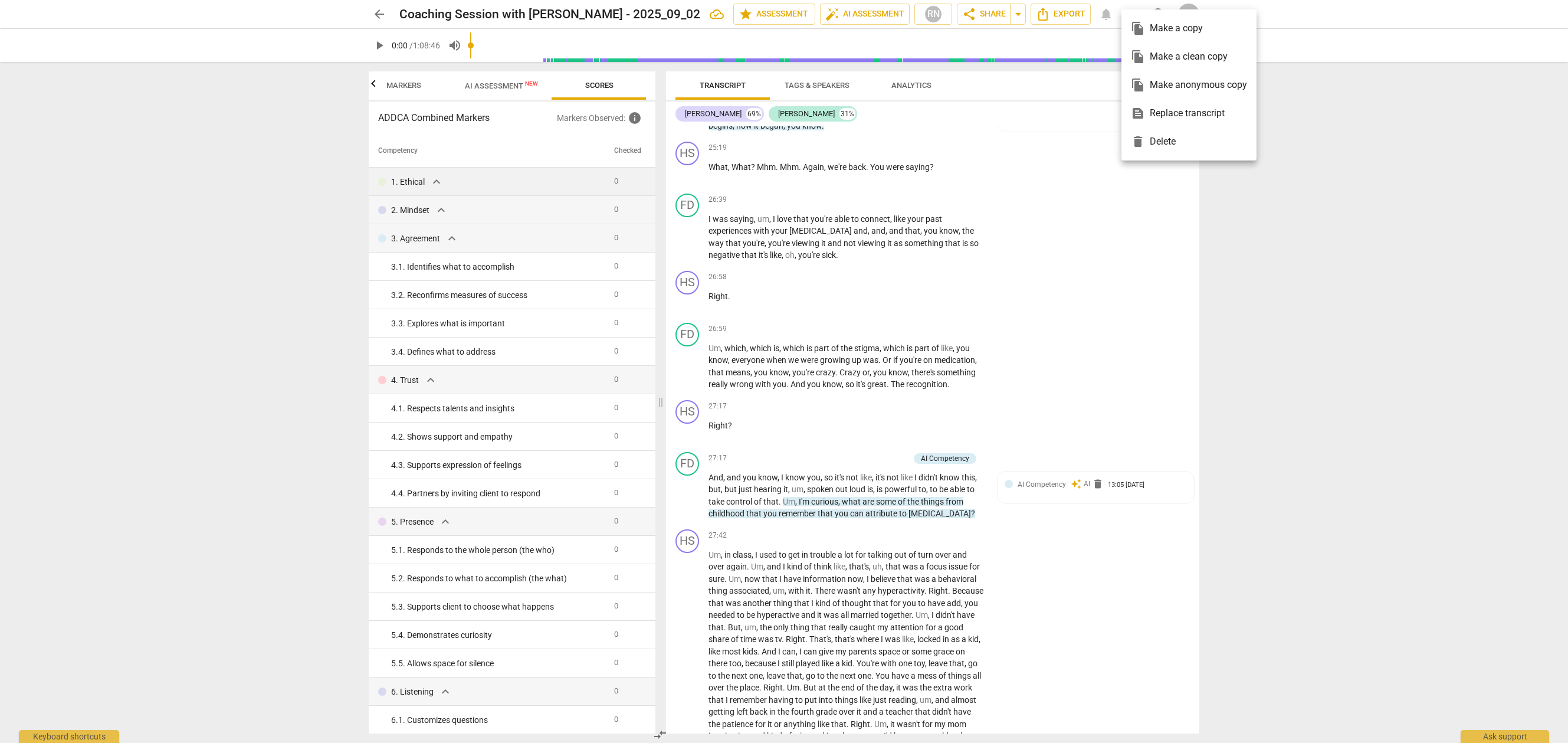
click at [686, 20] on div at bounding box center [784, 372] width 1568 height 743
click at [813, 90] on span "Tags & Speakers" at bounding box center [817, 85] width 93 height 16
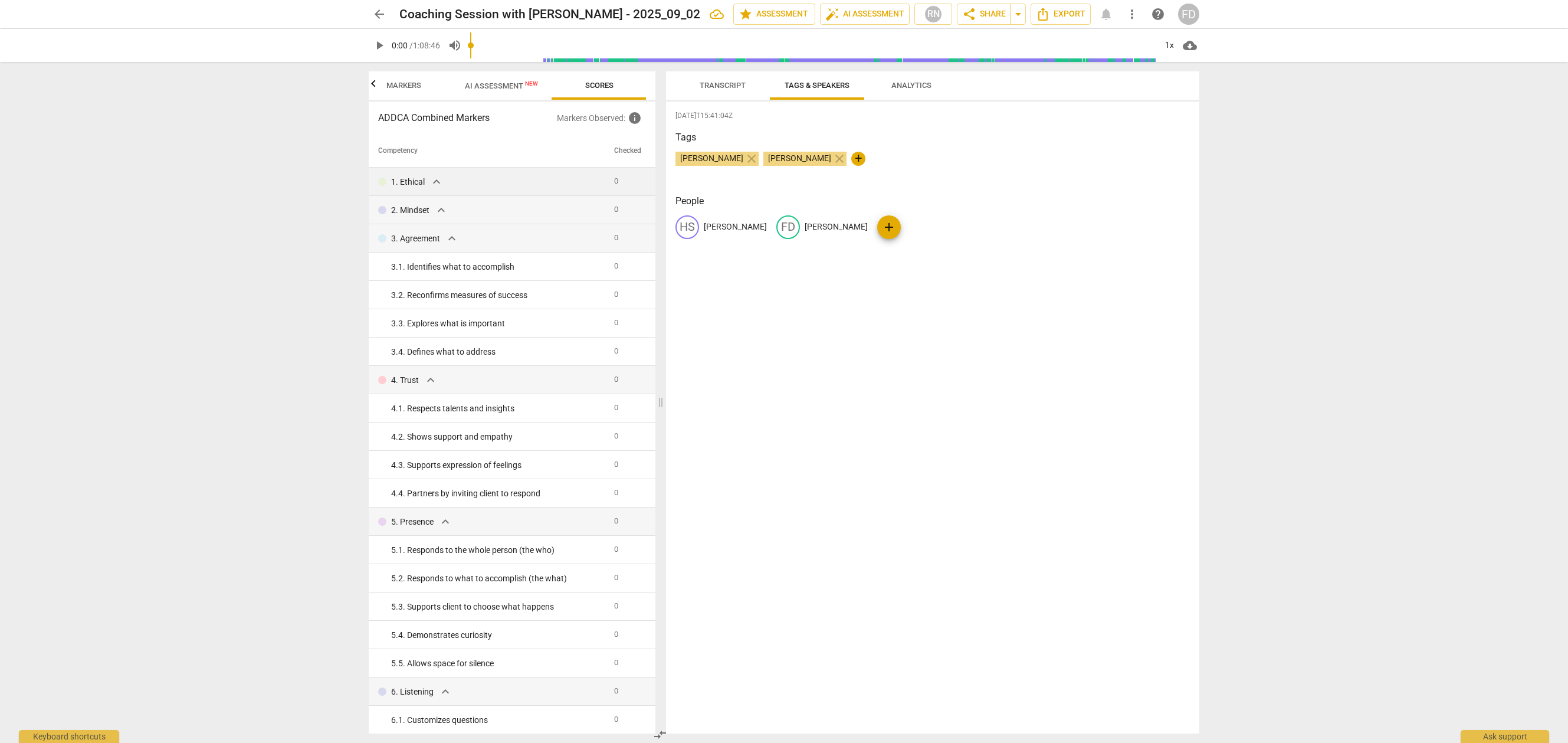
click at [907, 83] on span "Analytics" at bounding box center [910, 85] width 40 height 9
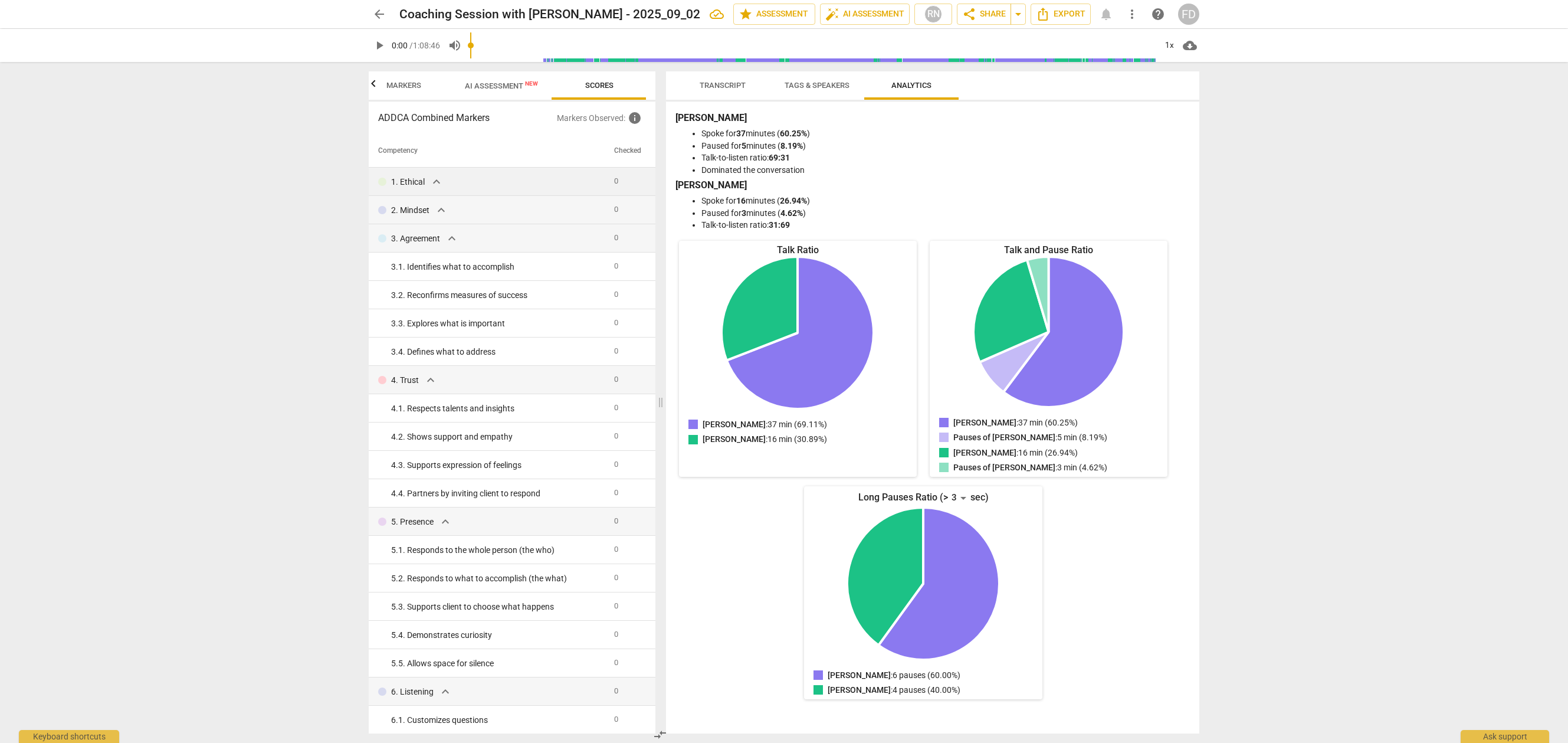
scroll to position [0, 0]
click at [734, 88] on span "Transcript" at bounding box center [722, 85] width 46 height 9
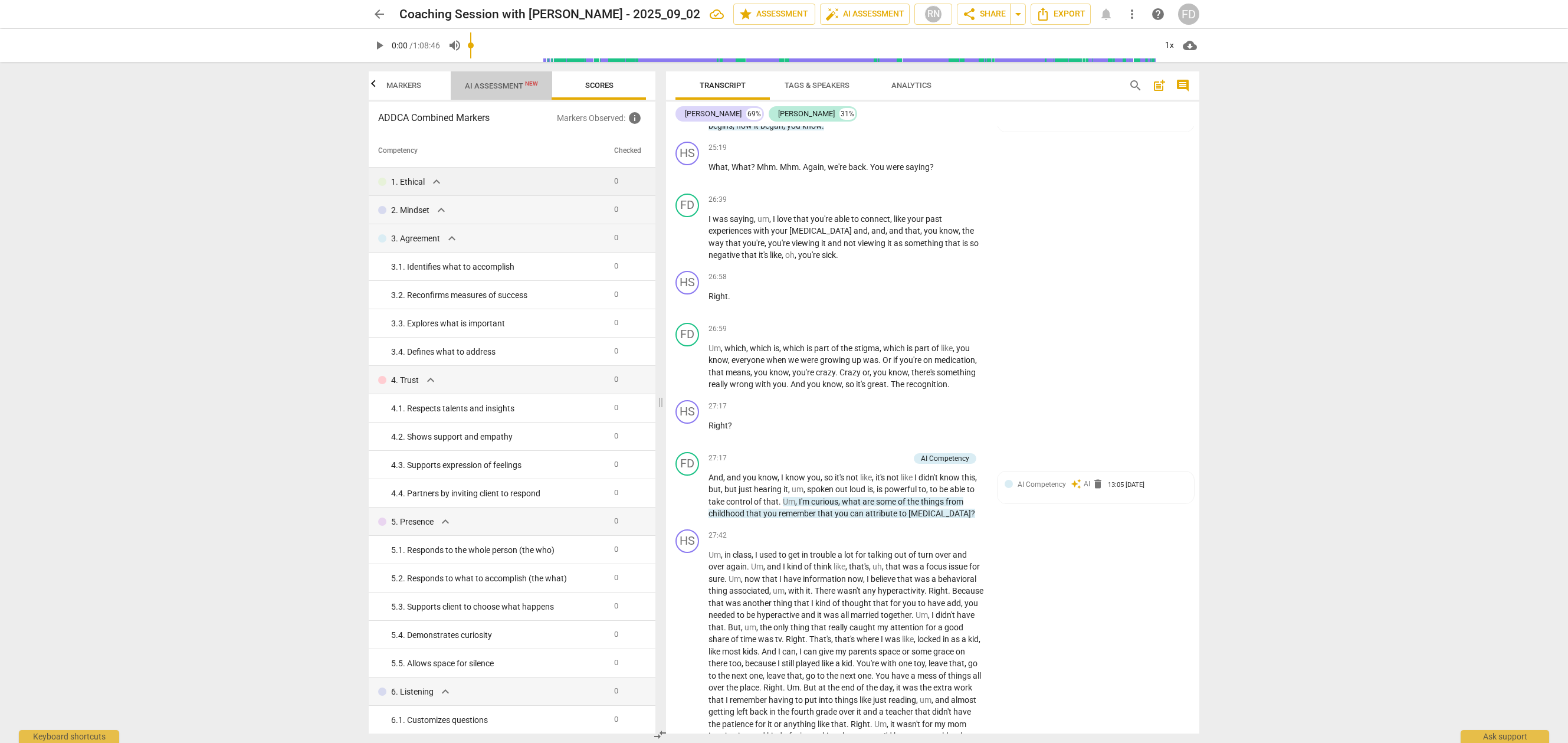
click at [502, 94] on span "AI Assessment New" at bounding box center [501, 85] width 101 height 18
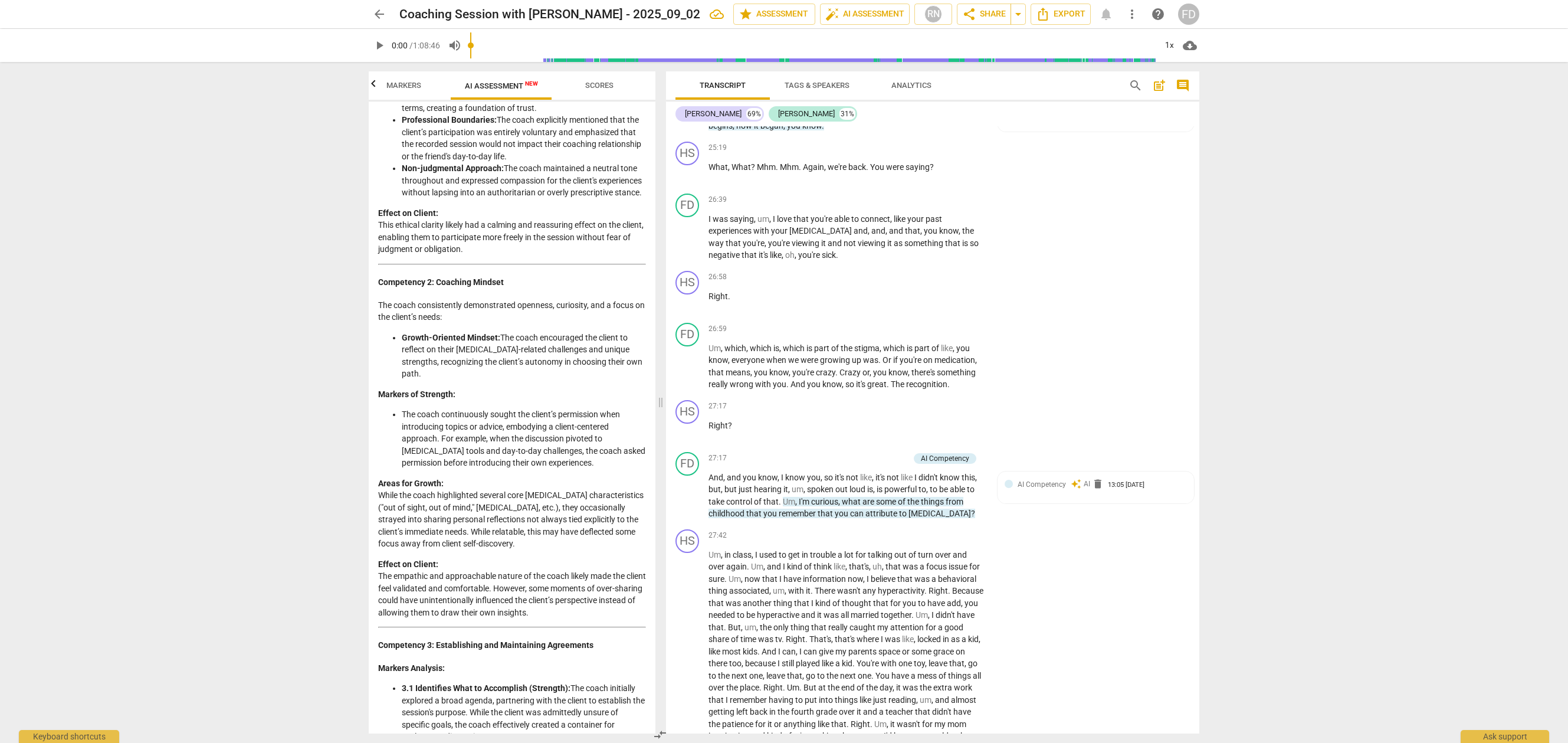
scroll to position [232, 0]
click at [868, 14] on span "auto_fix_high AI Assessment" at bounding box center [864, 14] width 79 height 14
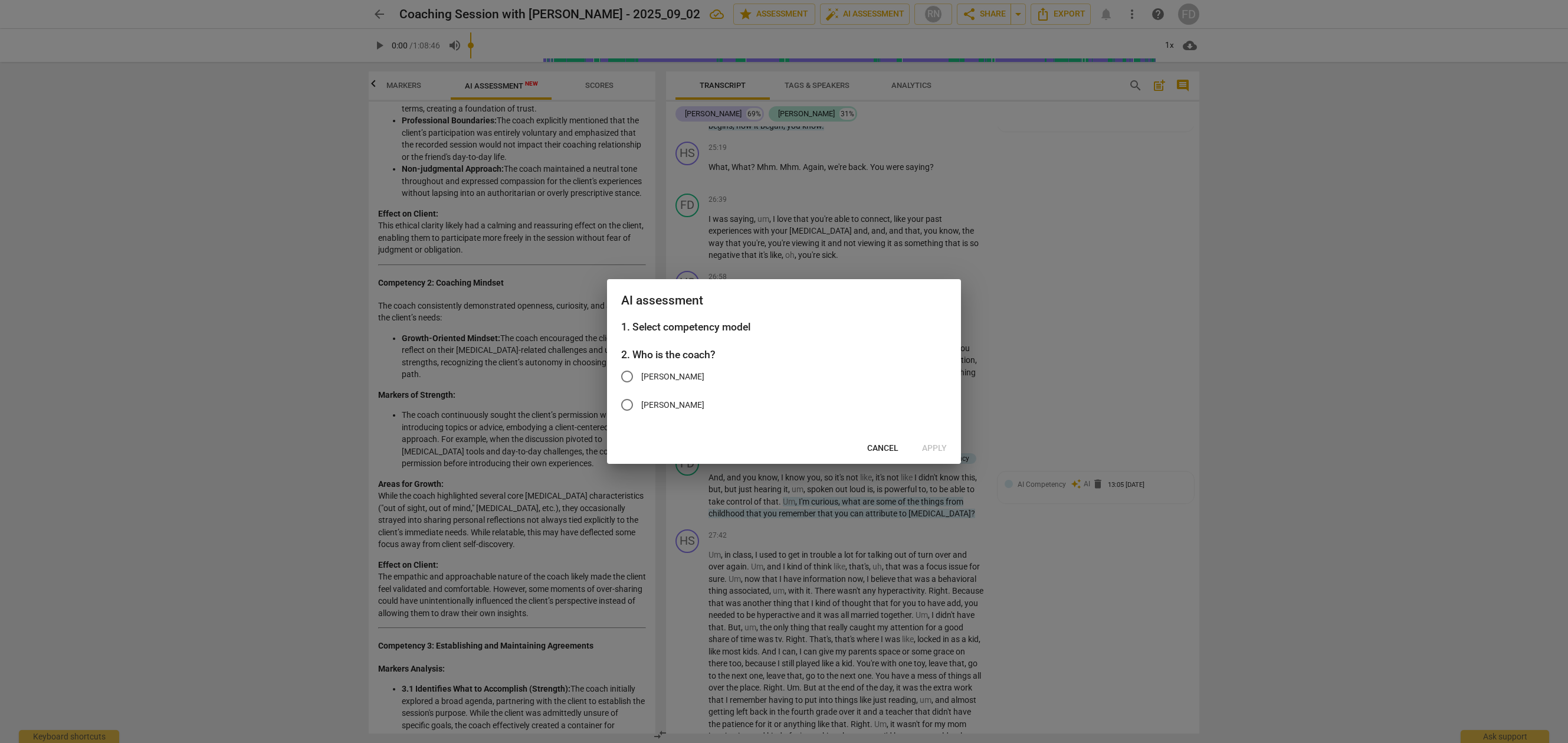
click at [656, 408] on span "[PERSON_NAME]" at bounding box center [673, 405] width 63 height 13
click at [641, 408] on input "[PERSON_NAME]" at bounding box center [627, 404] width 28 height 28
radio input "true"
click at [937, 449] on span "Apply" at bounding box center [934, 448] width 25 height 12
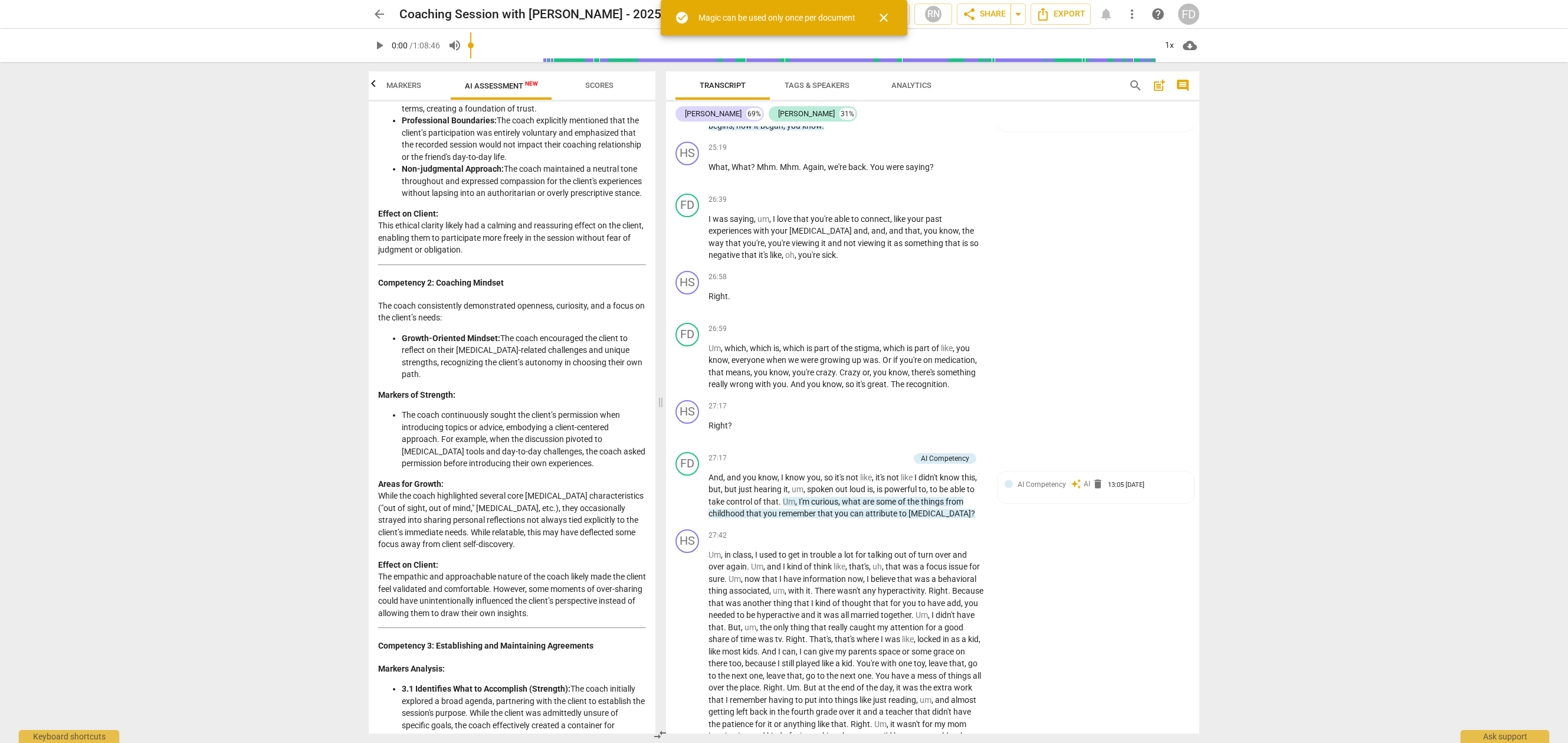
click at [1135, 9] on span "more_vert" at bounding box center [1132, 14] width 14 height 14
click at [1156, 148] on div "delete Delete" at bounding box center [1189, 141] width 116 height 28
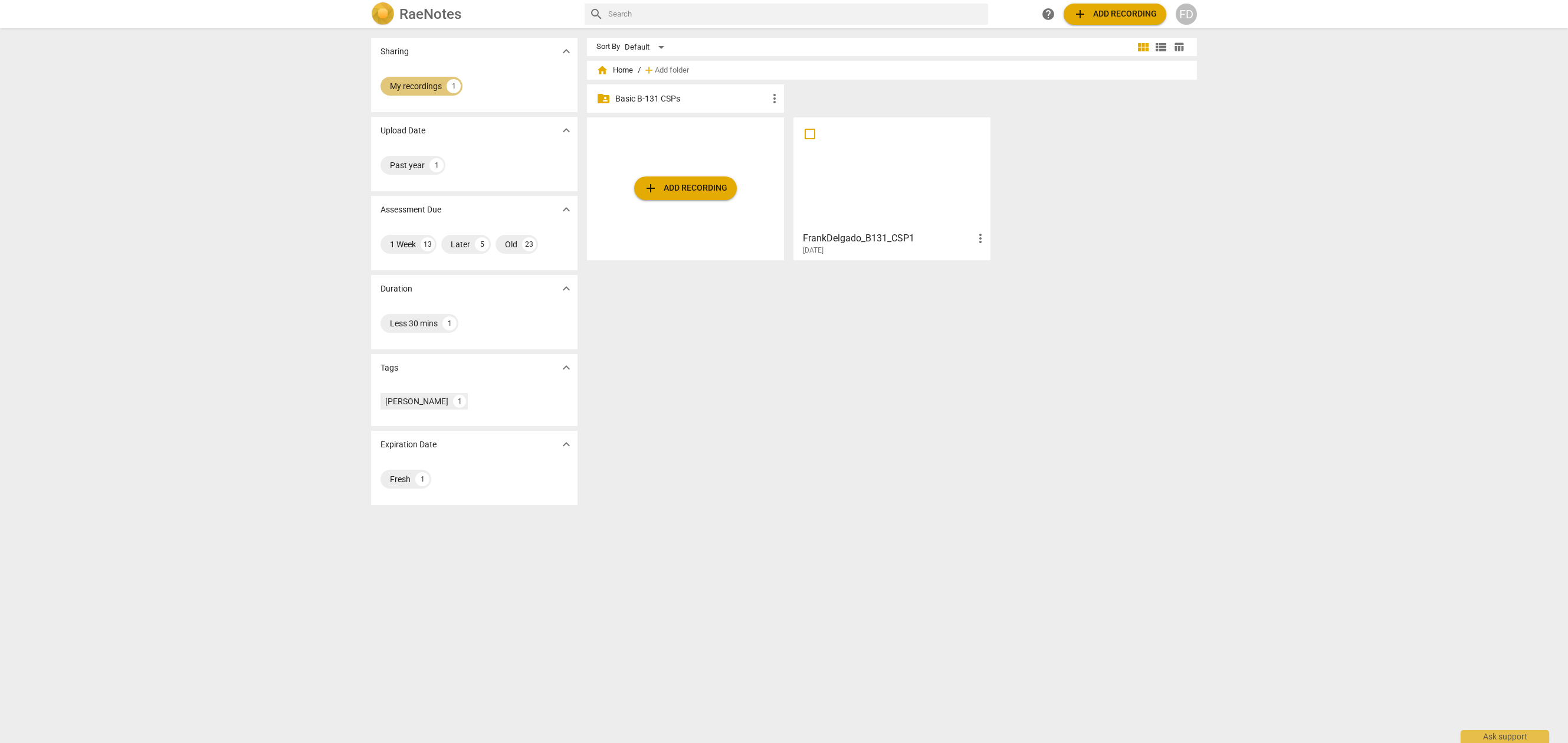
click at [423, 89] on div "My recordings" at bounding box center [416, 86] width 52 height 12
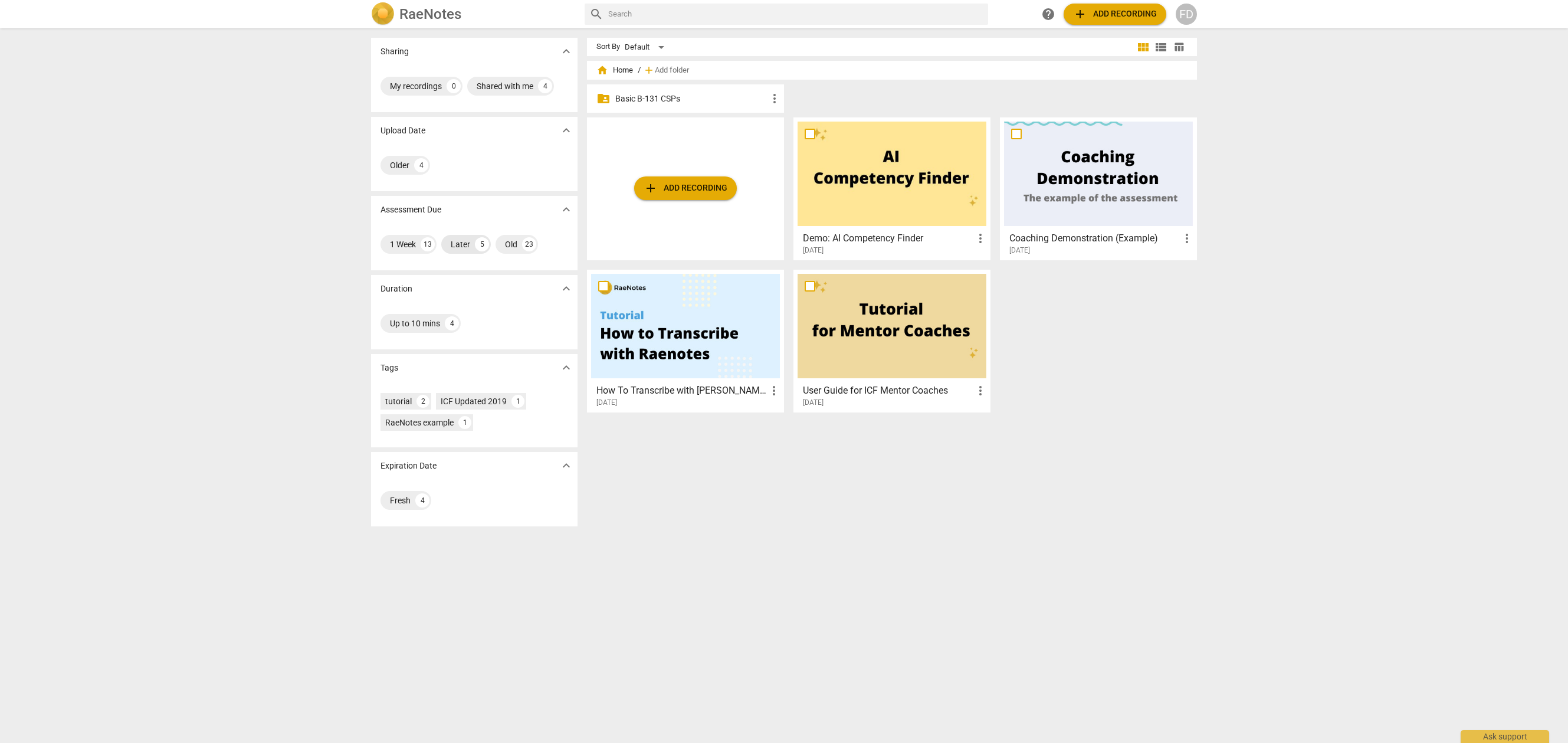
click at [475, 245] on div "5" at bounding box center [482, 244] width 14 height 14
